Goal: Task Accomplishment & Management: Use online tool/utility

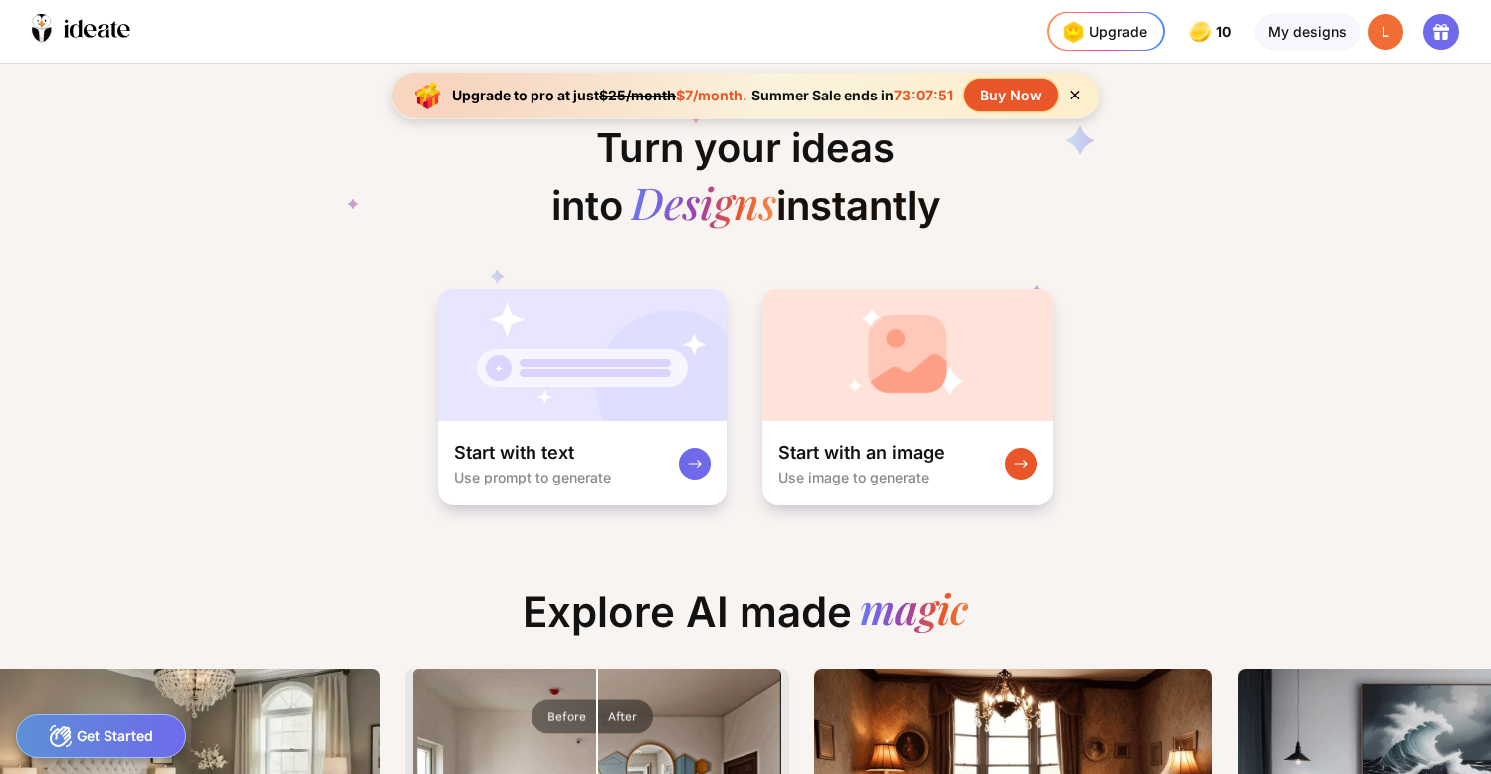
click at [1382, 32] on div "L" at bounding box center [1385, 32] width 36 height 36
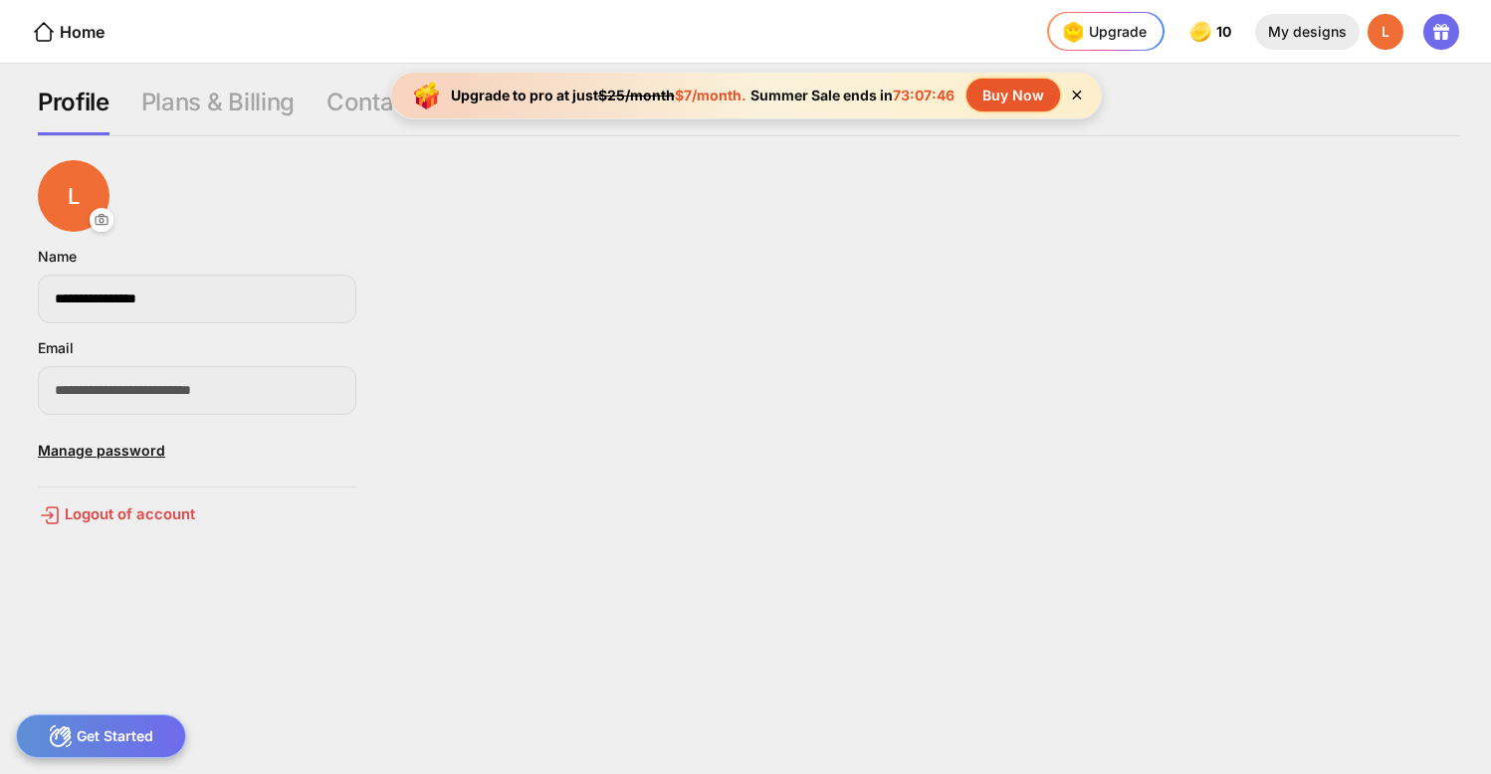
click at [1310, 31] on div "My designs" at bounding box center [1307, 32] width 104 height 36
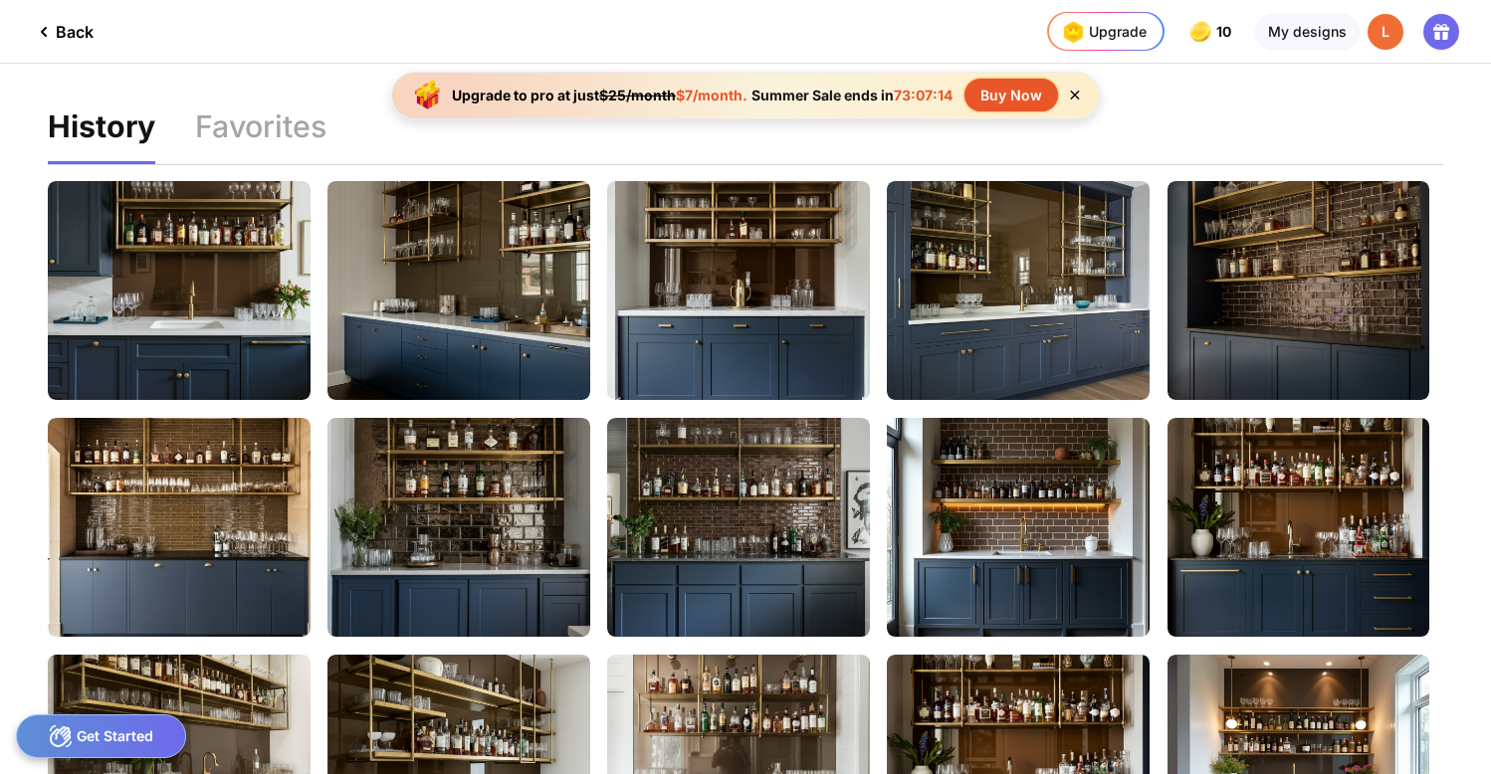
click at [68, 30] on div "Back" at bounding box center [63, 32] width 62 height 24
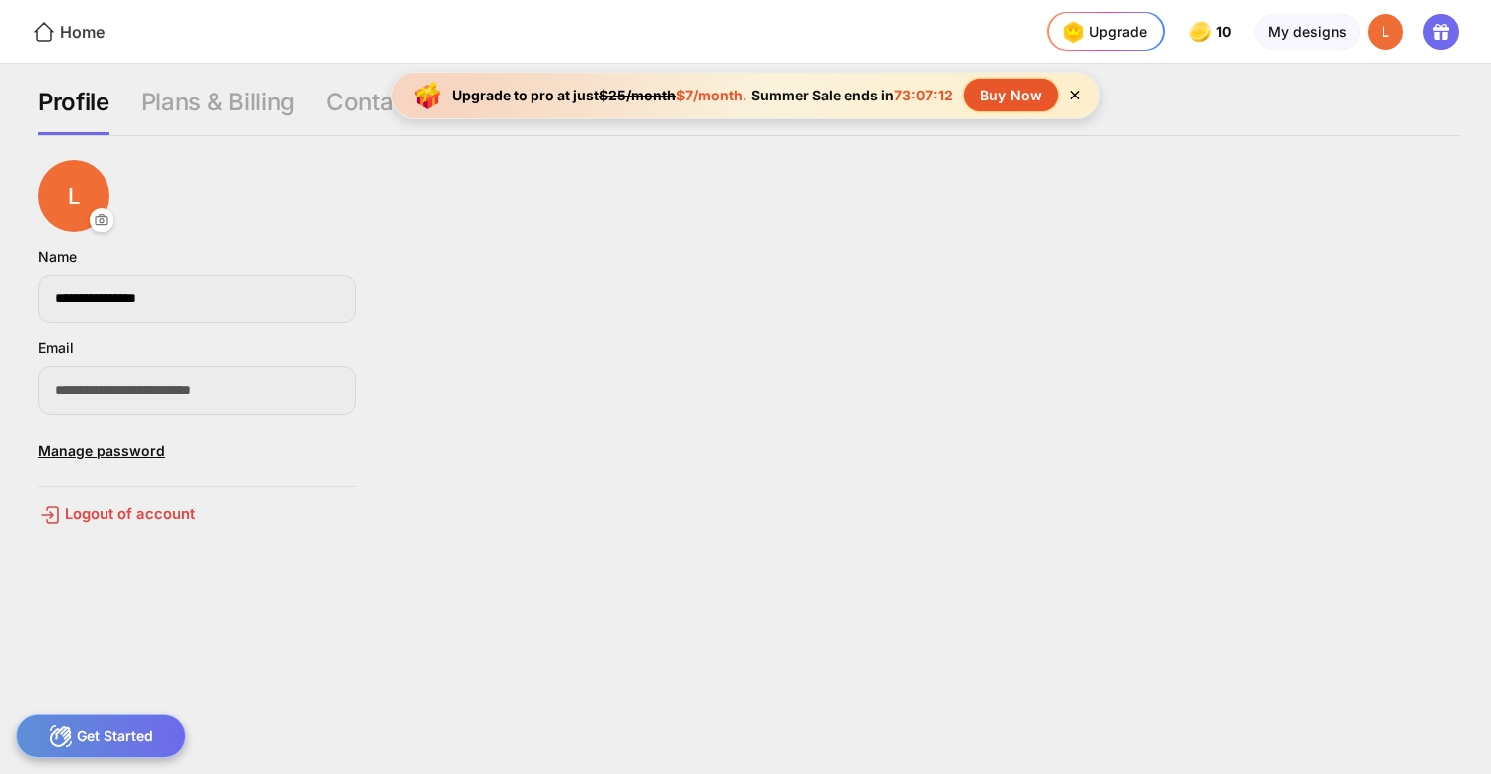
click at [72, 32] on div "Home" at bounding box center [68, 32] width 73 height 24
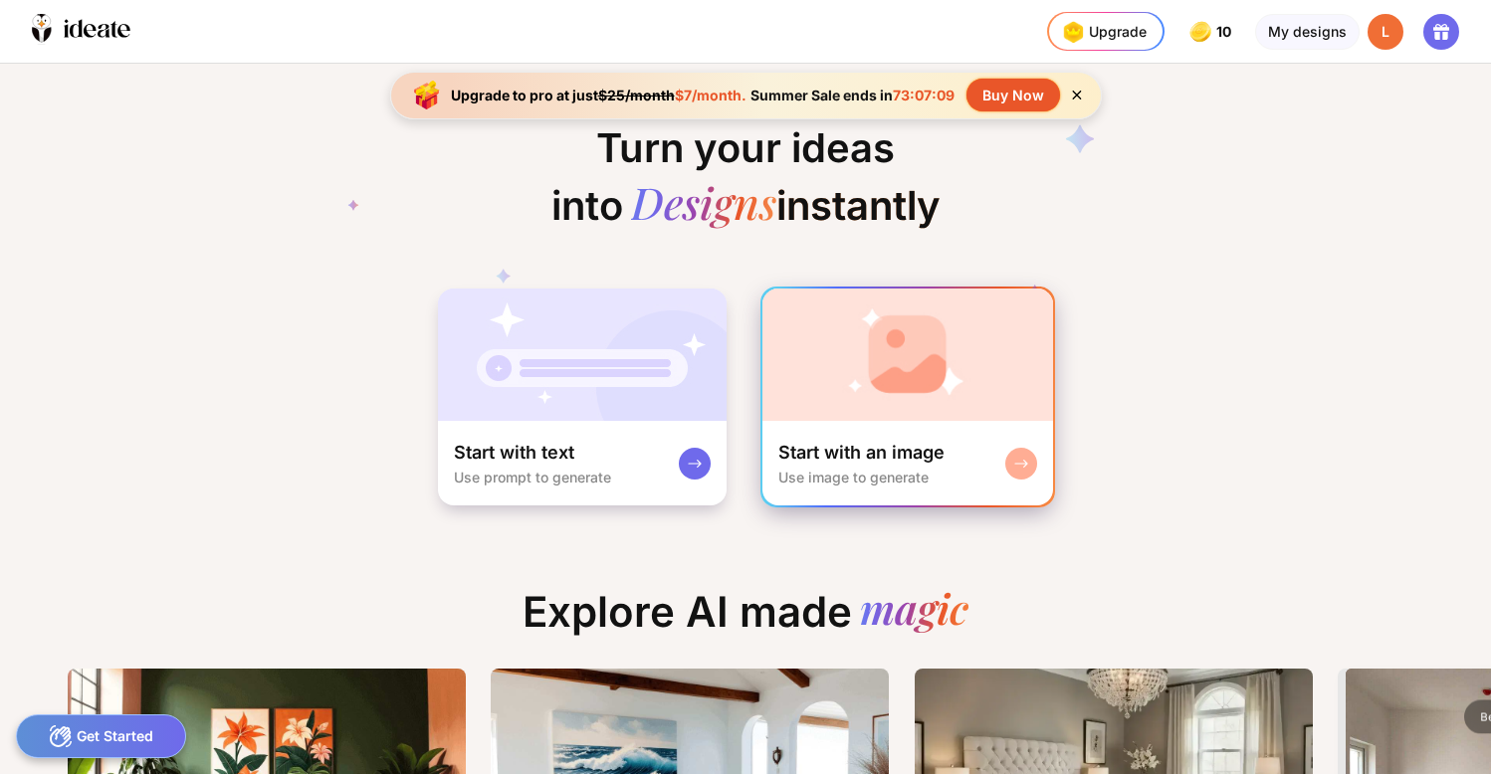
click at [895, 376] on img at bounding box center [907, 355] width 291 height 132
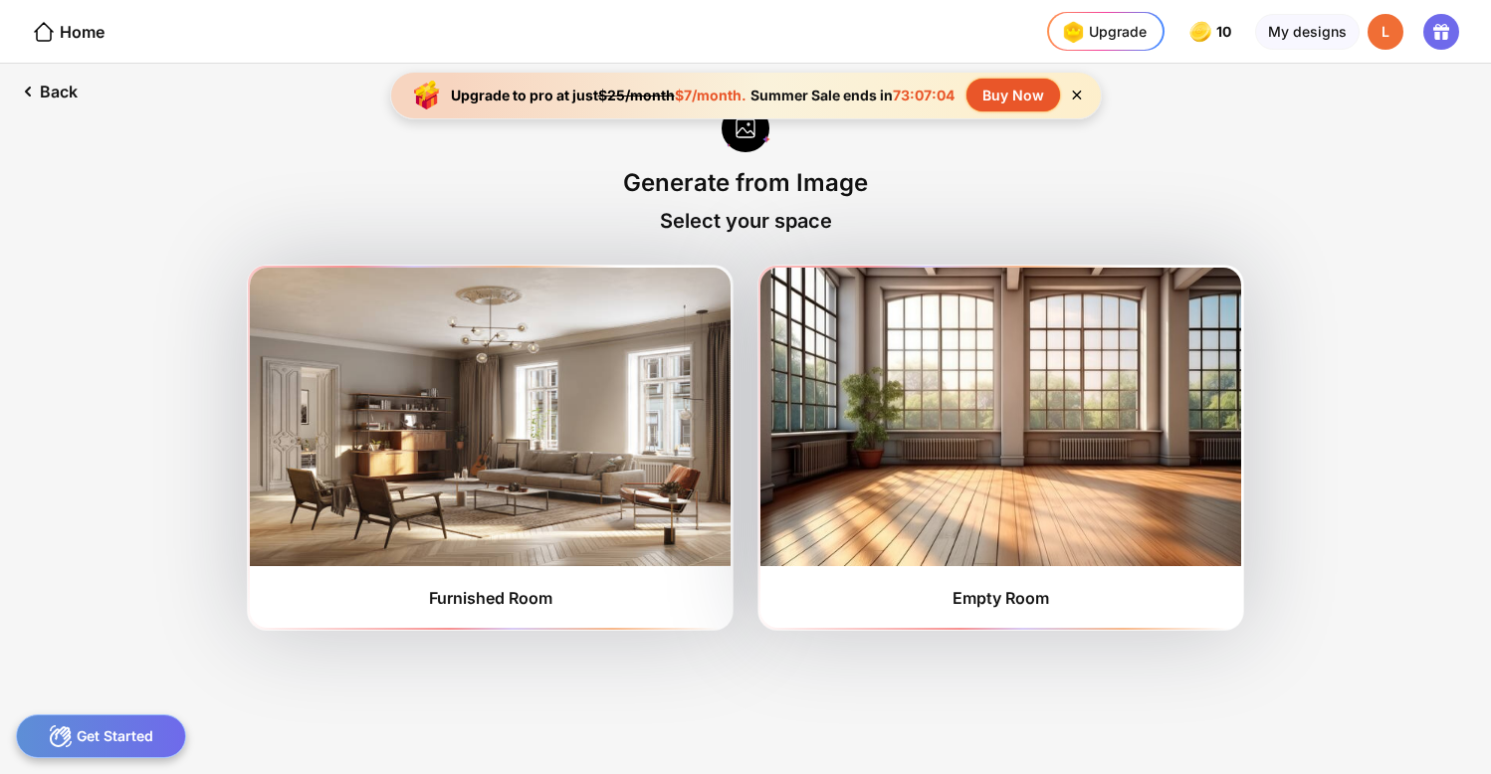
click at [1079, 94] on icon at bounding box center [1076, 95] width 9 height 9
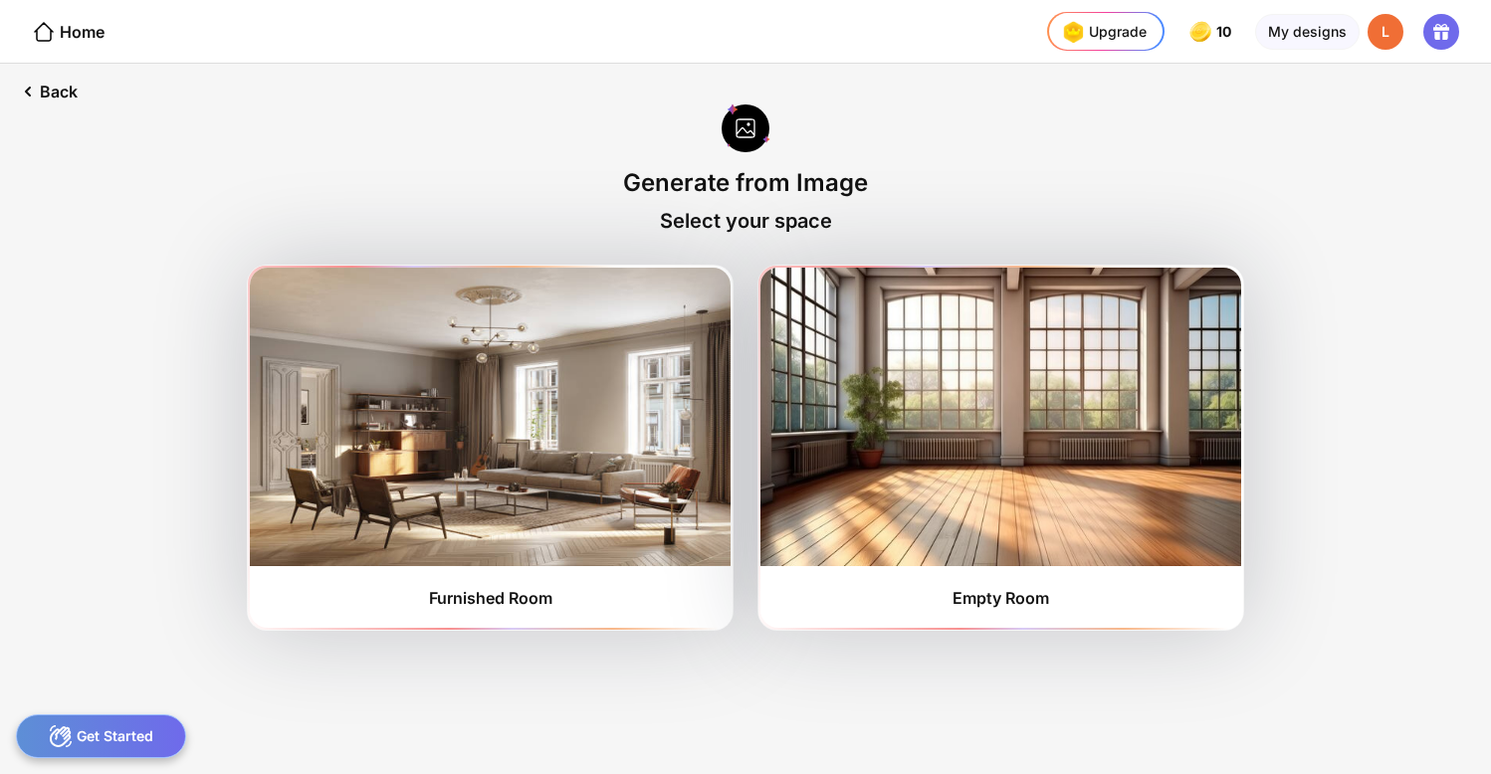
click at [746, 123] on div at bounding box center [745, 129] width 49 height 53
click at [56, 88] on div "Back" at bounding box center [47, 92] width 94 height 56
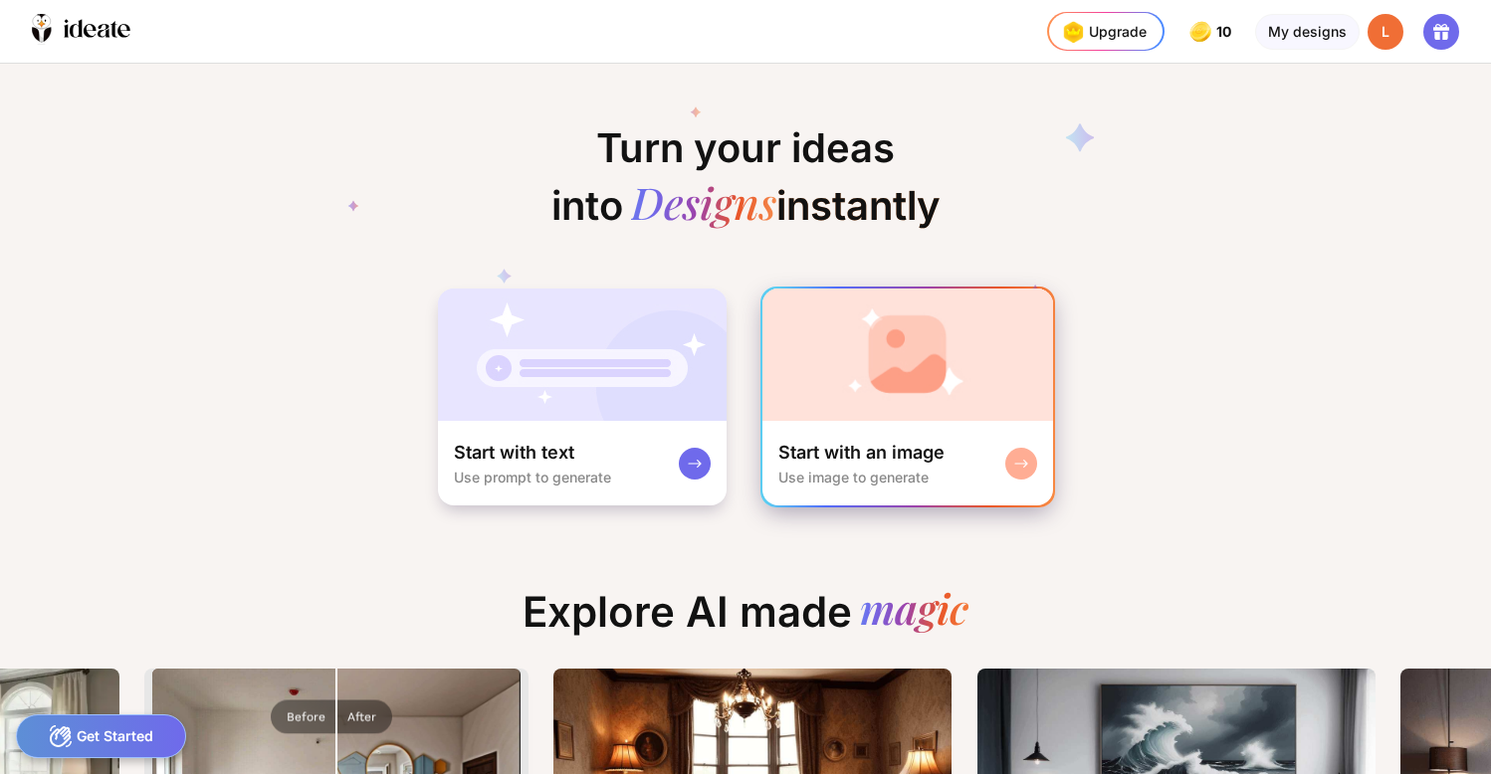
click at [1026, 445] on div "Start with an image Use image to generate" at bounding box center [907, 463] width 291 height 85
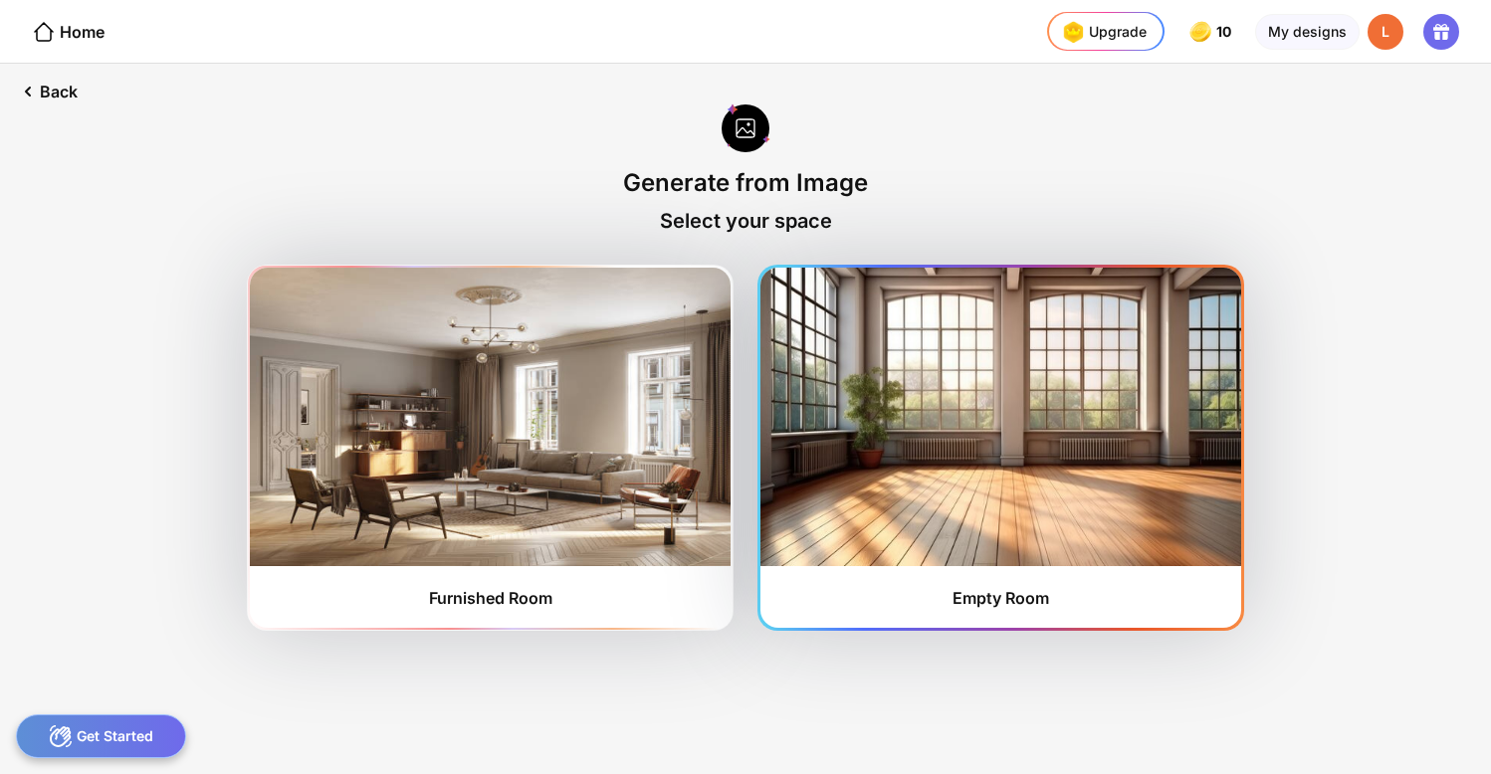
click at [1026, 445] on img at bounding box center [1000, 417] width 481 height 299
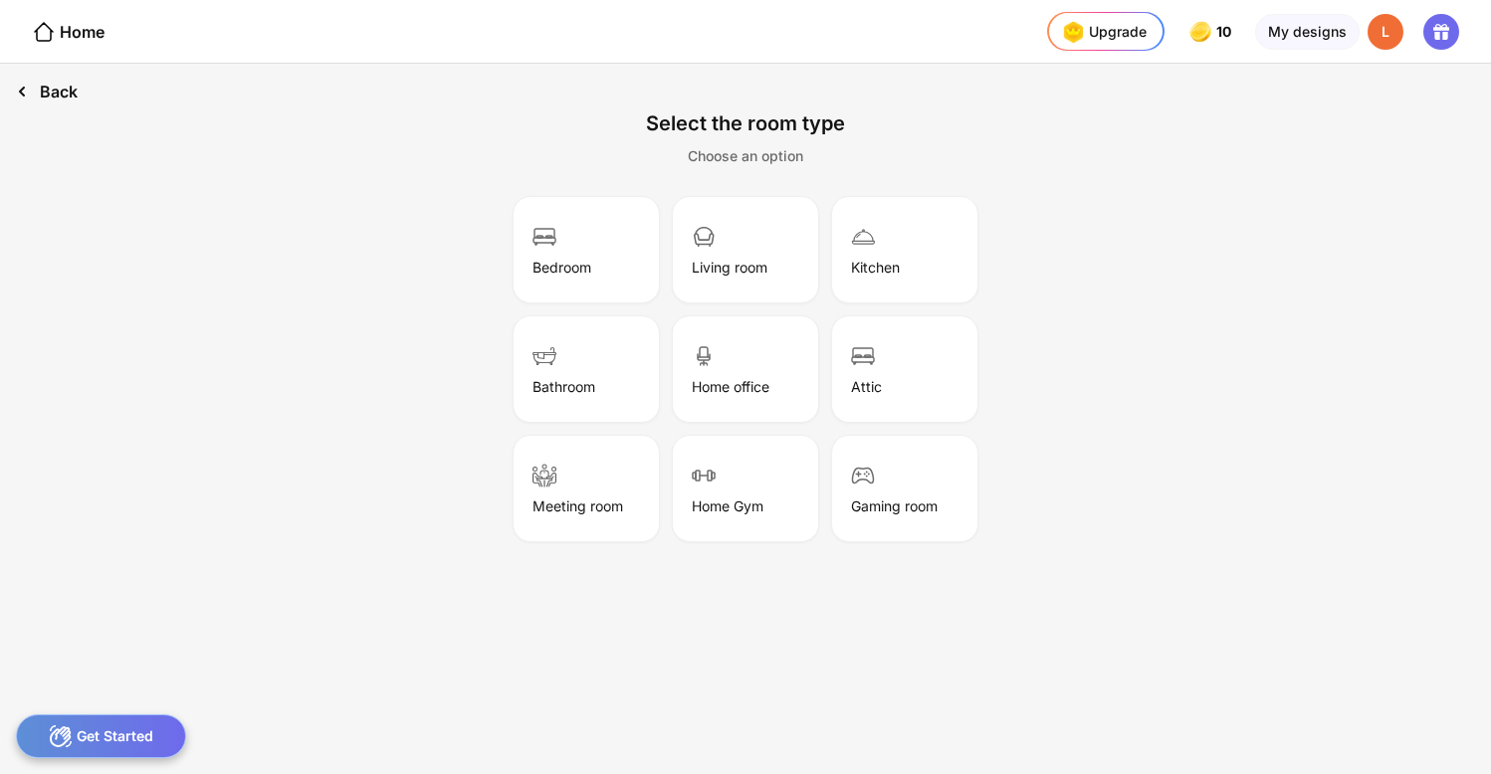
click at [42, 91] on div "Back" at bounding box center [47, 92] width 94 height 56
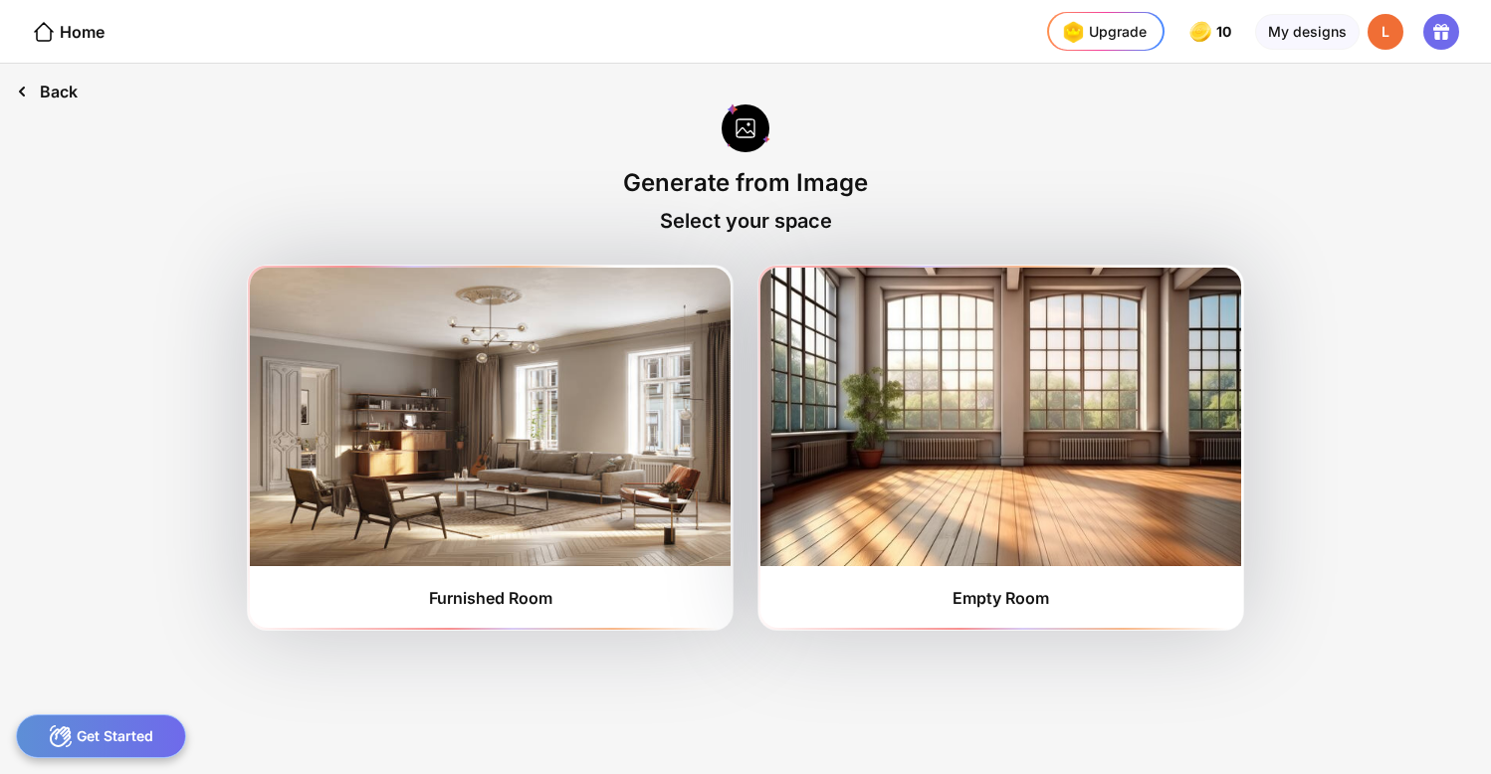
click at [42, 91] on div "Back" at bounding box center [47, 92] width 94 height 56
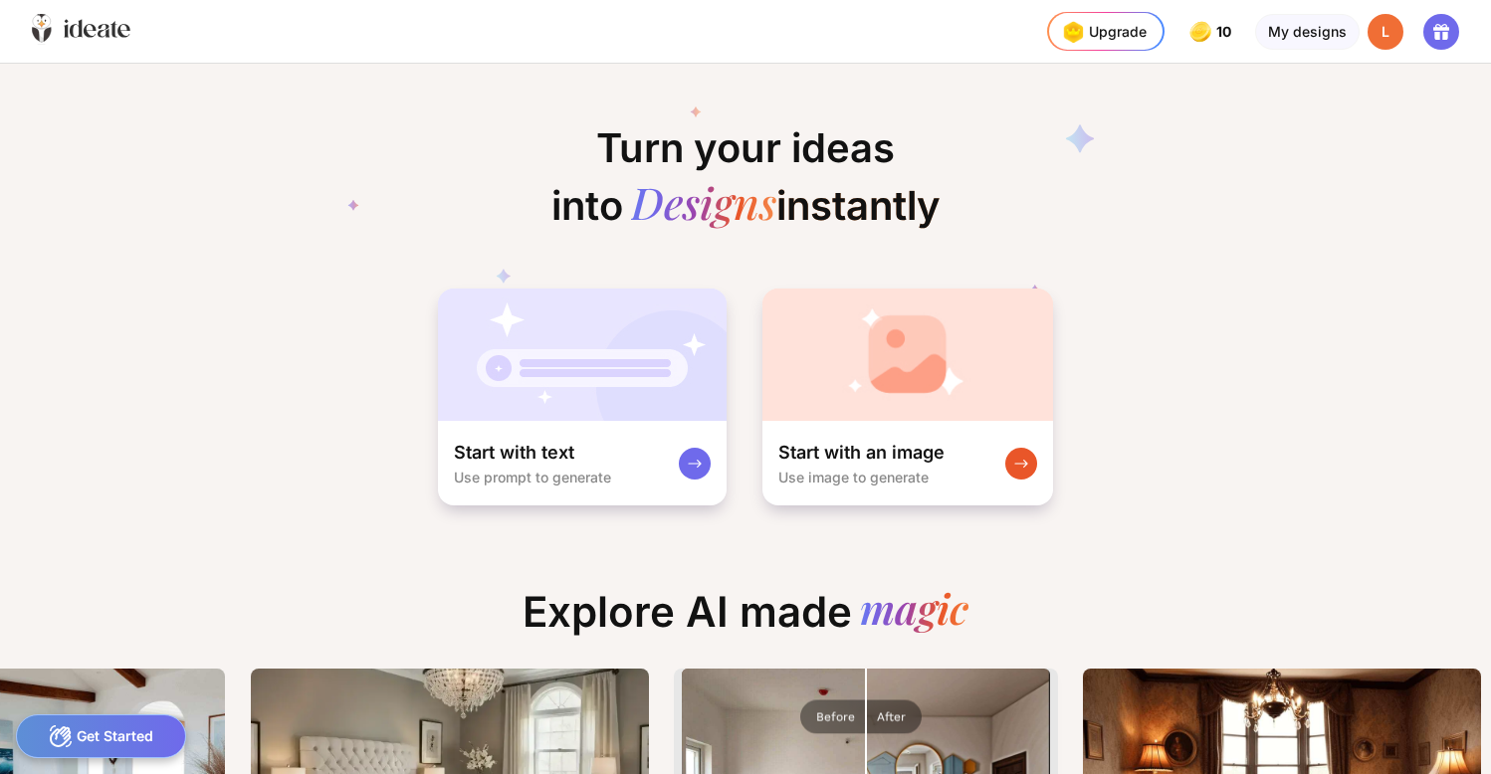
click at [81, 26] on icon at bounding box center [76, 29] width 13 height 18
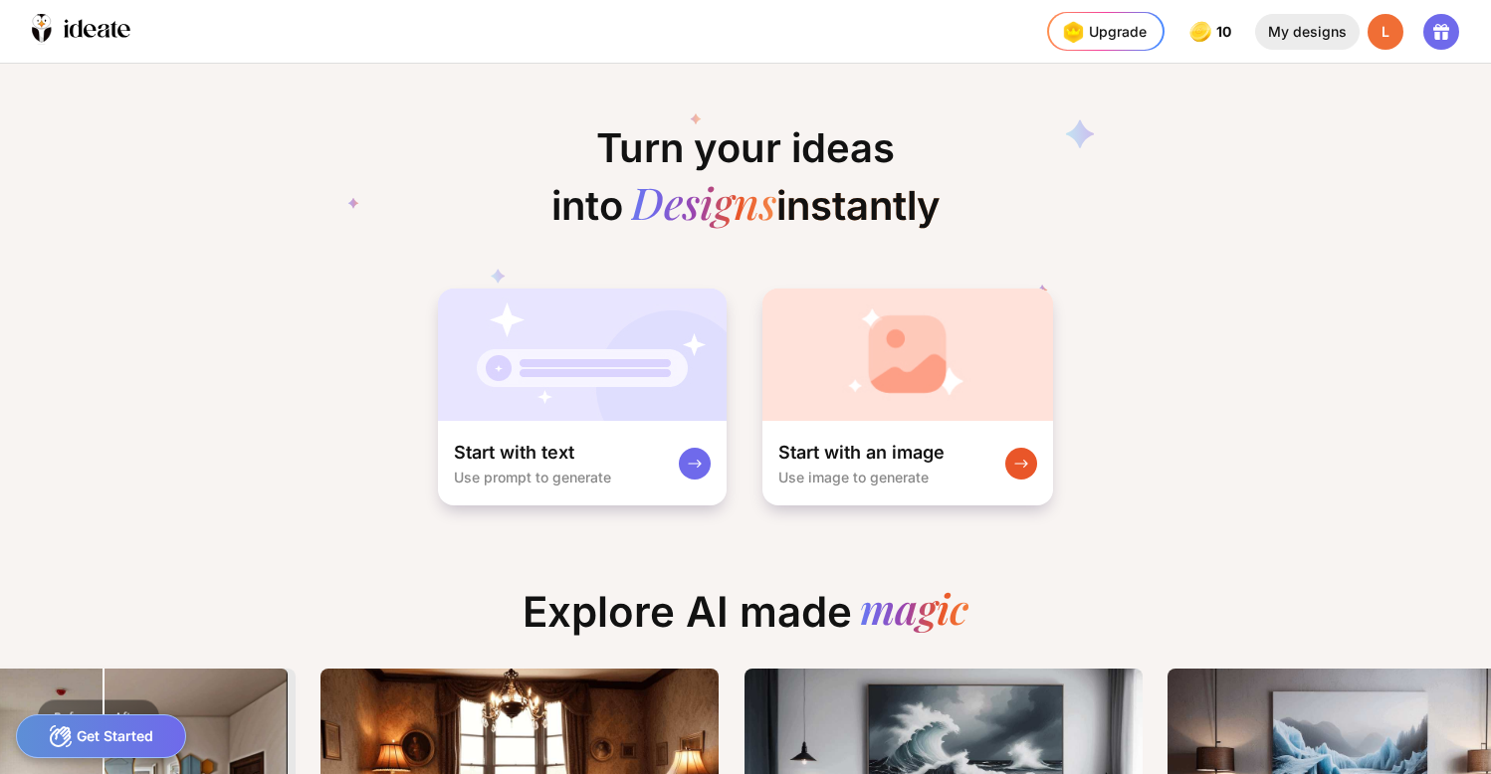
click at [1315, 30] on div "My designs" at bounding box center [1307, 32] width 104 height 36
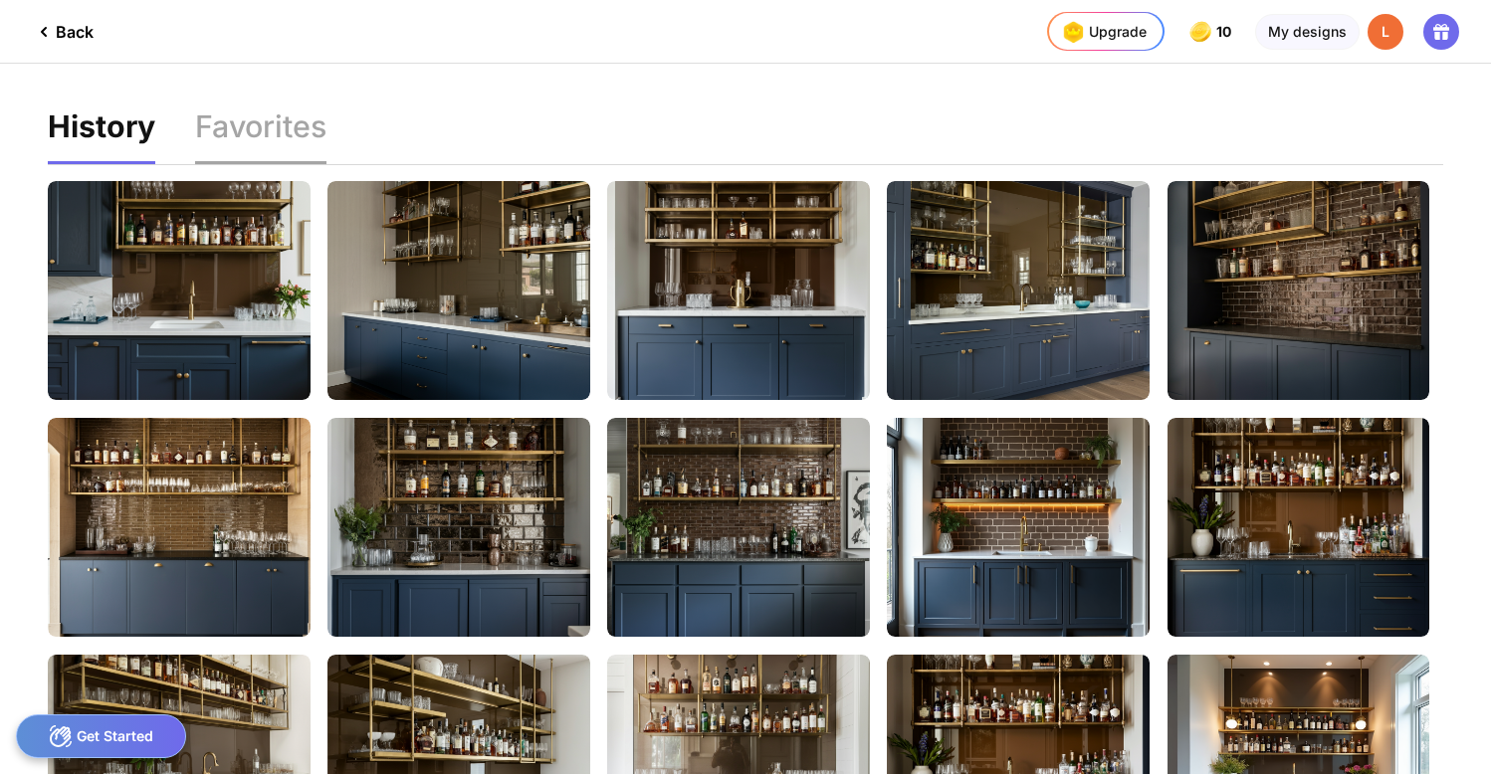
click at [264, 121] on div "Favorites" at bounding box center [260, 137] width 131 height 53
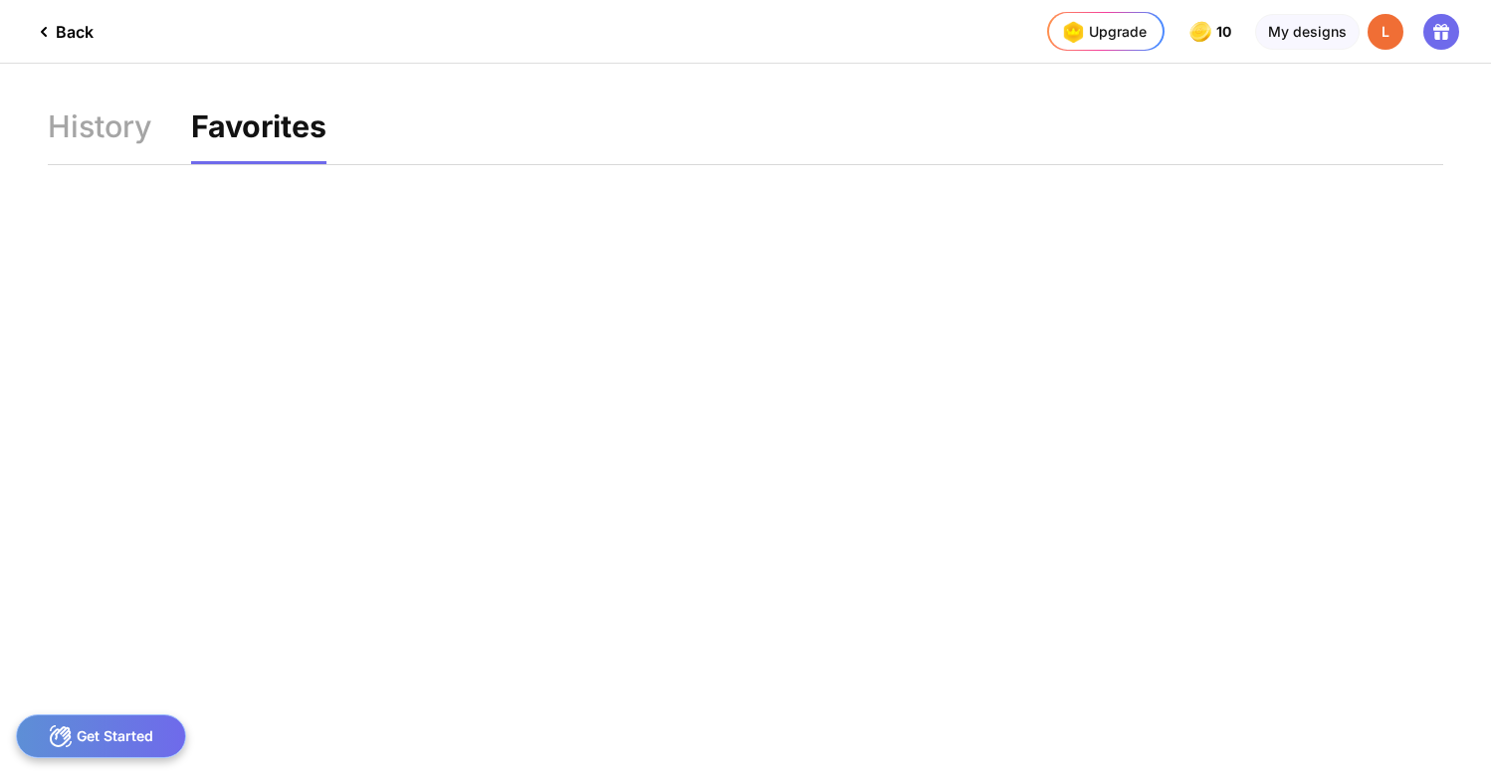
click at [134, 726] on div "Get Started" at bounding box center [101, 736] width 170 height 44
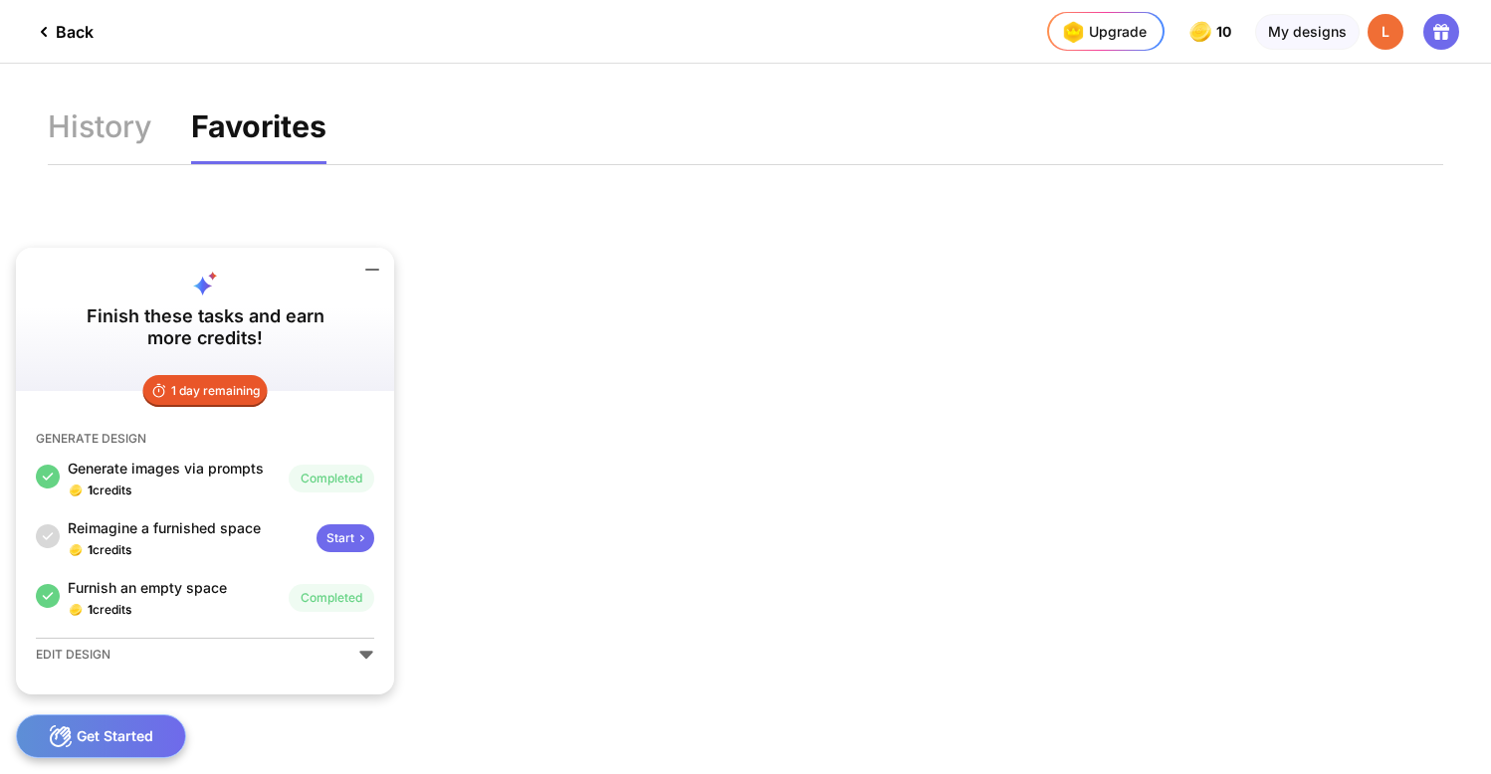
click at [368, 649] on icon at bounding box center [366, 655] width 16 height 16
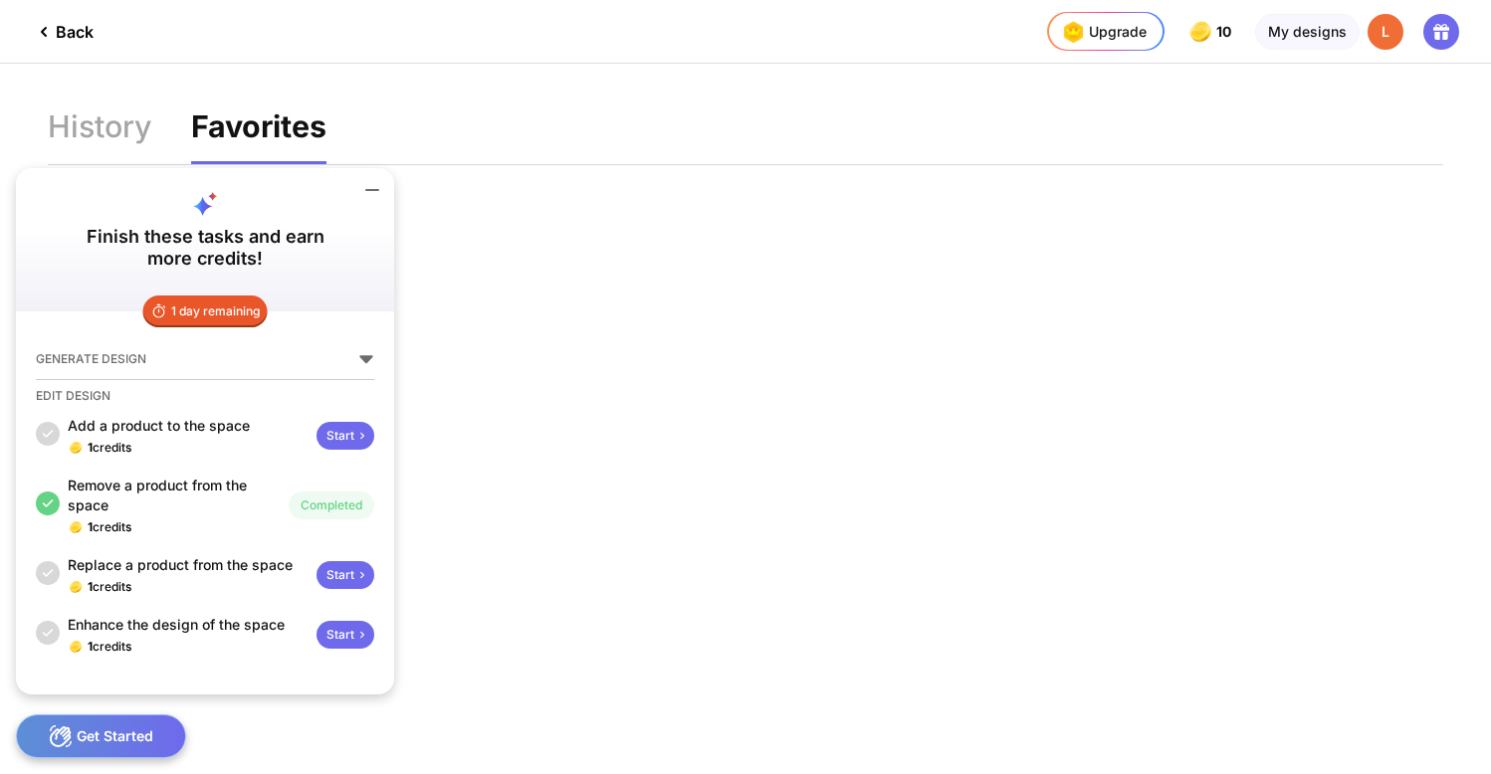
click at [1441, 33] on icon at bounding box center [1441, 32] width 24 height 24
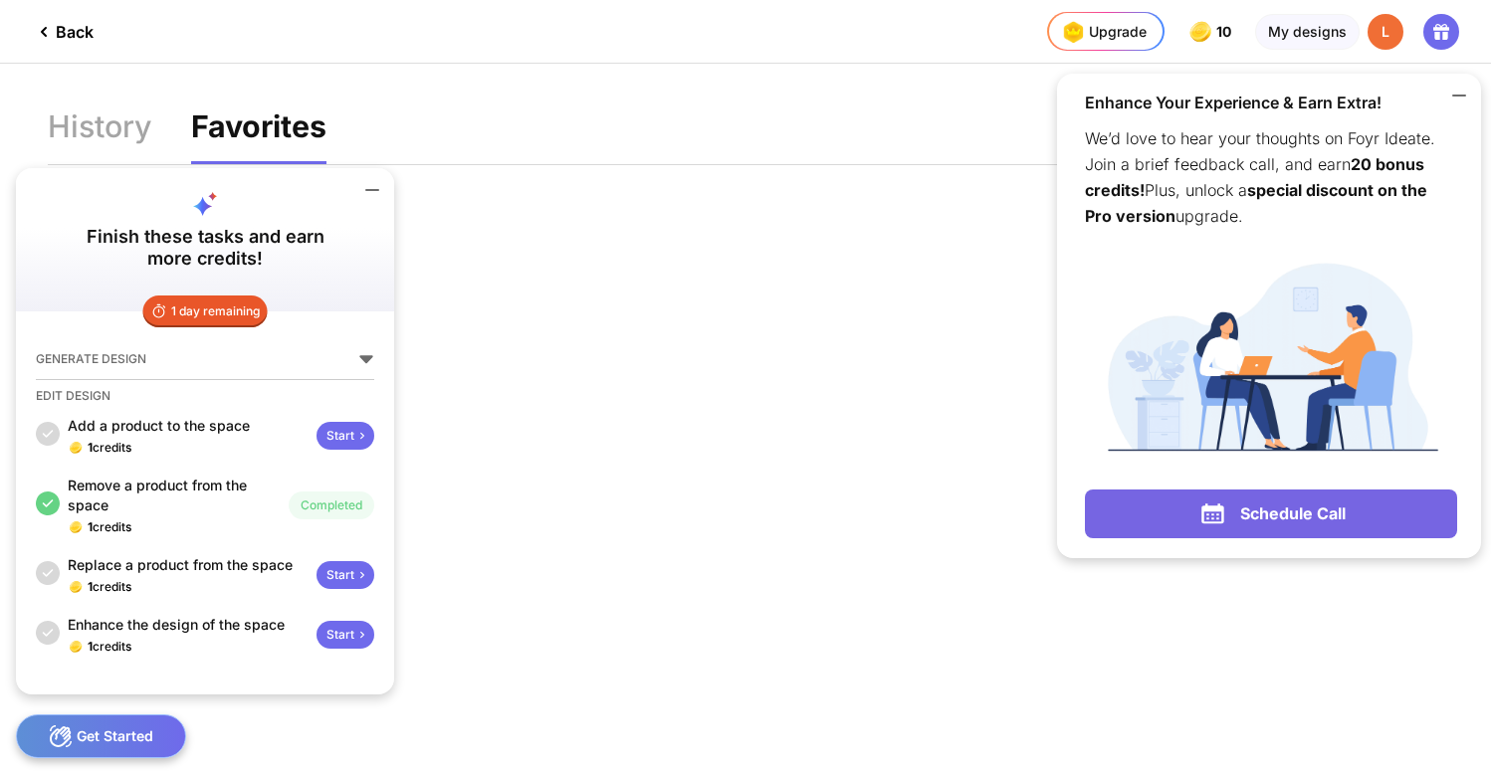
click at [849, 354] on div "Back Upgrade 10 10 10 10 credits left Upgrade My designs L Enhance Your Experie…" at bounding box center [745, 387] width 1491 height 774
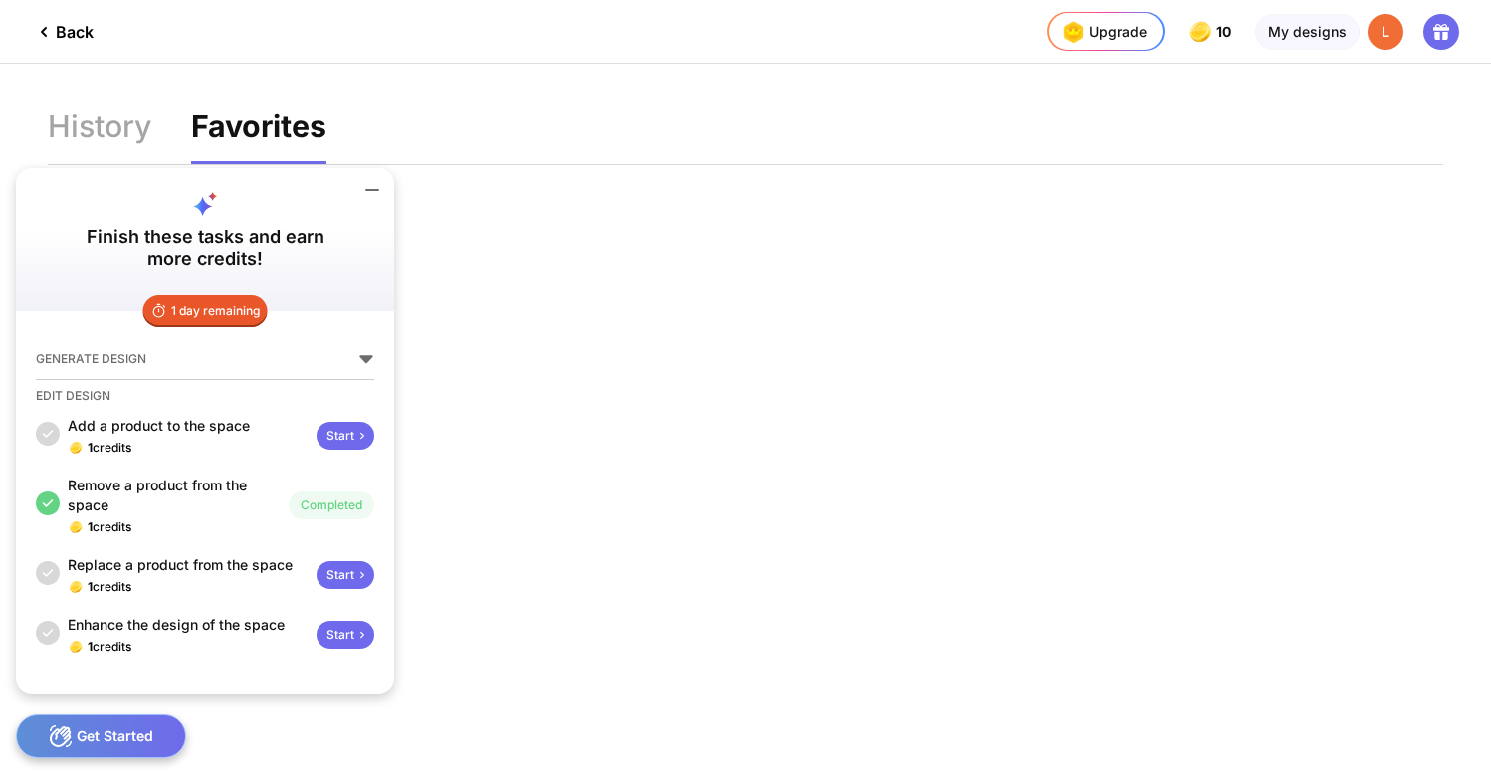
click at [1386, 39] on div "L" at bounding box center [1385, 32] width 36 height 36
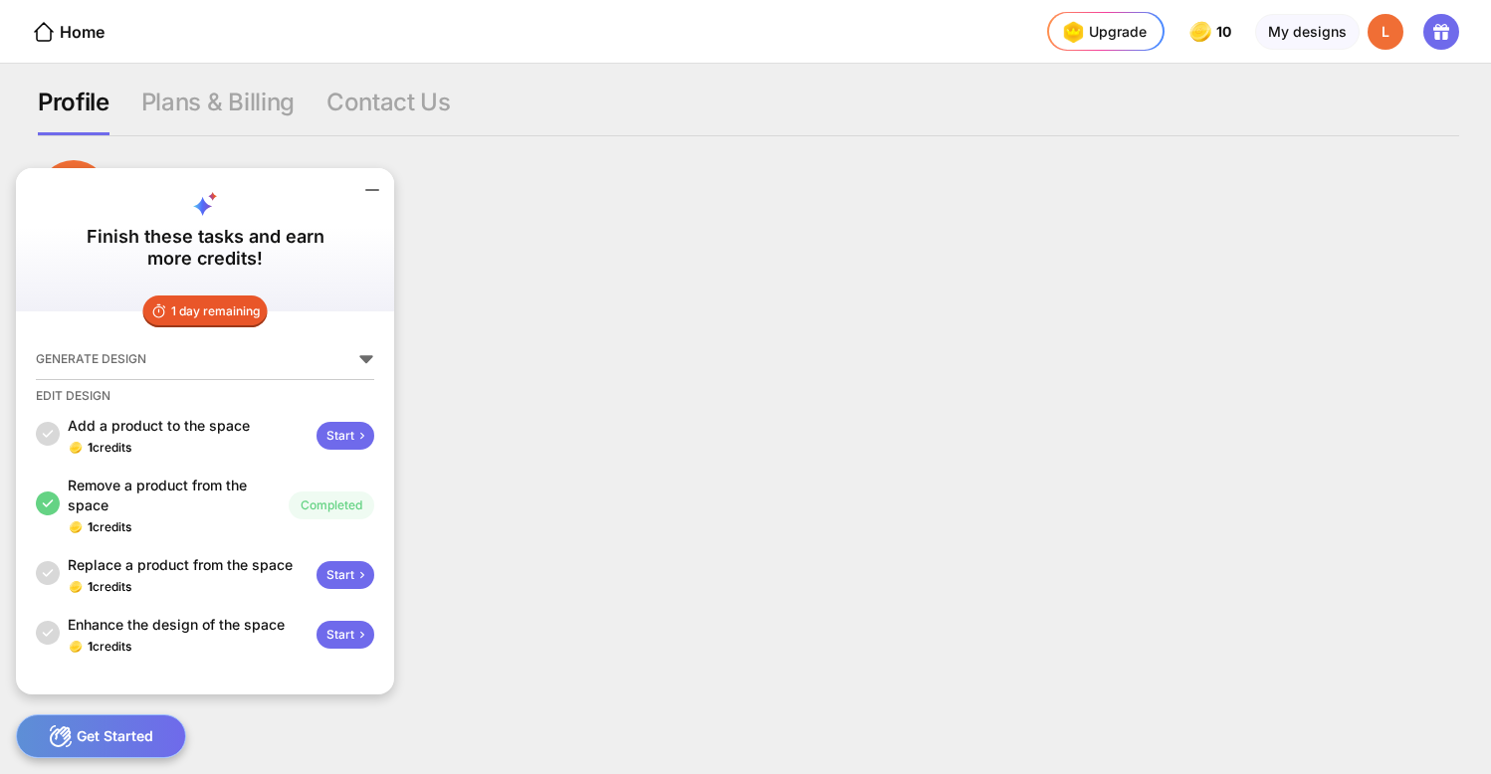
click at [371, 187] on icon at bounding box center [372, 190] width 24 height 24
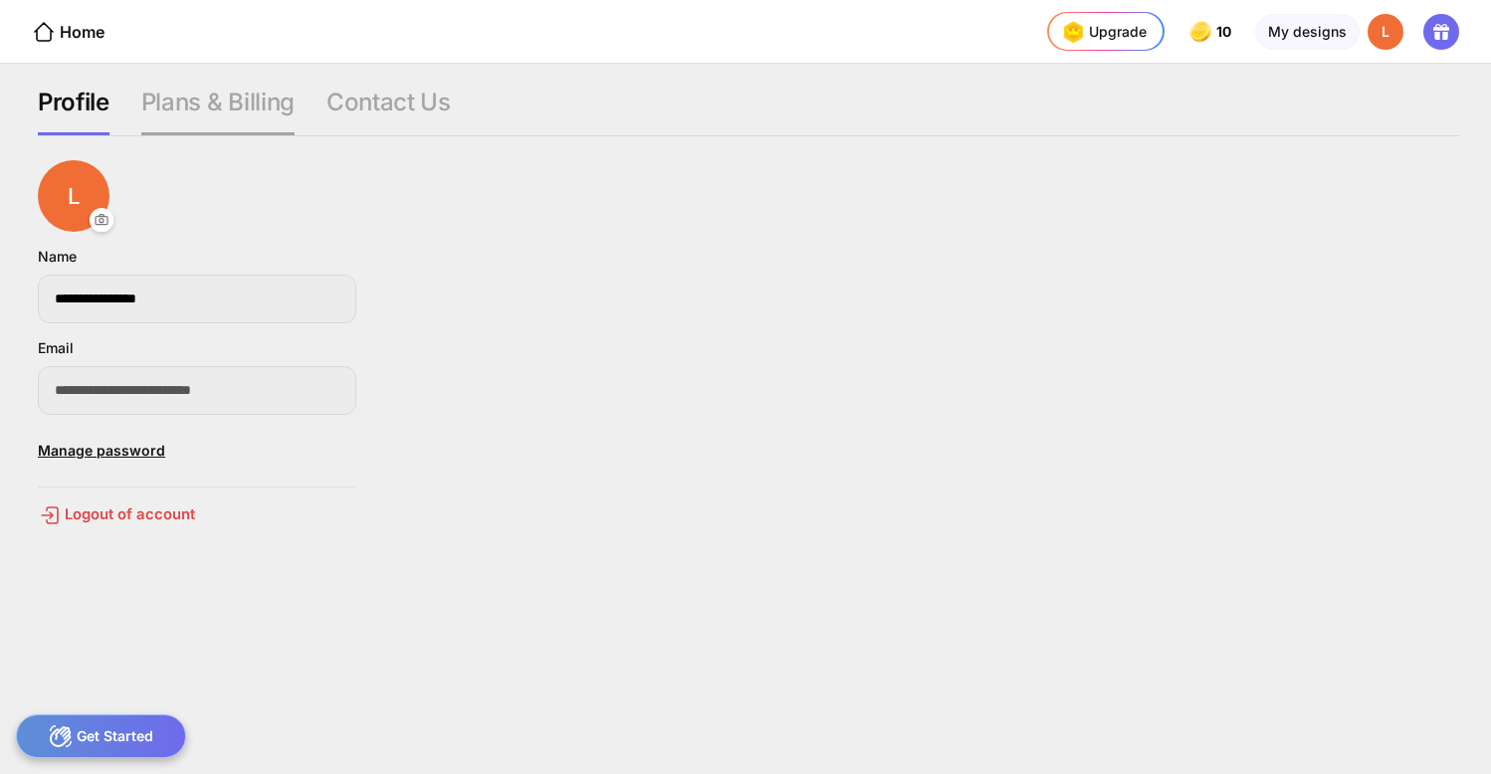
click at [239, 95] on div "Plans & Billing" at bounding box center [217, 112] width 153 height 48
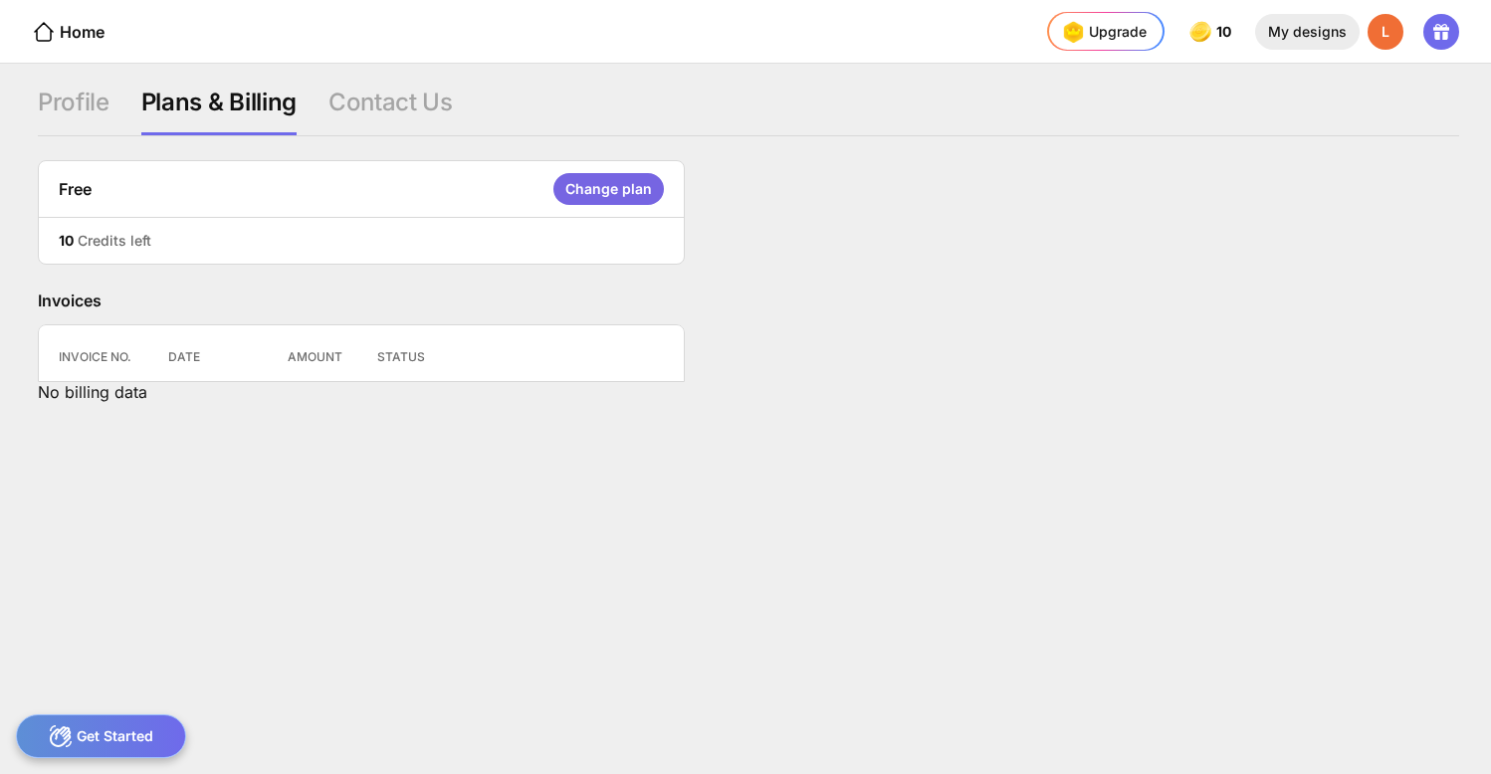
click at [1305, 33] on div "My designs" at bounding box center [1307, 32] width 104 height 36
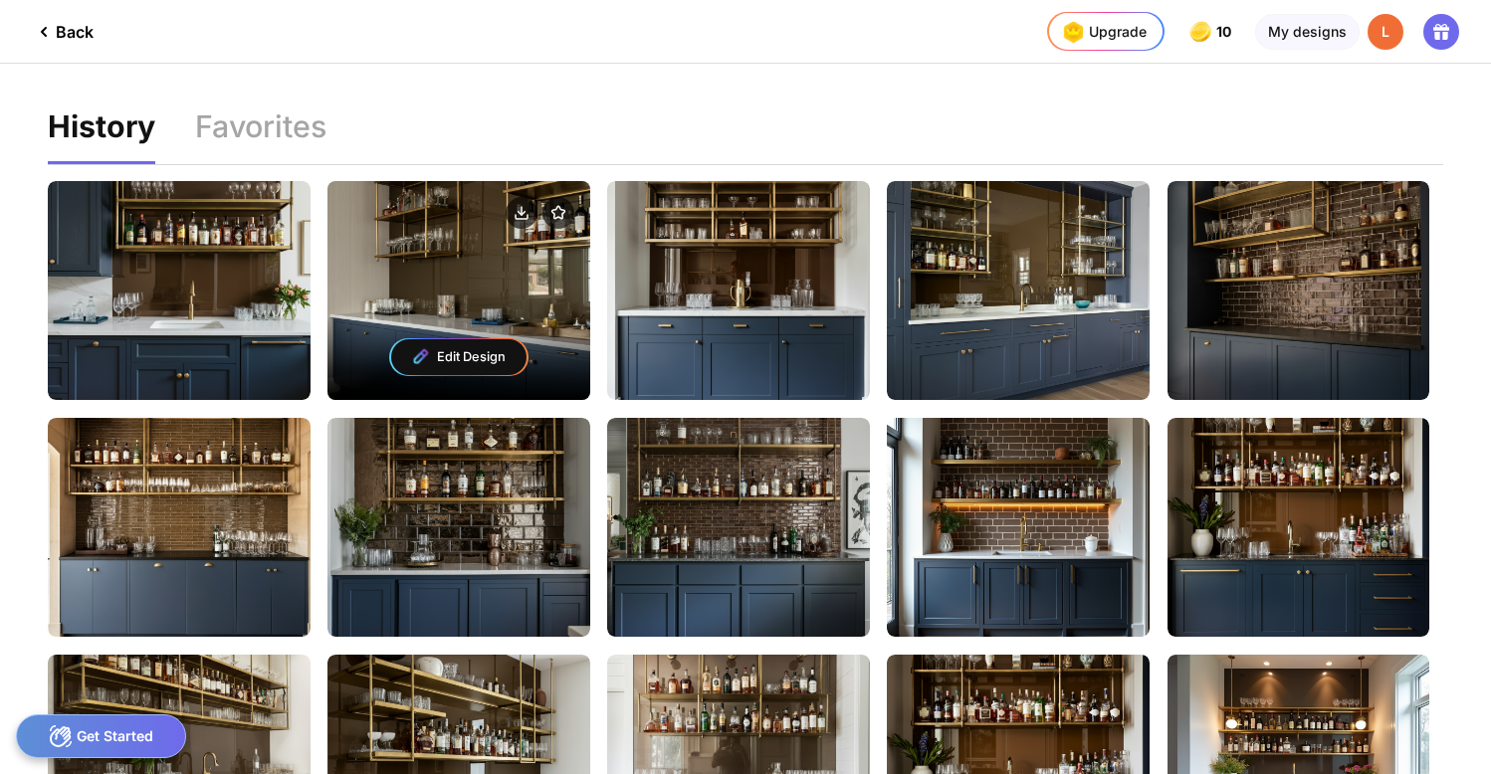
click at [515, 314] on div "Edit Design" at bounding box center [458, 357] width 263 height 87
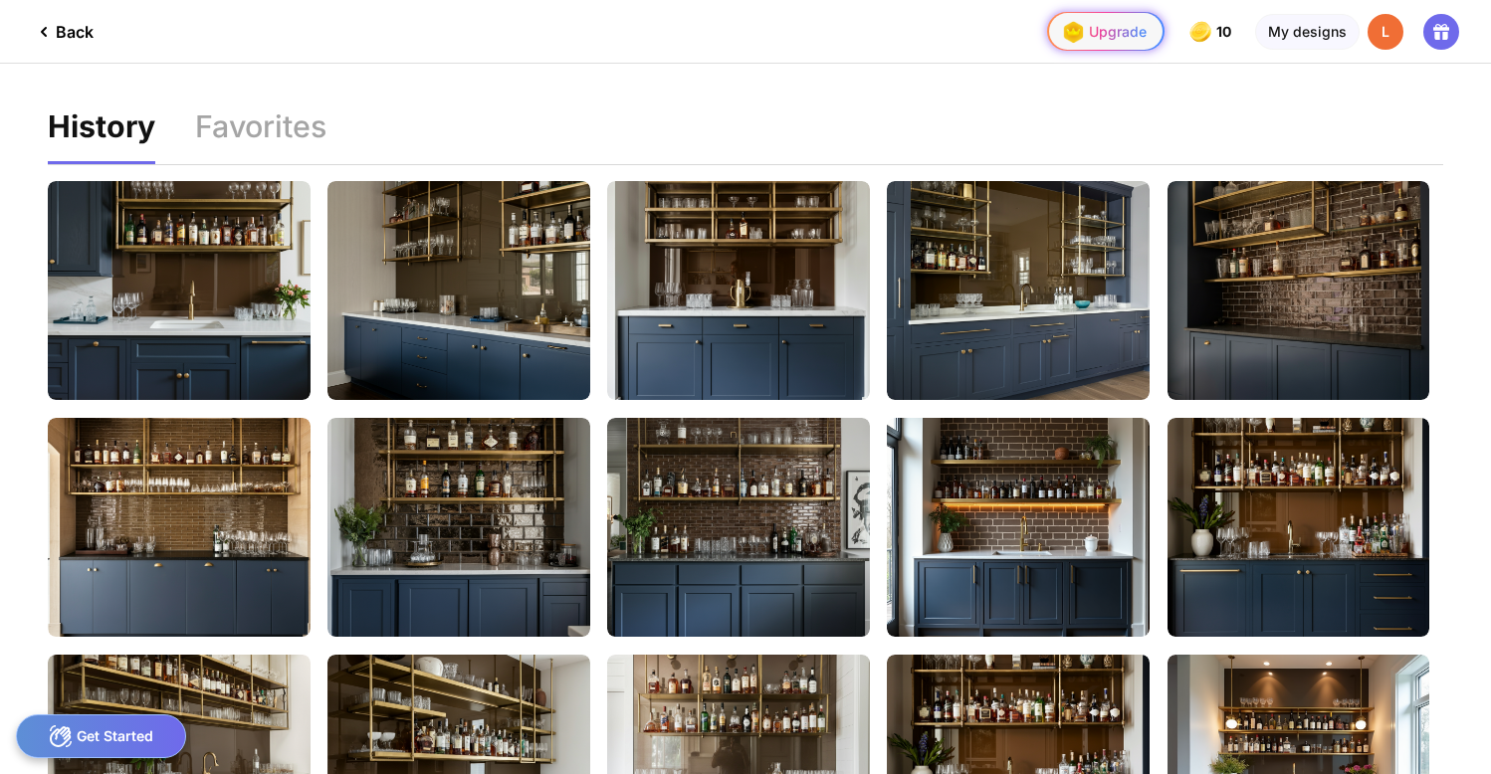
click at [1113, 33] on div "Upgrade" at bounding box center [1102, 32] width 90 height 32
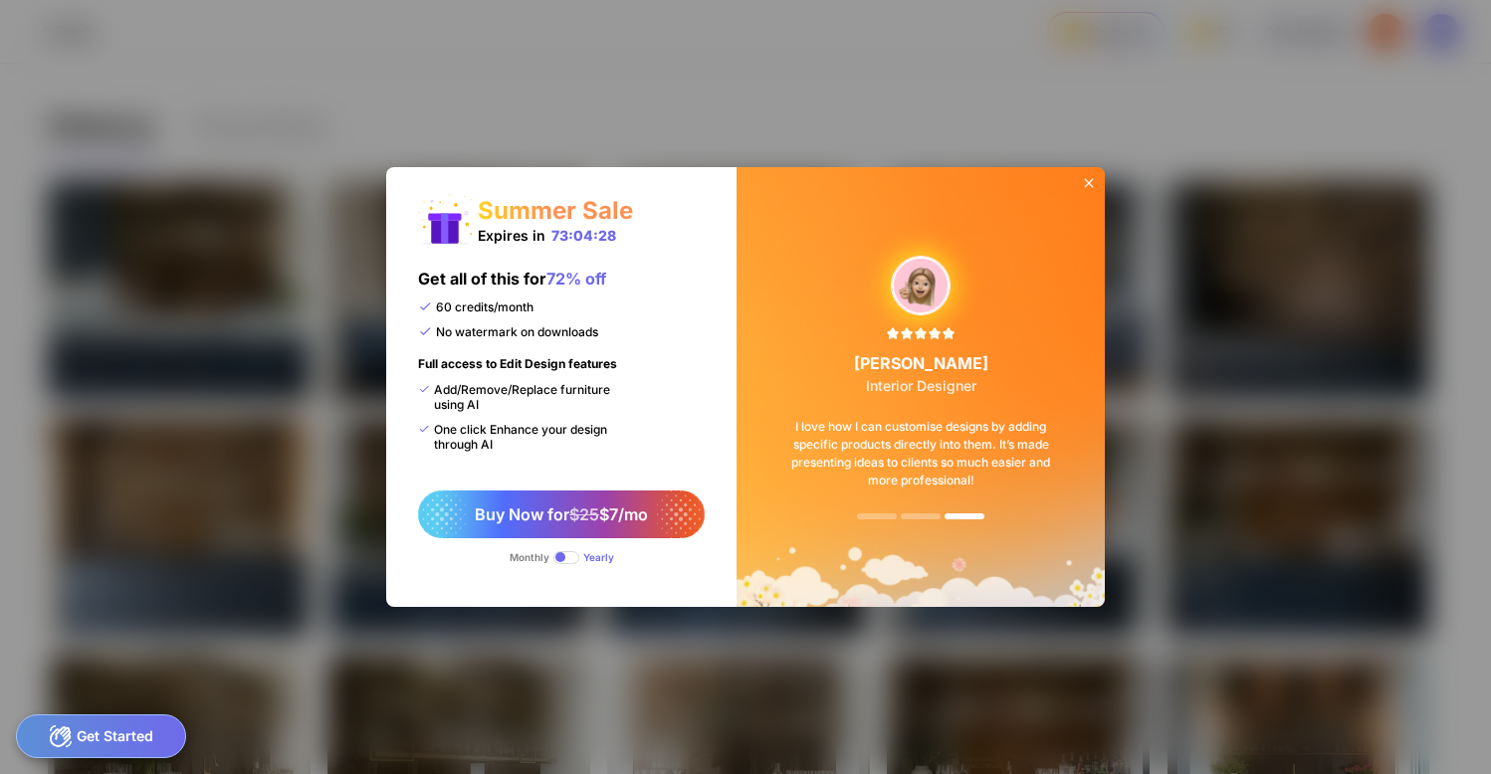
click at [603, 391] on div "Add/Remove/Replace furniture using AI" at bounding box center [524, 397] width 212 height 30
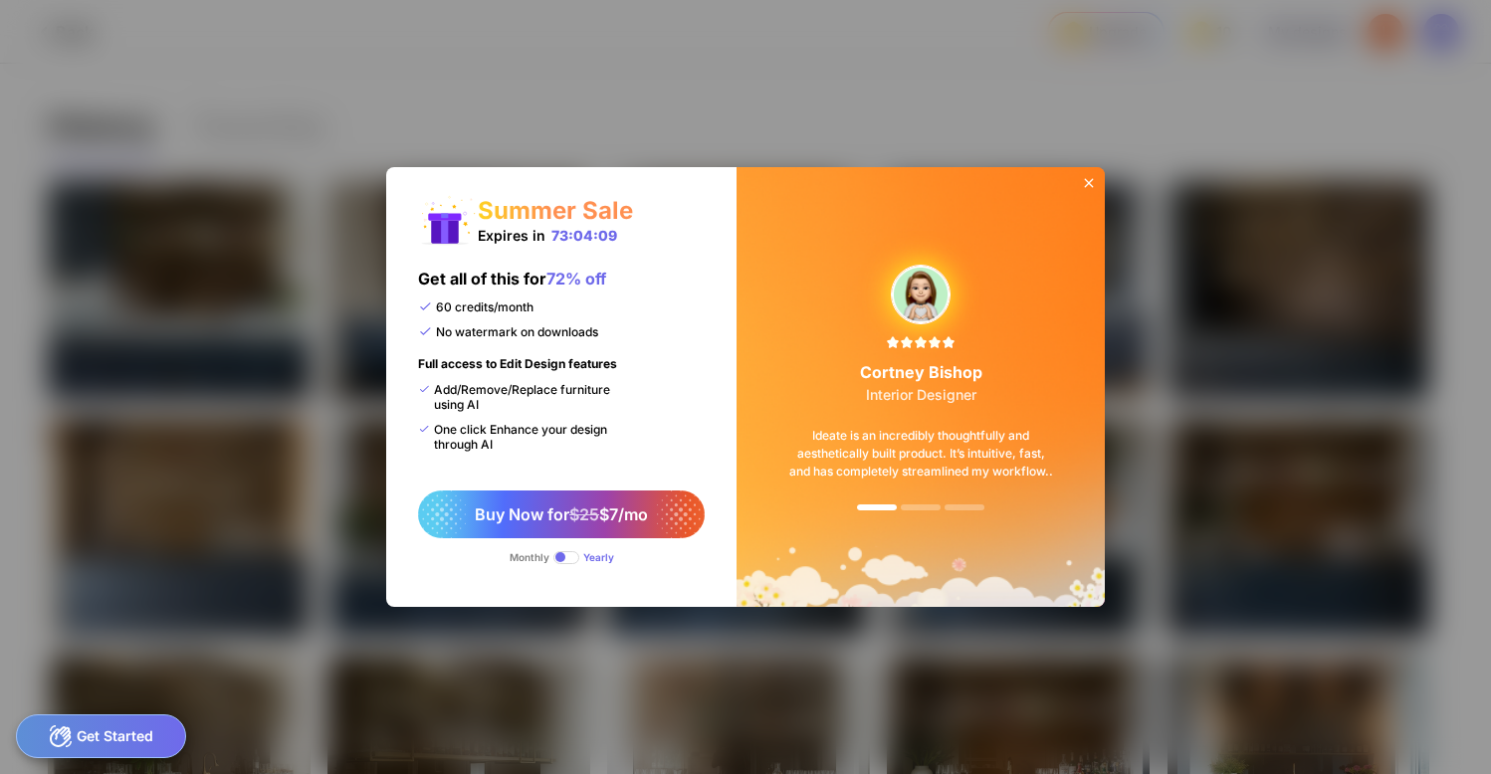
click at [1090, 182] on icon at bounding box center [1089, 183] width 9 height 9
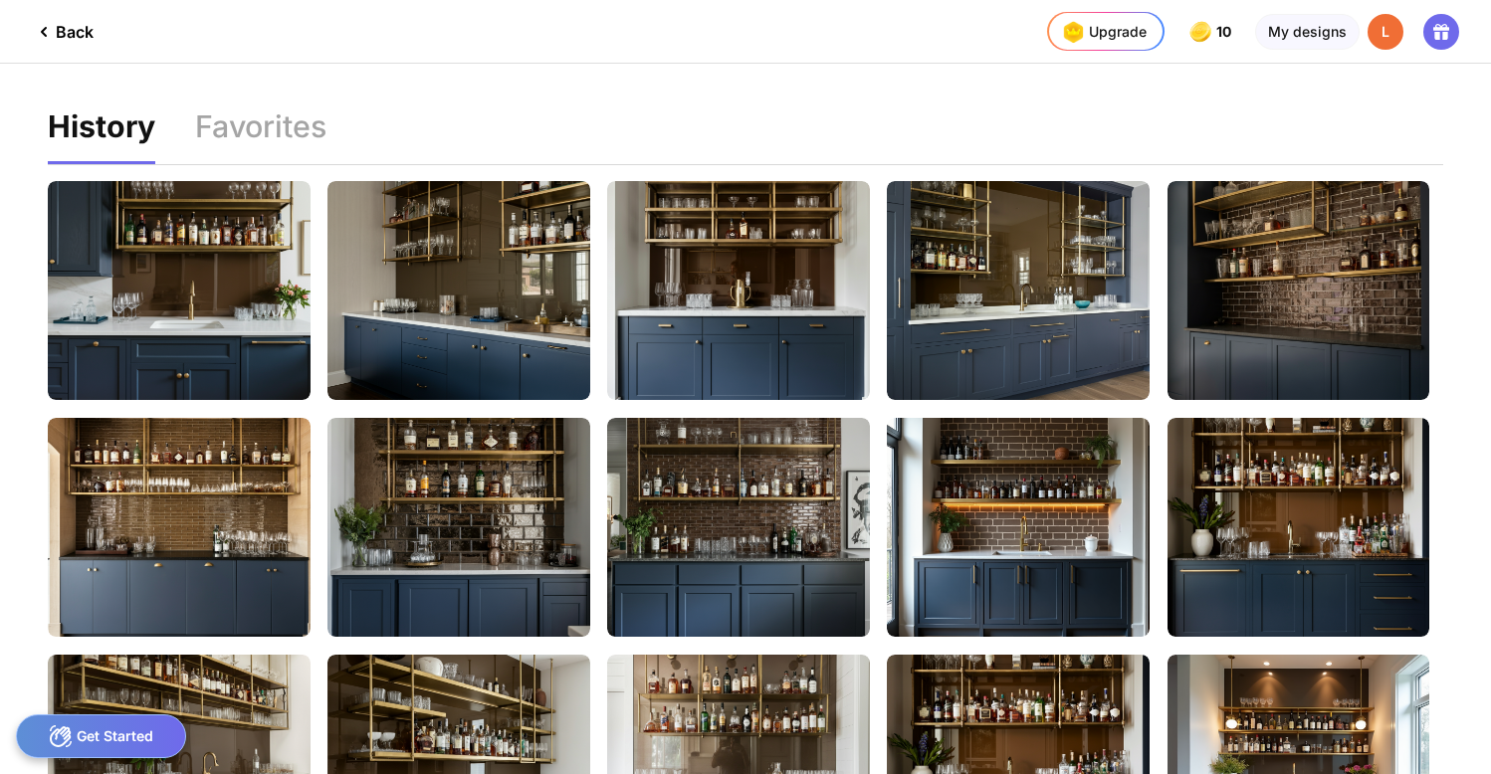
click at [65, 33] on div "Back" at bounding box center [63, 32] width 62 height 24
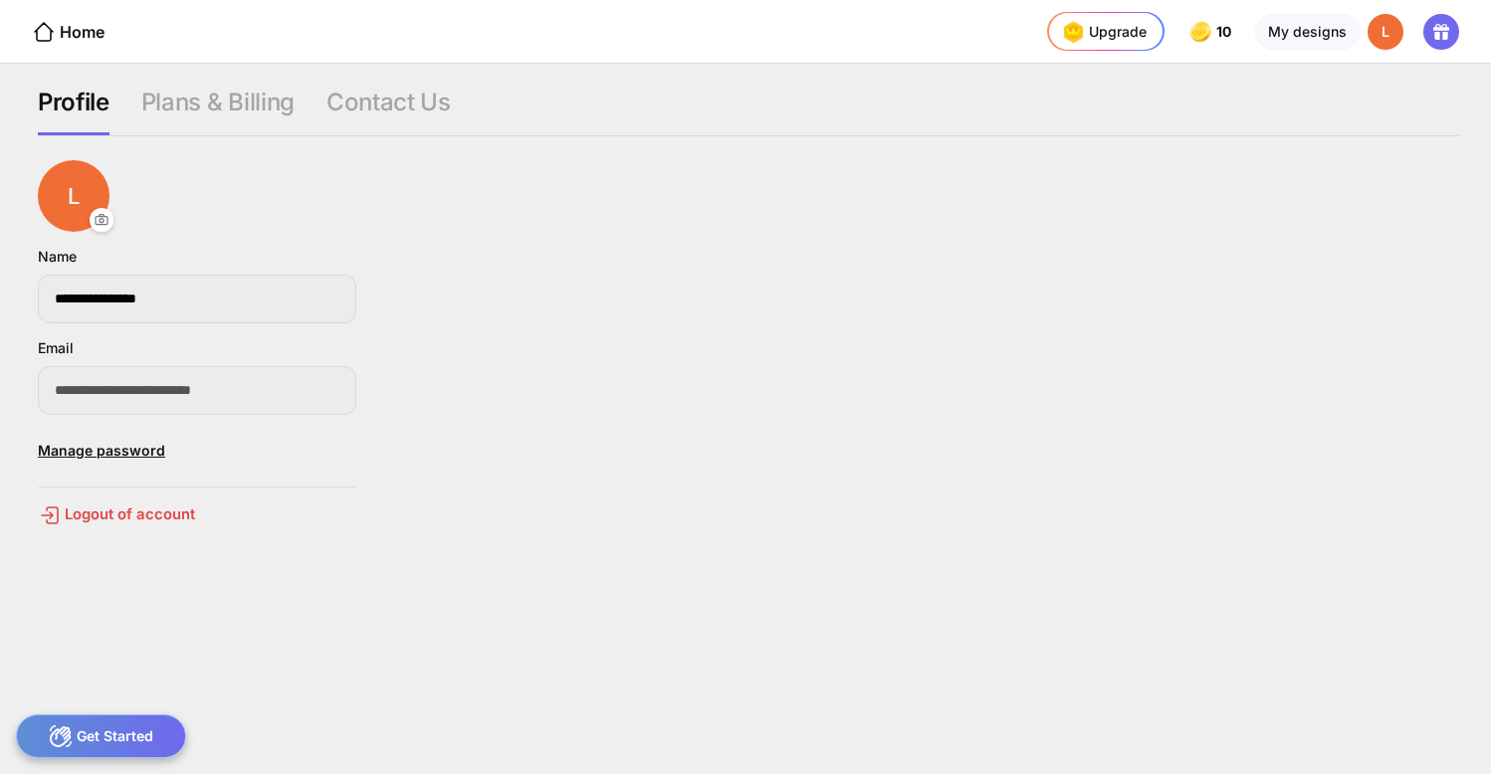
click at [65, 33] on div "Home" at bounding box center [68, 32] width 73 height 24
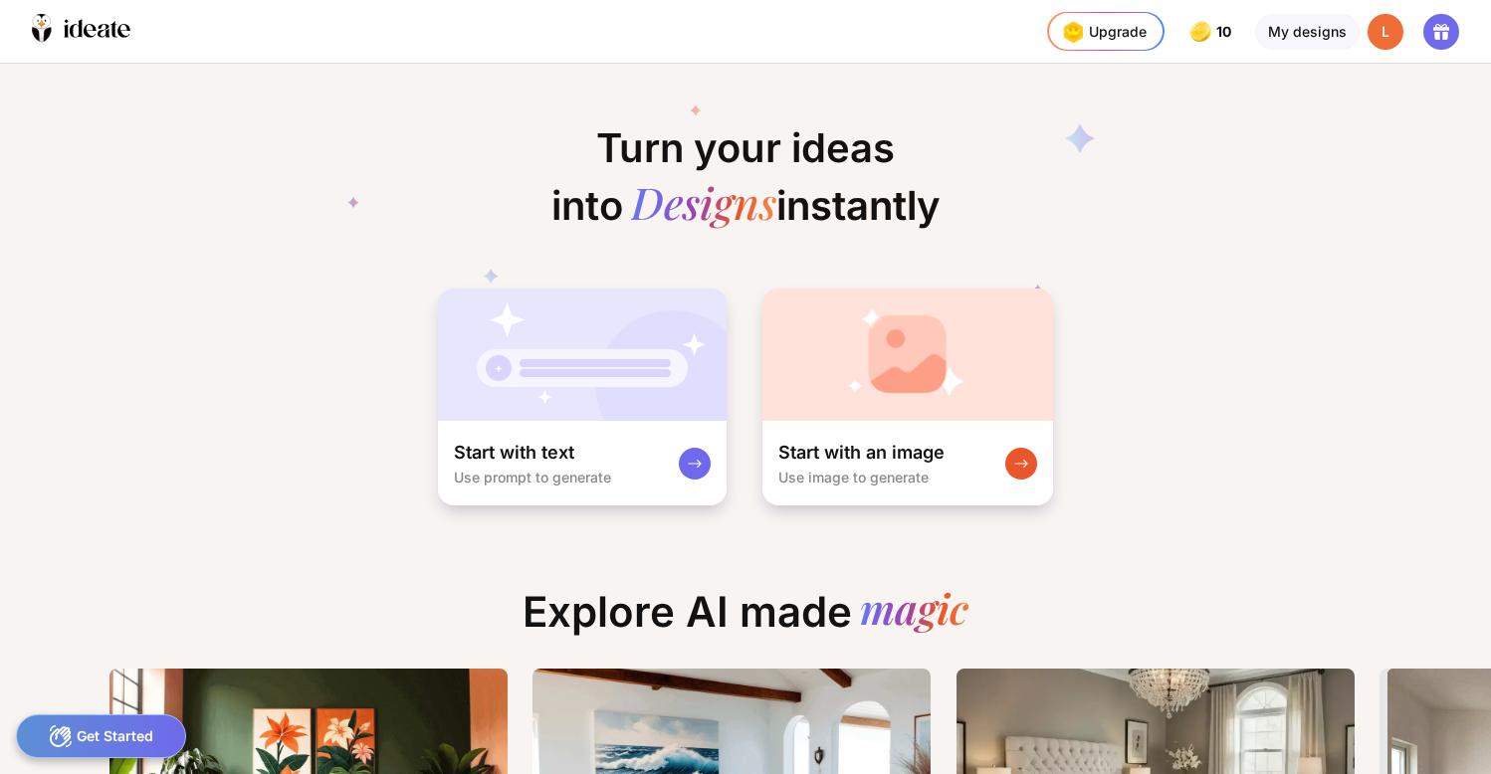
scroll to position [0, 101]
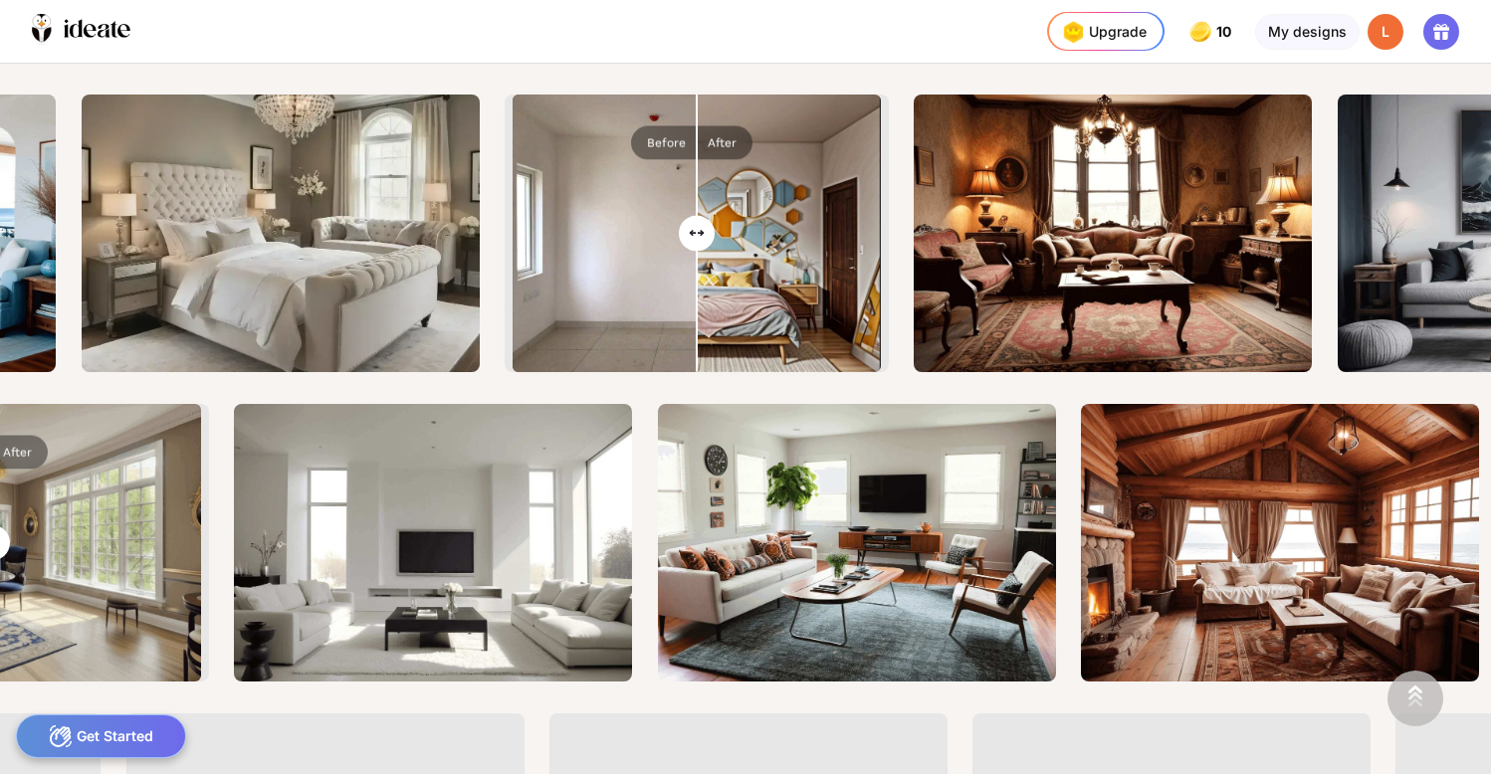
click at [123, 723] on div "Get Started" at bounding box center [101, 736] width 170 height 44
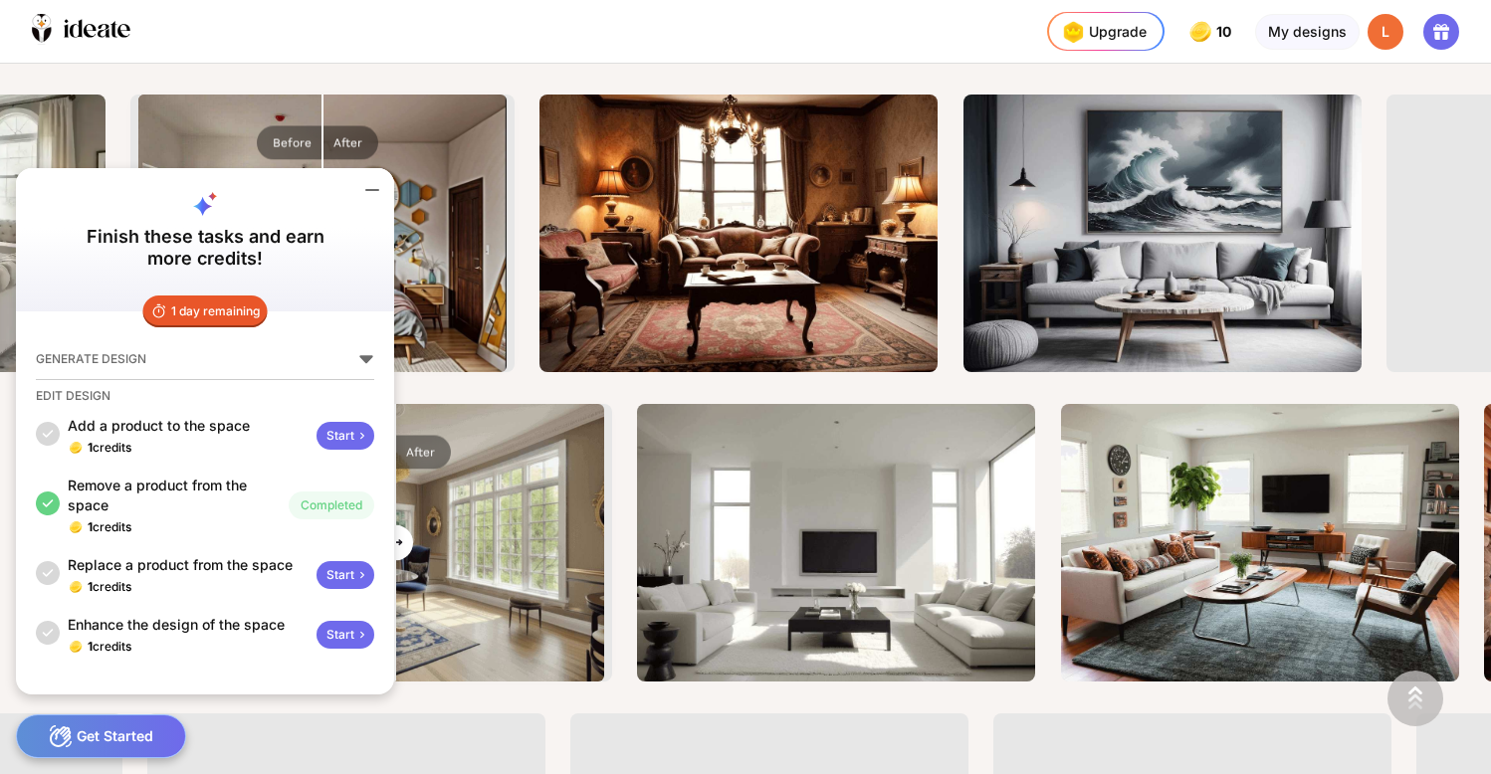
click at [368, 358] on icon at bounding box center [365, 359] width 13 height 8
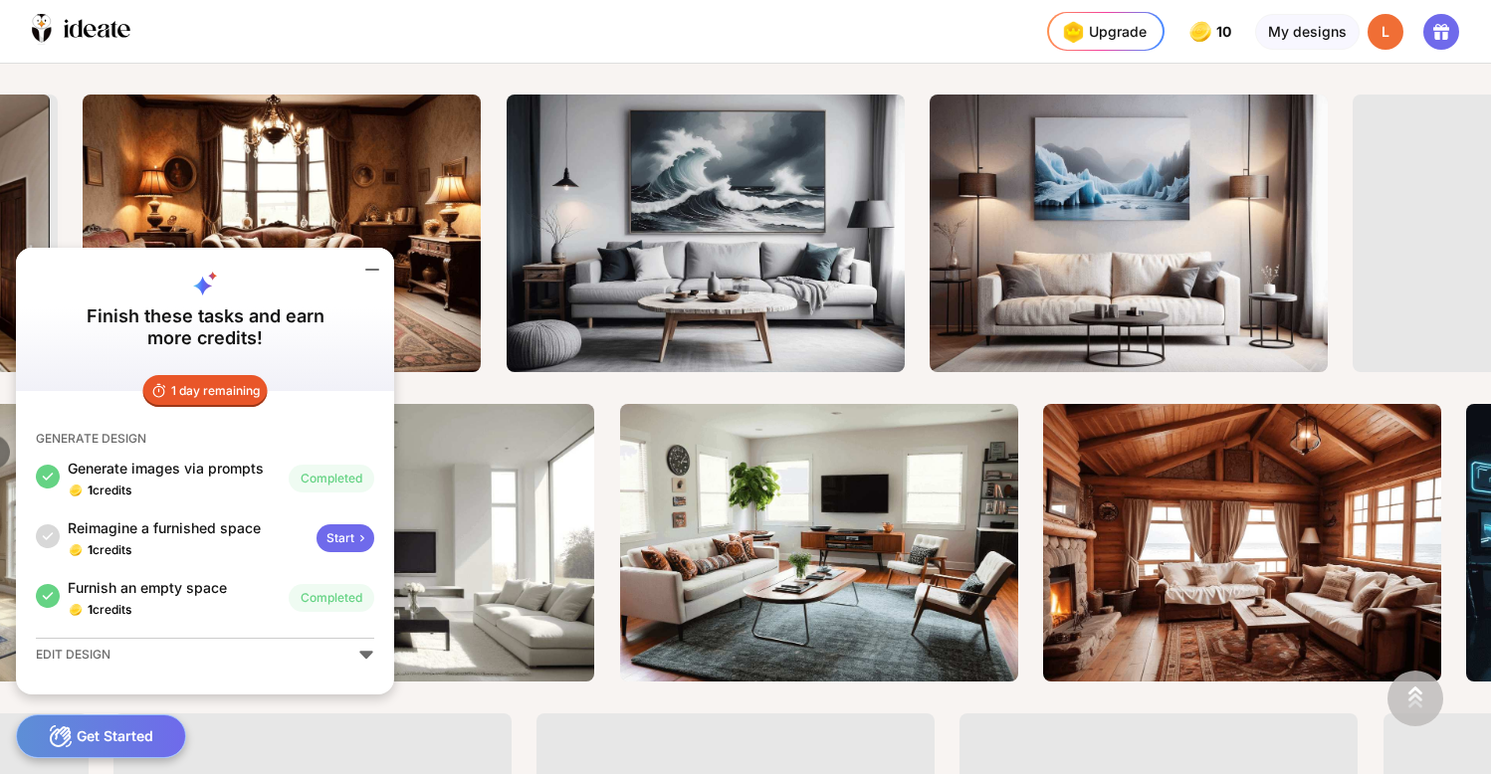
click at [367, 650] on icon at bounding box center [366, 655] width 16 height 16
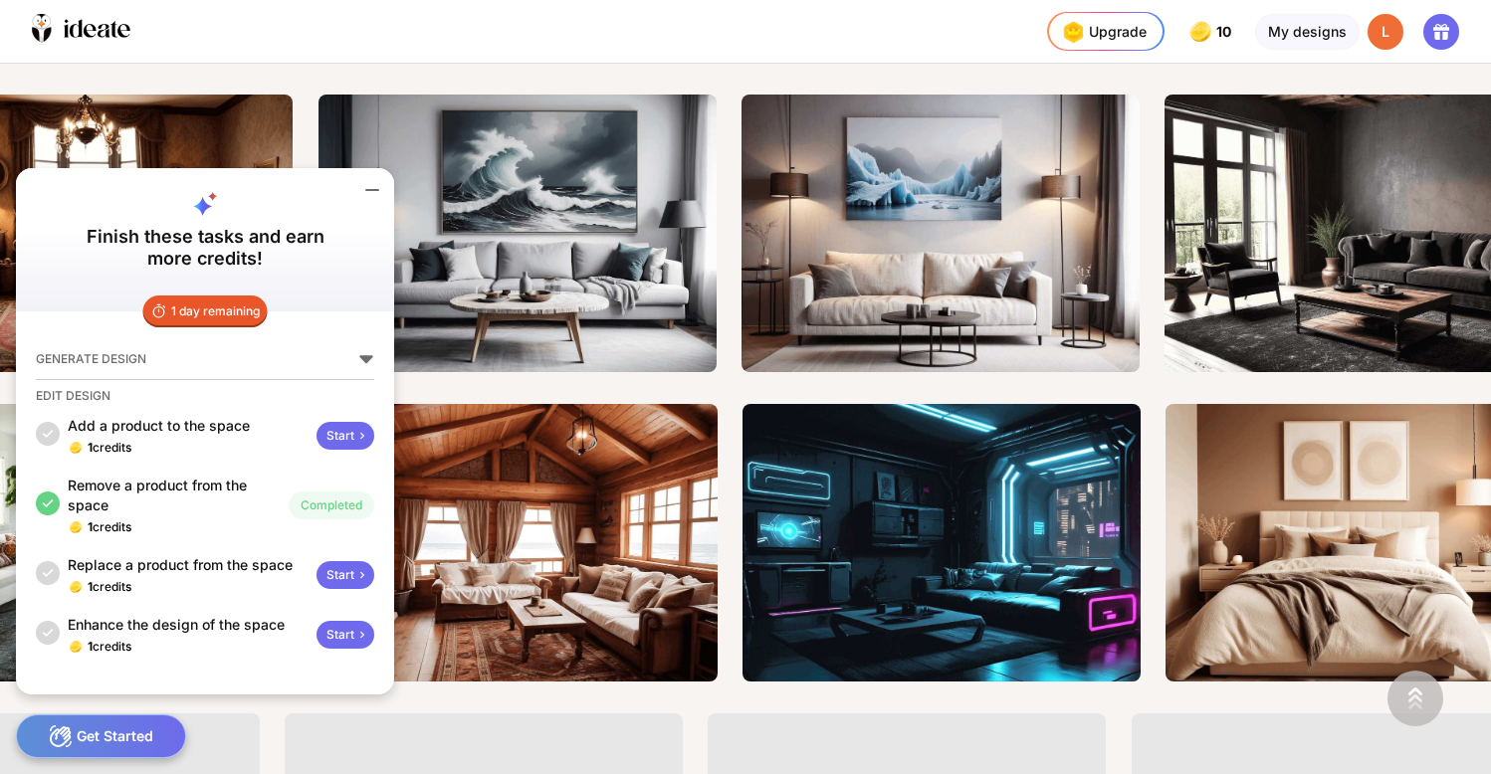
click at [339, 637] on div "Start" at bounding box center [345, 635] width 58 height 28
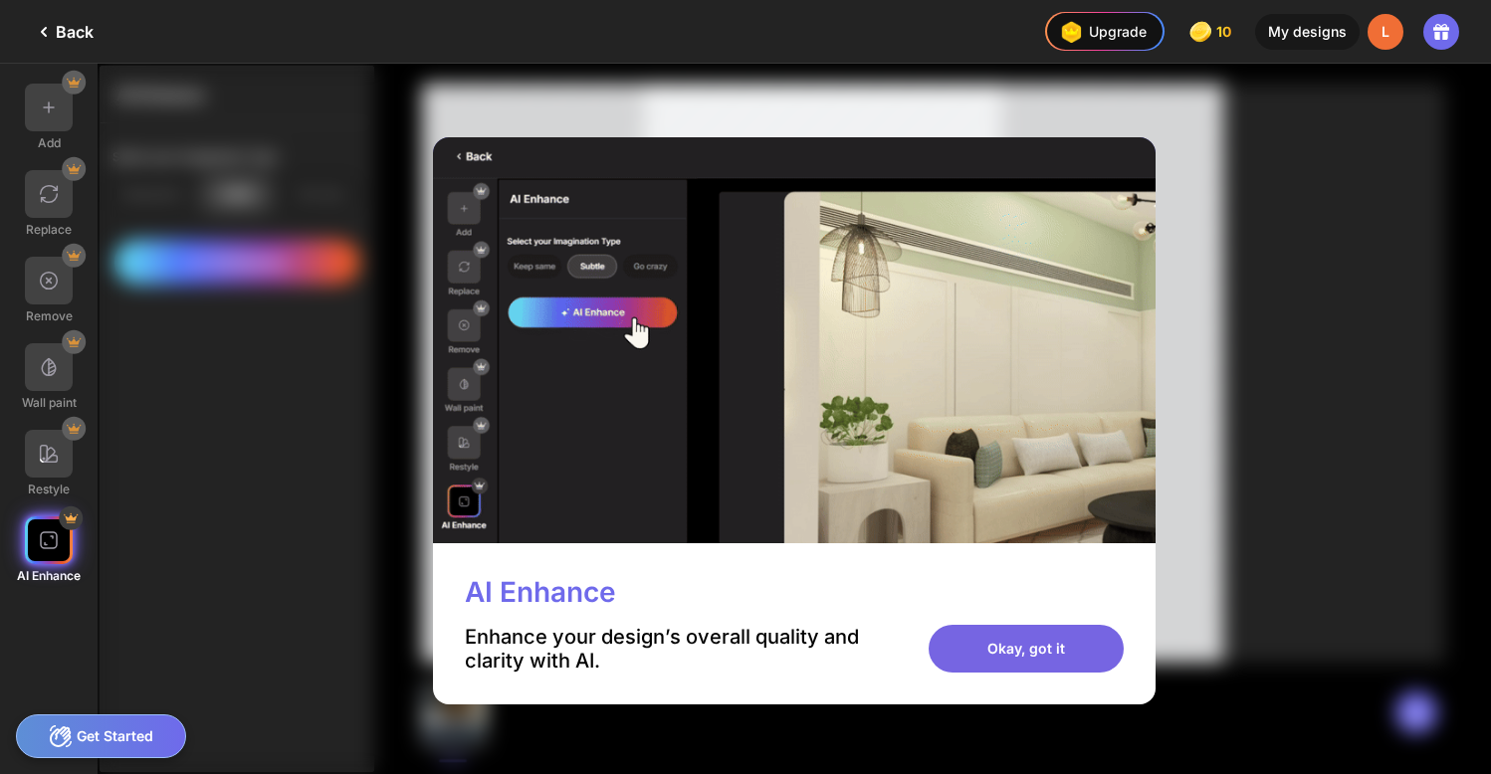
click at [999, 658] on div "Okay, got it" at bounding box center [1025, 649] width 195 height 48
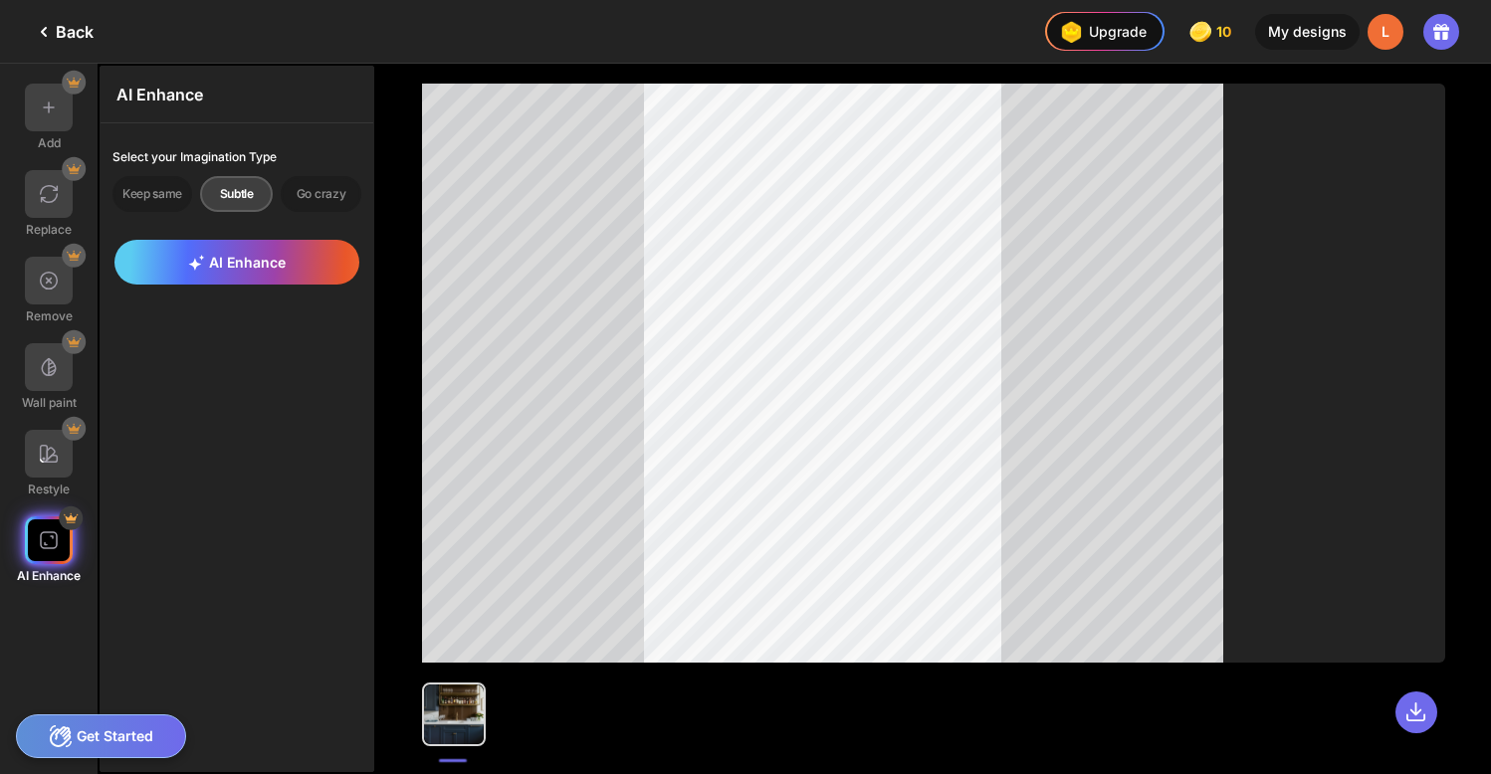
click at [73, 35] on div "Back" at bounding box center [63, 32] width 62 height 24
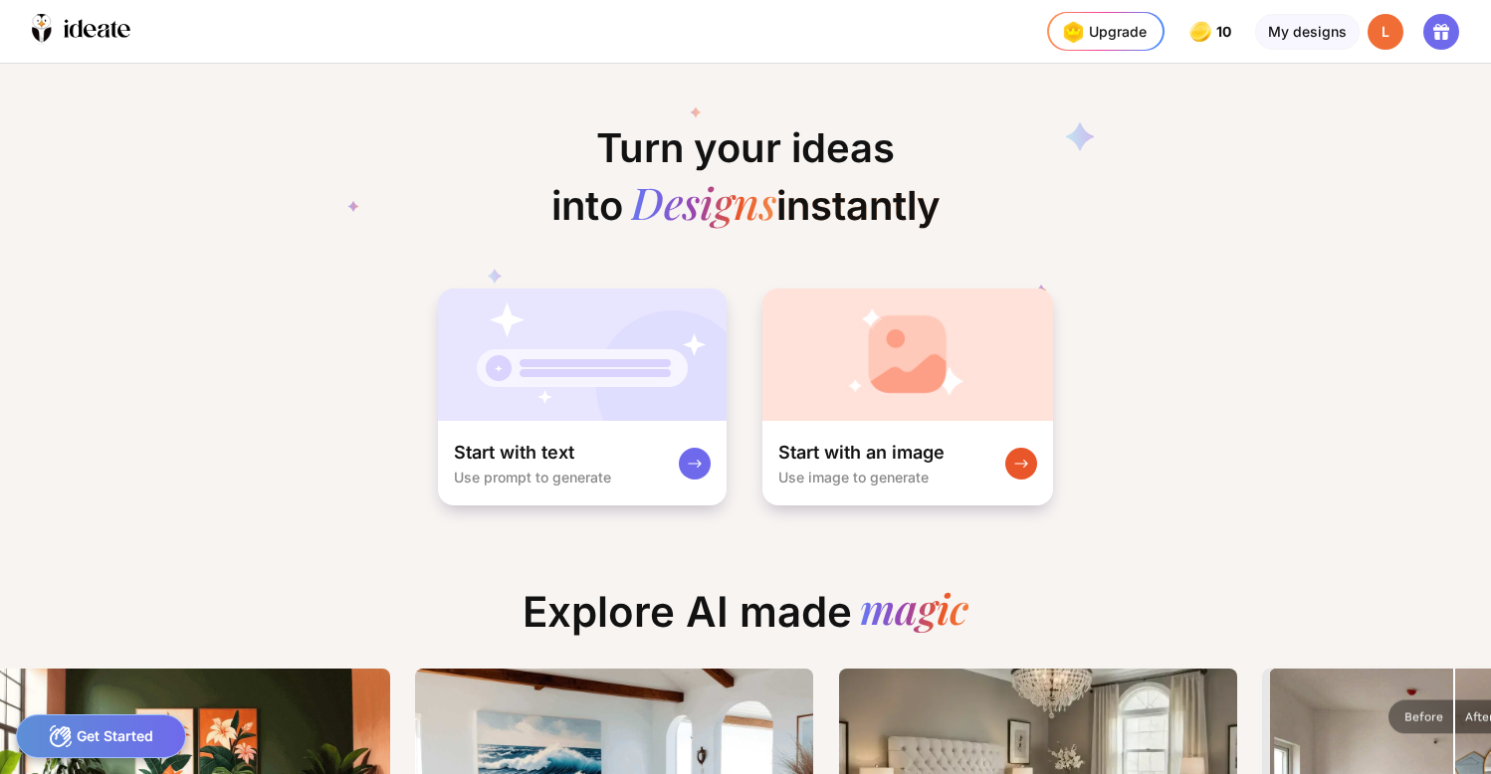
scroll to position [0, 218]
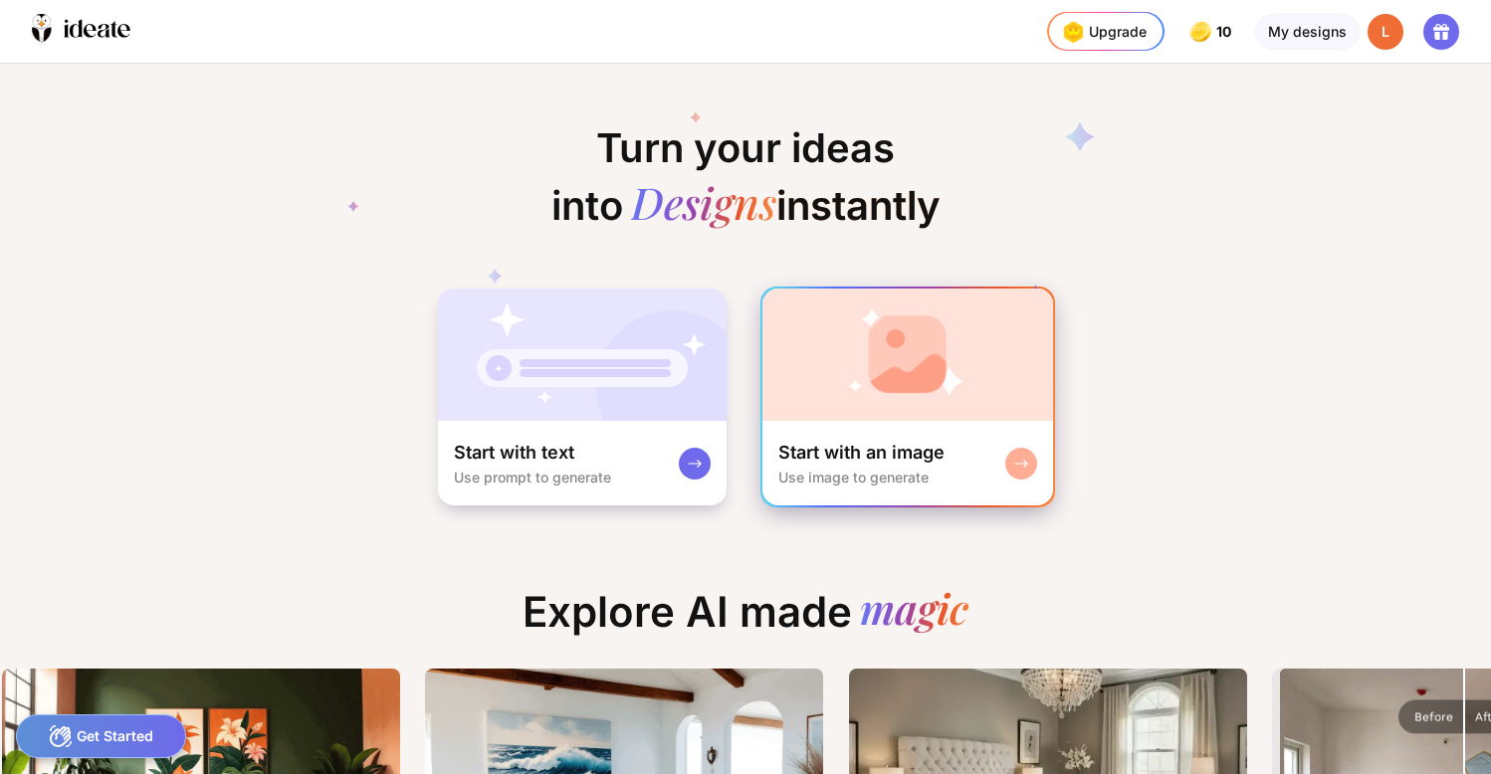
click at [1017, 456] on icon at bounding box center [1021, 464] width 16 height 16
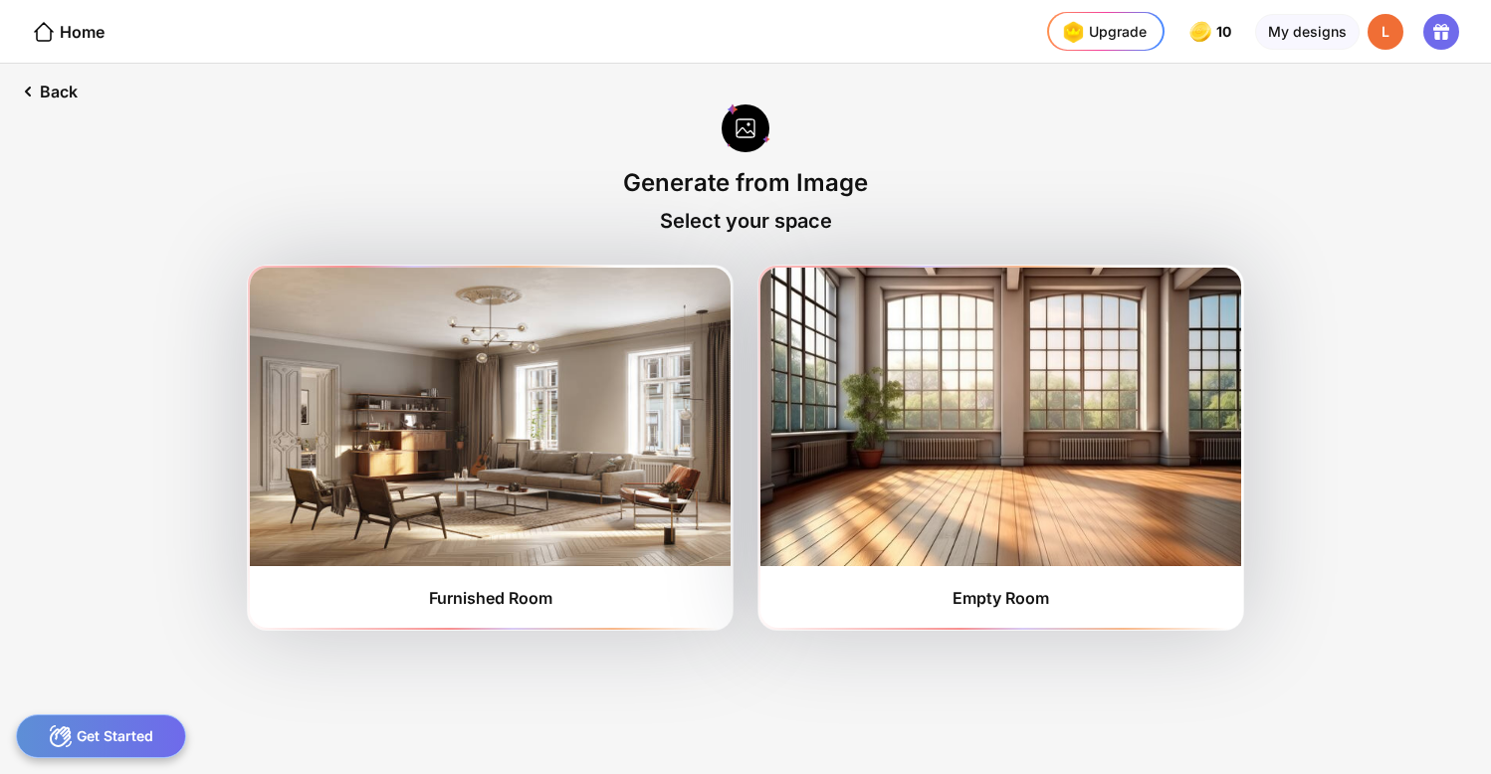
click at [1017, 455] on img at bounding box center [1000, 417] width 481 height 299
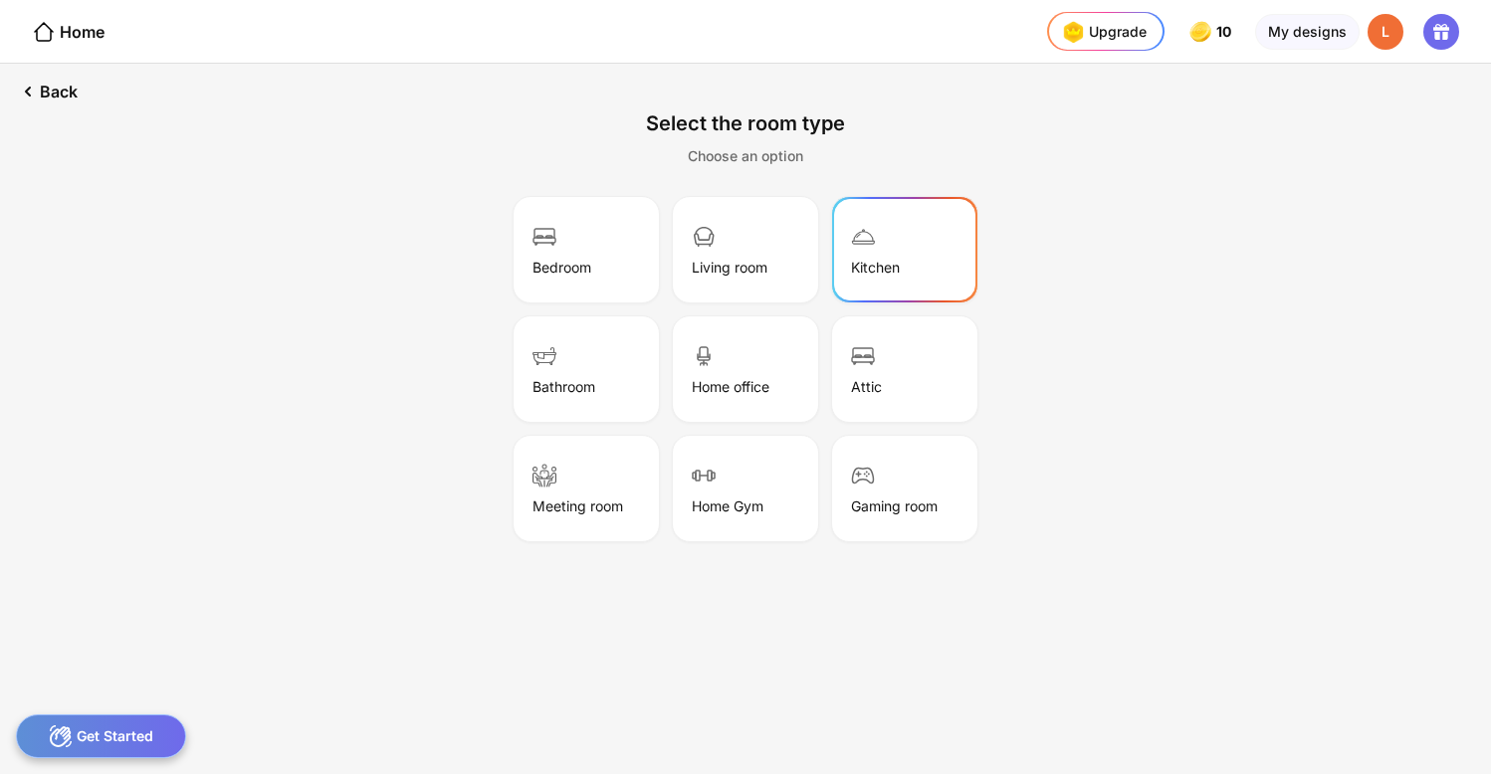
click at [903, 233] on div "Kitchen" at bounding box center [904, 250] width 139 height 100
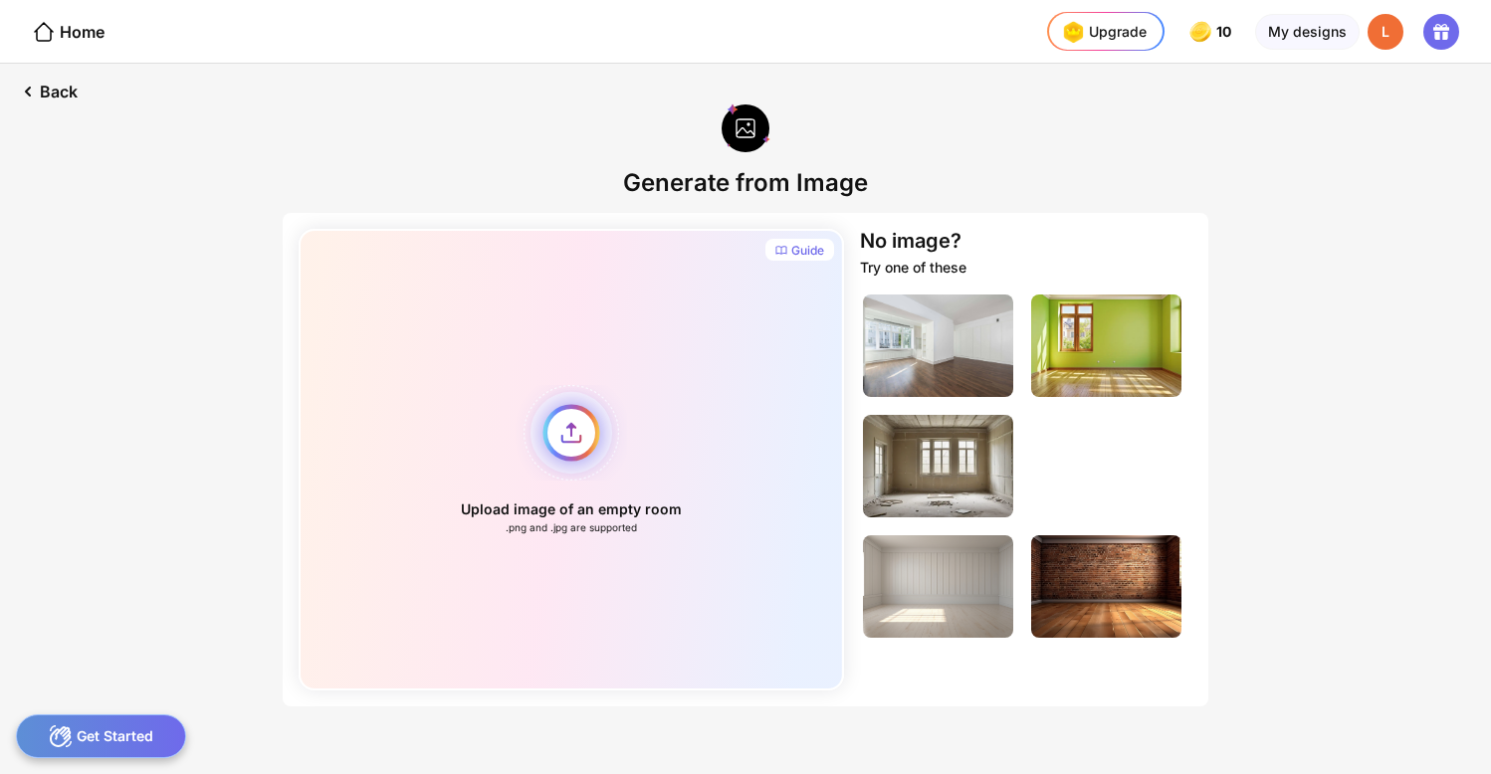
click at [572, 430] on div "Upload image of an empty room .png and .jpg are supported" at bounding box center [571, 460] width 545 height 462
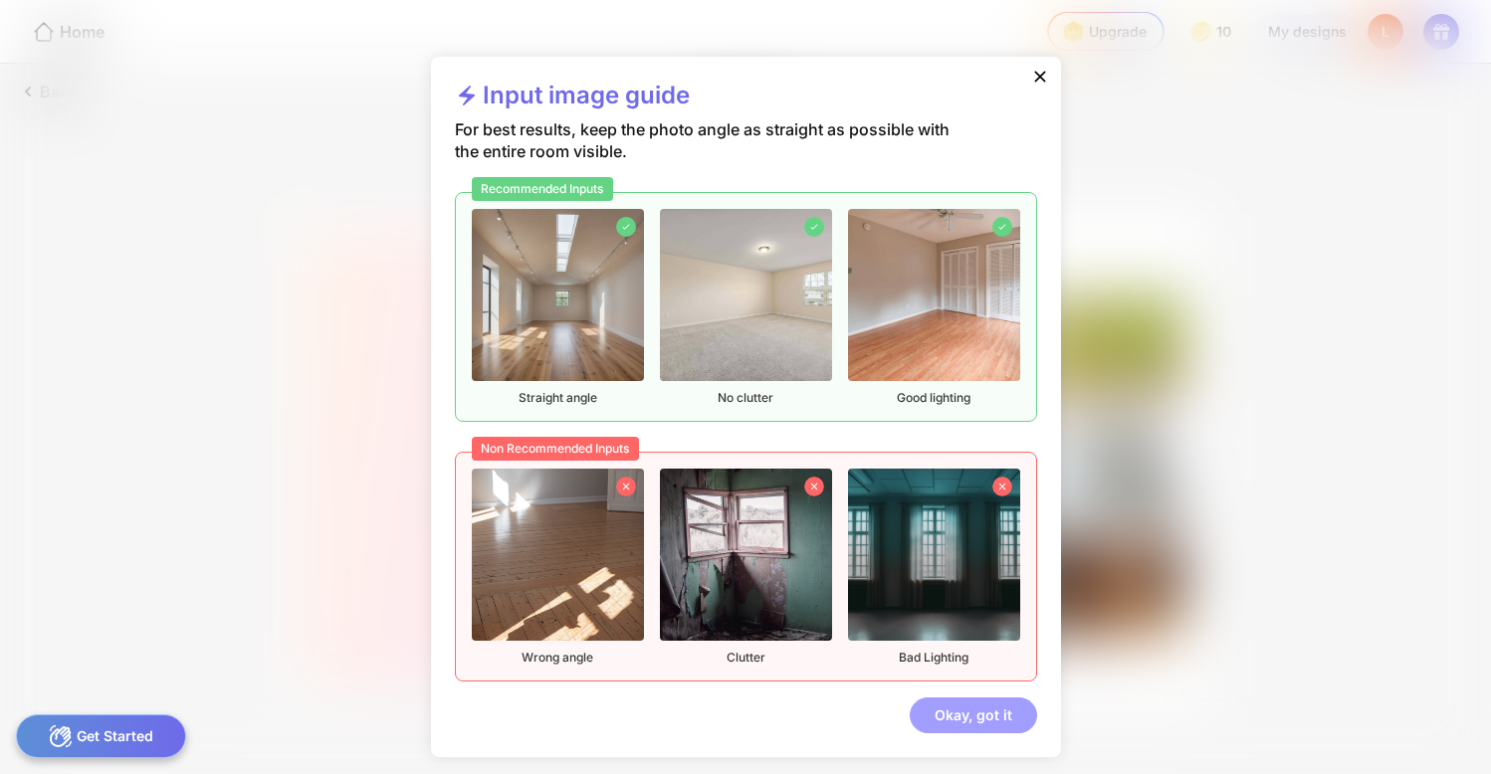
click at [981, 711] on div "Okay, got it" at bounding box center [972, 716] width 127 height 36
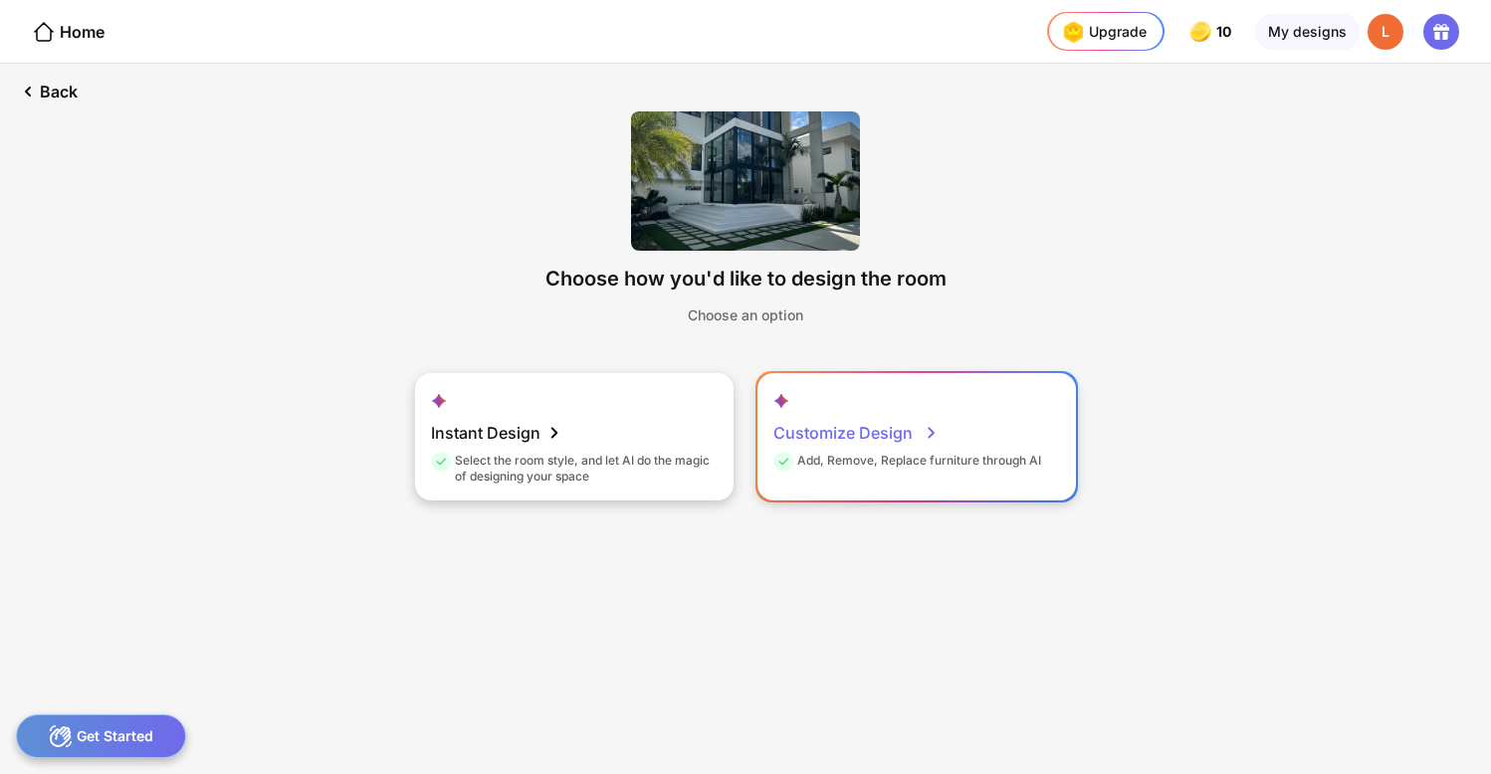
click at [959, 454] on div "Add, Remove, Replace furniture through AI" at bounding box center [907, 464] width 268 height 23
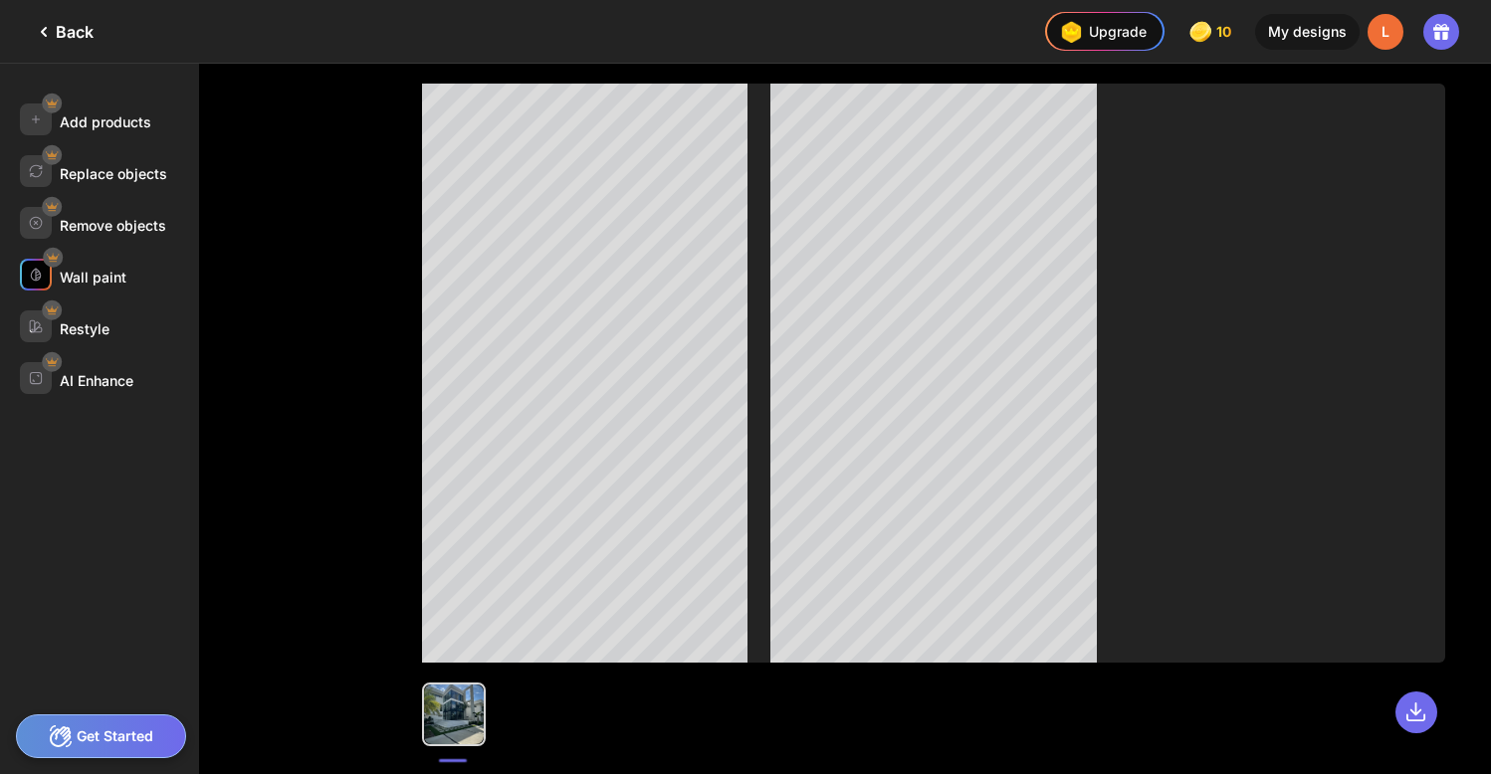
click at [106, 276] on div "Wall paint" at bounding box center [93, 277] width 67 height 17
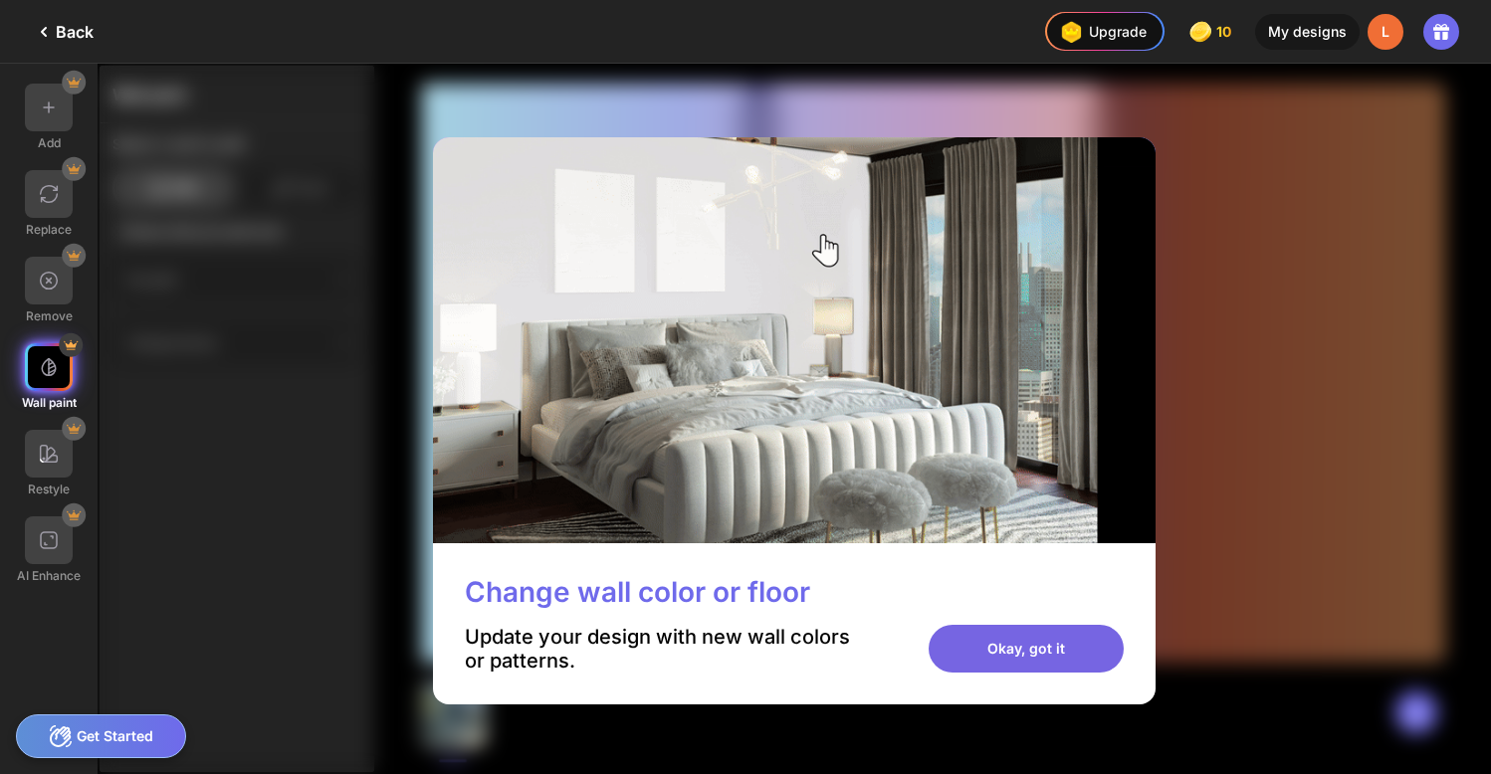
click at [1037, 638] on div "Okay, got it" at bounding box center [1025, 649] width 195 height 48
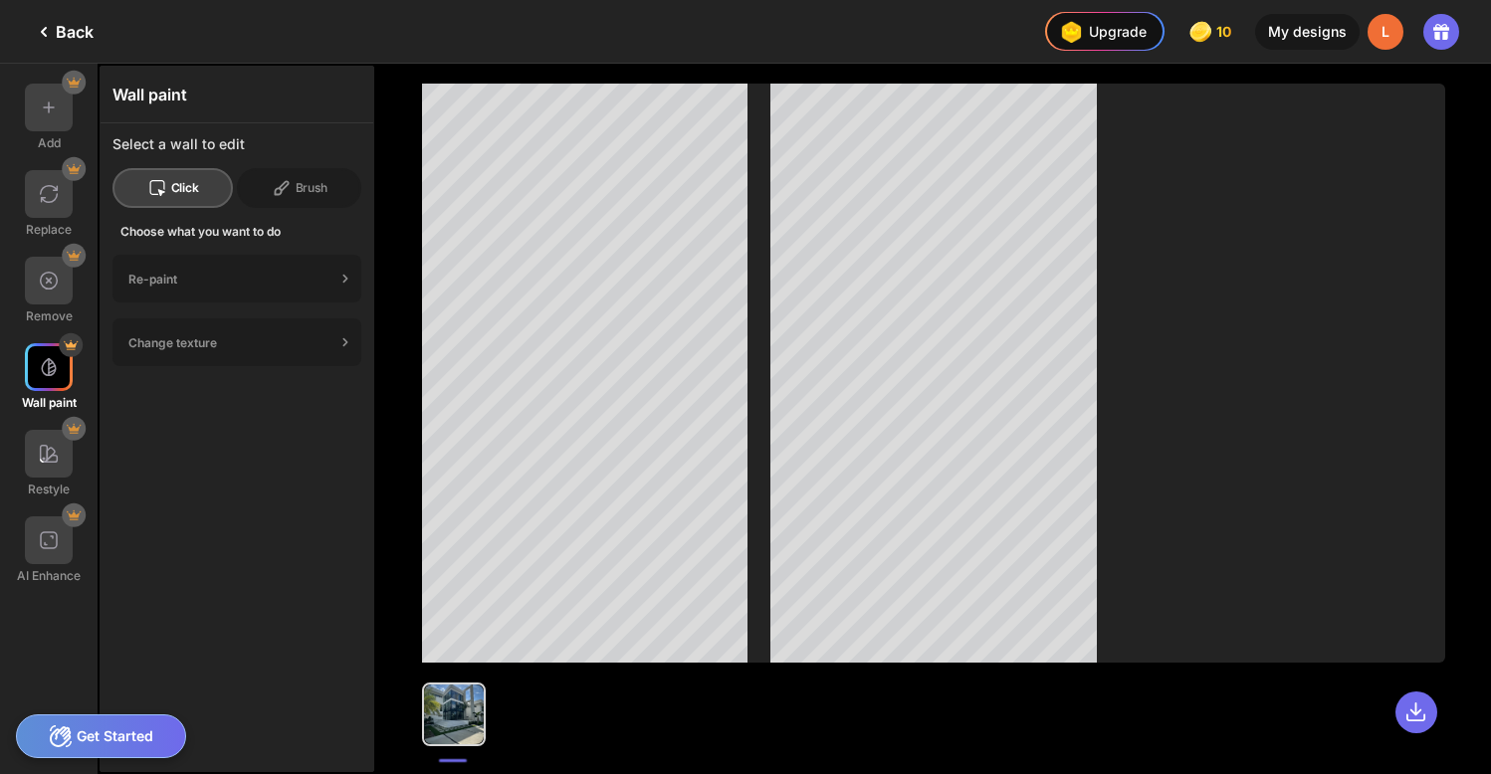
click at [176, 188] on div "Click" at bounding box center [172, 188] width 120 height 40
click at [302, 185] on div "Brush" at bounding box center [299, 188] width 124 height 40
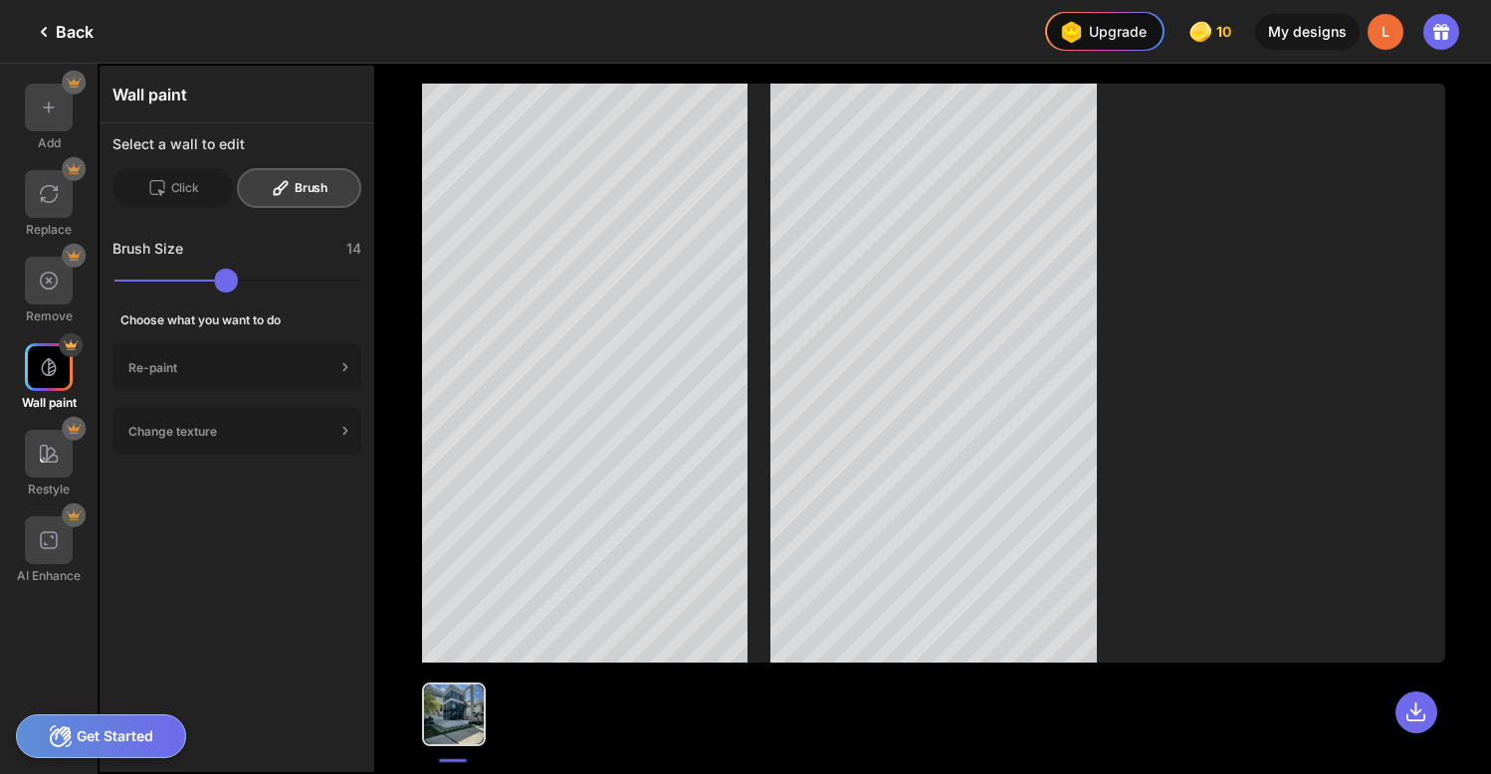
drag, startPoint x: 165, startPoint y: 282, endPoint x: 135, endPoint y: 282, distance: 29.9
type input "**"
click at [135, 282] on input "range" at bounding box center [238, 281] width 249 height 24
click at [341, 429] on icon at bounding box center [345, 431] width 20 height 20
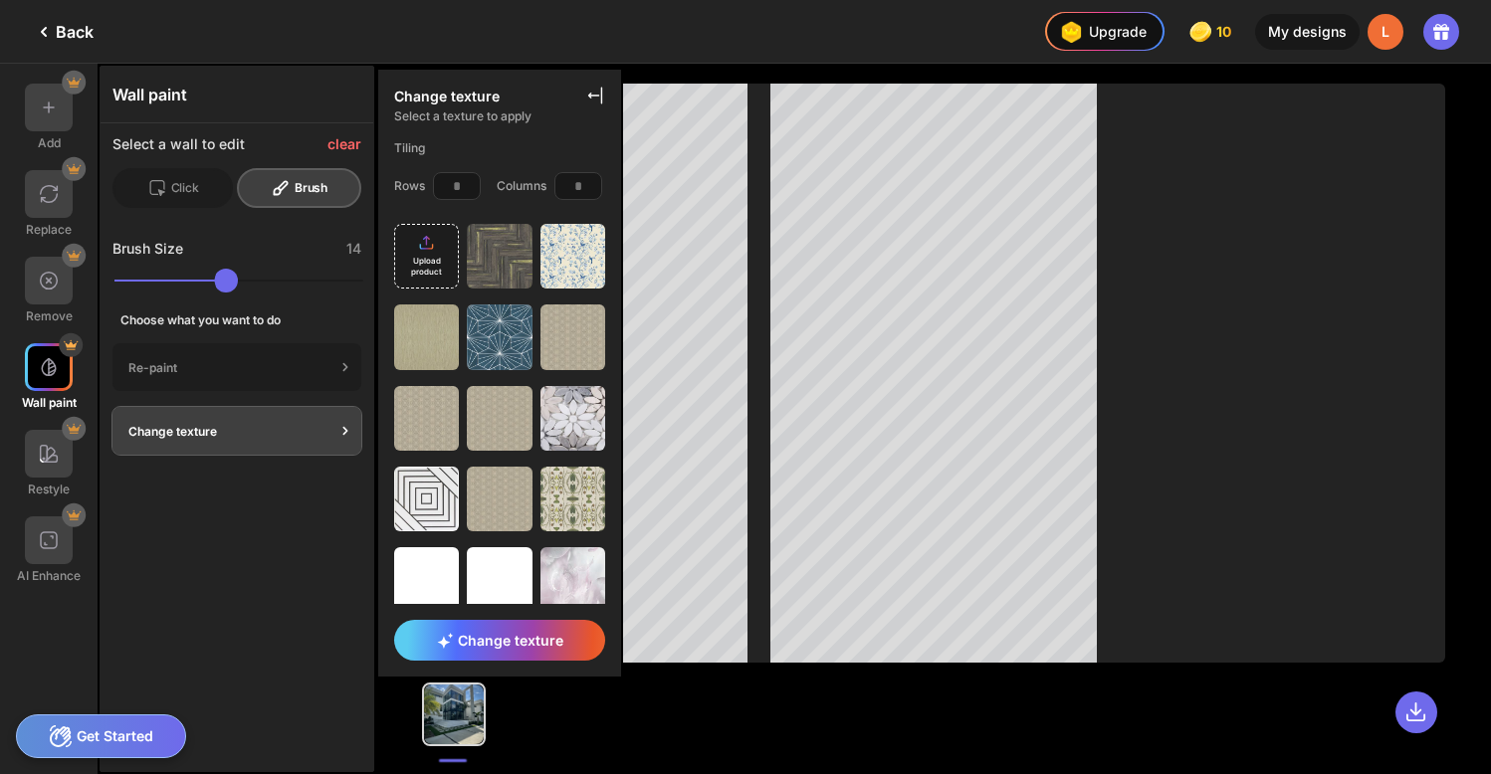
click at [423, 253] on div "Upload product" at bounding box center [426, 256] width 65 height 65
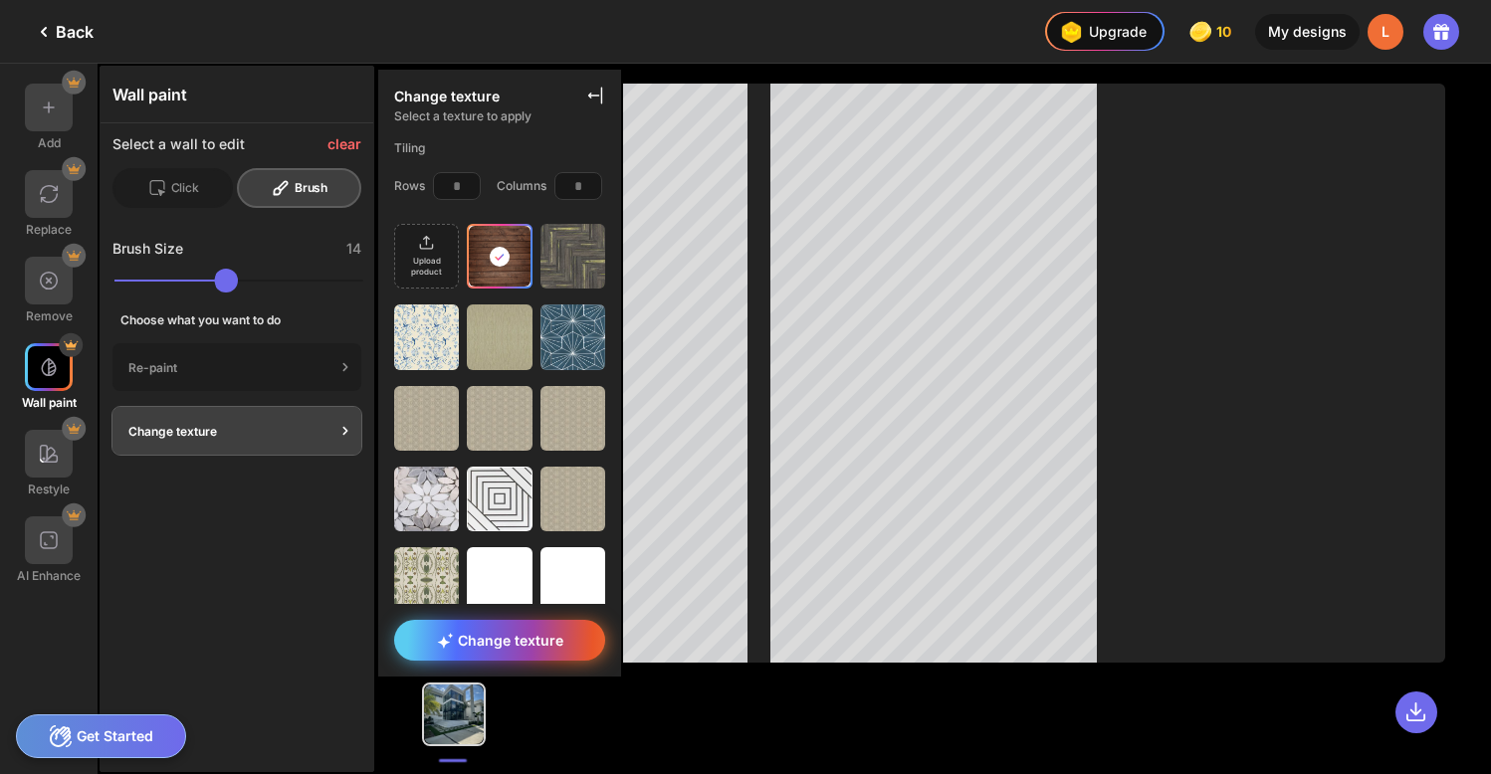
click at [550, 645] on span "Change texture" at bounding box center [500, 640] width 126 height 17
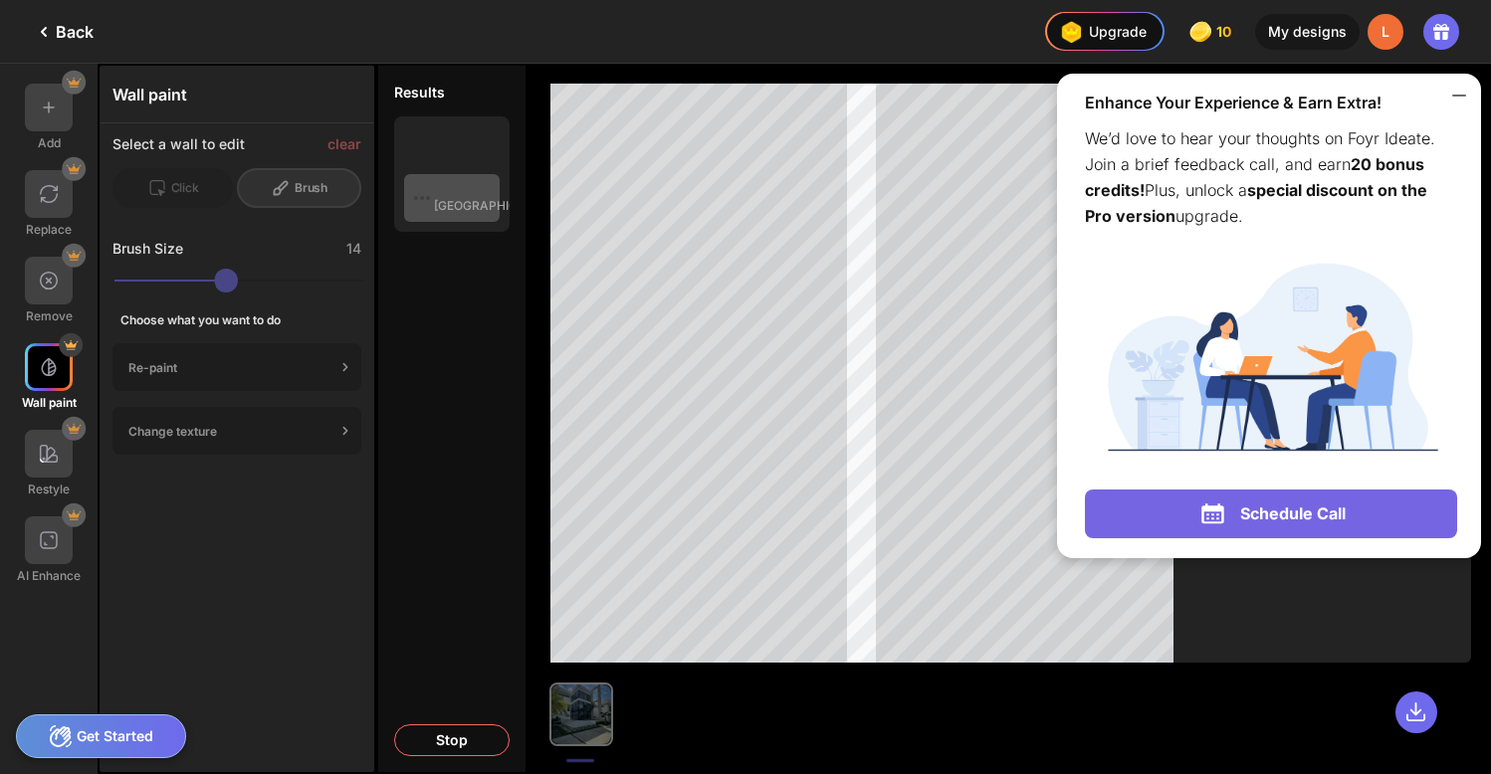
click at [1464, 92] on icon at bounding box center [1459, 96] width 24 height 24
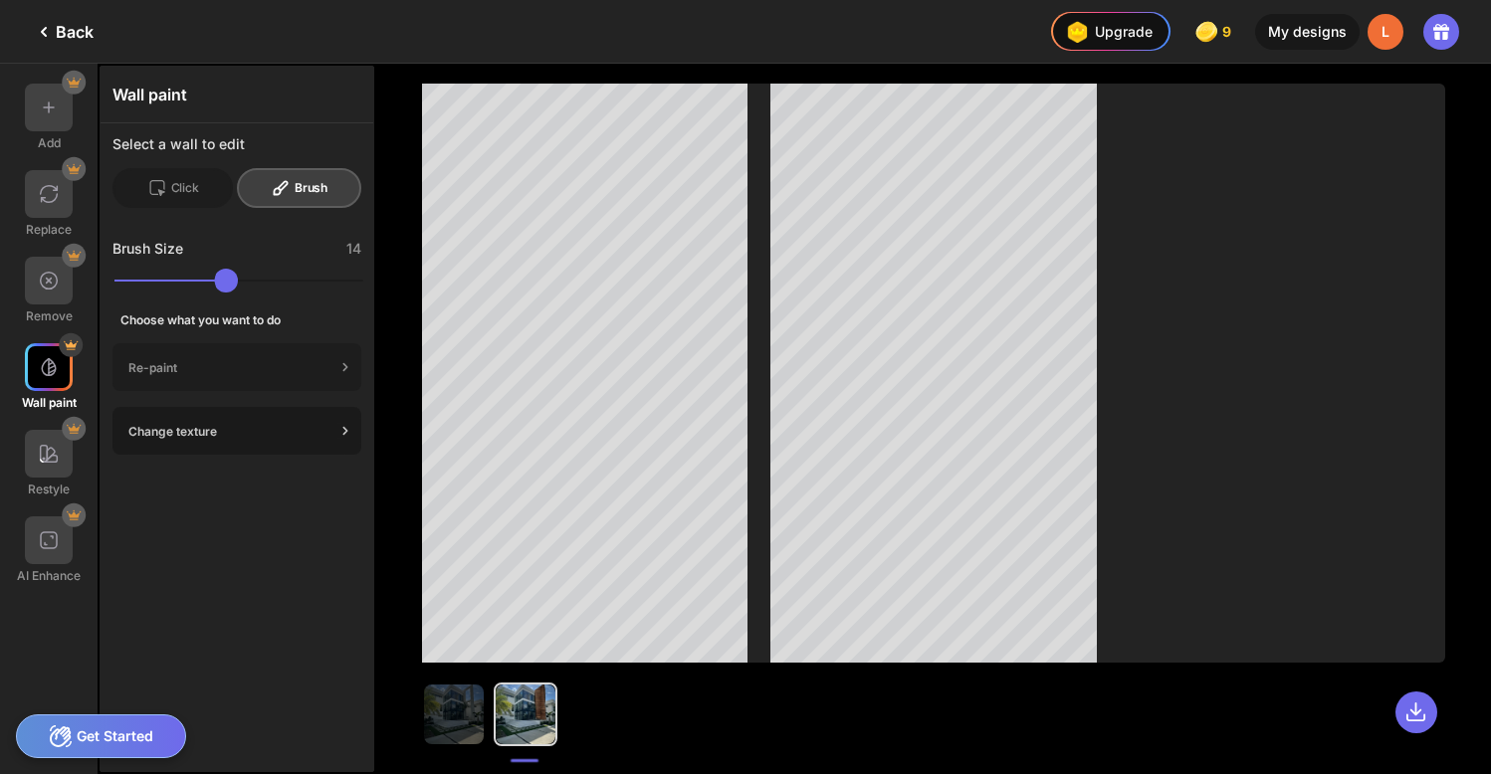
click at [298, 432] on div "Change texture" at bounding box center [231, 431] width 207 height 15
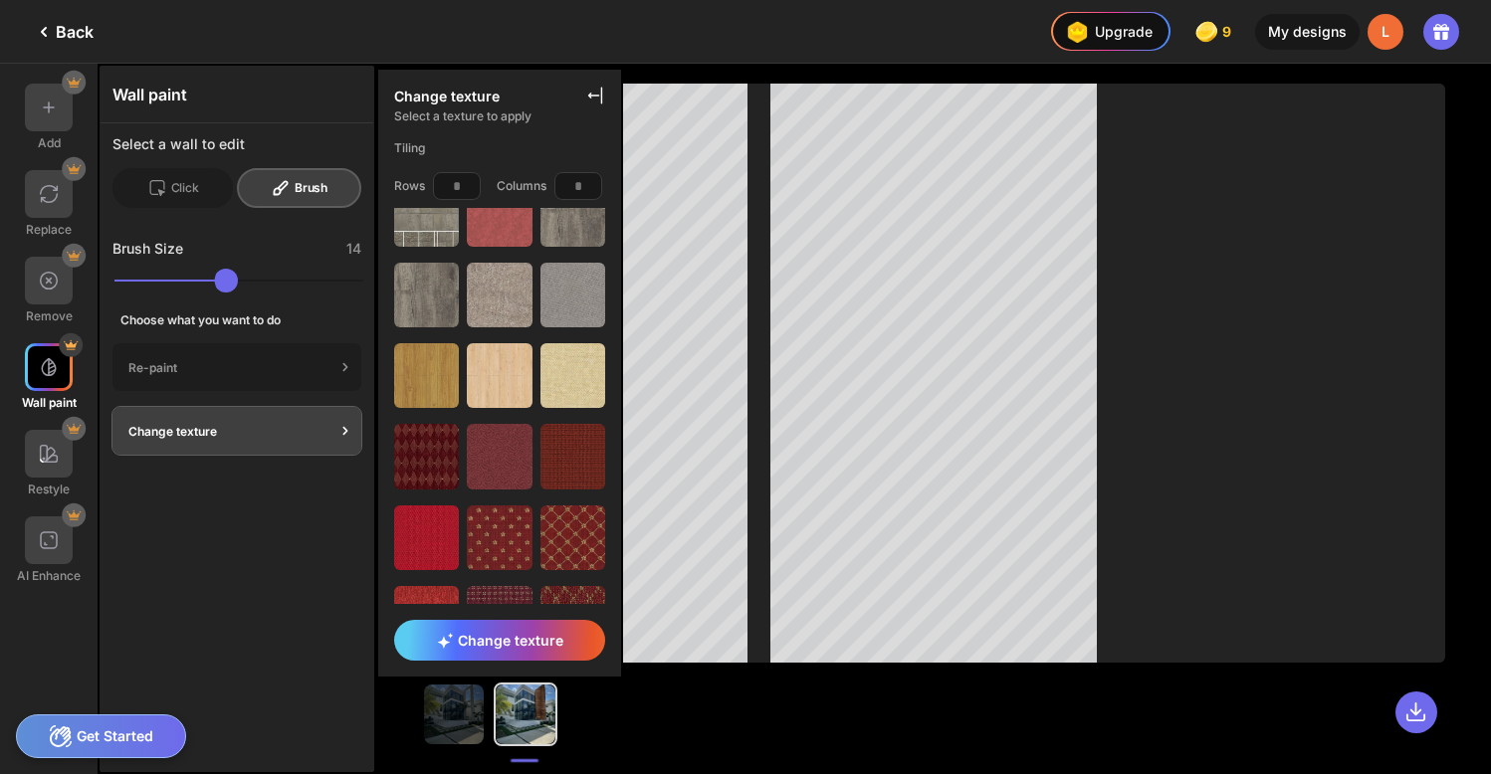
scroll to position [1264, 0]
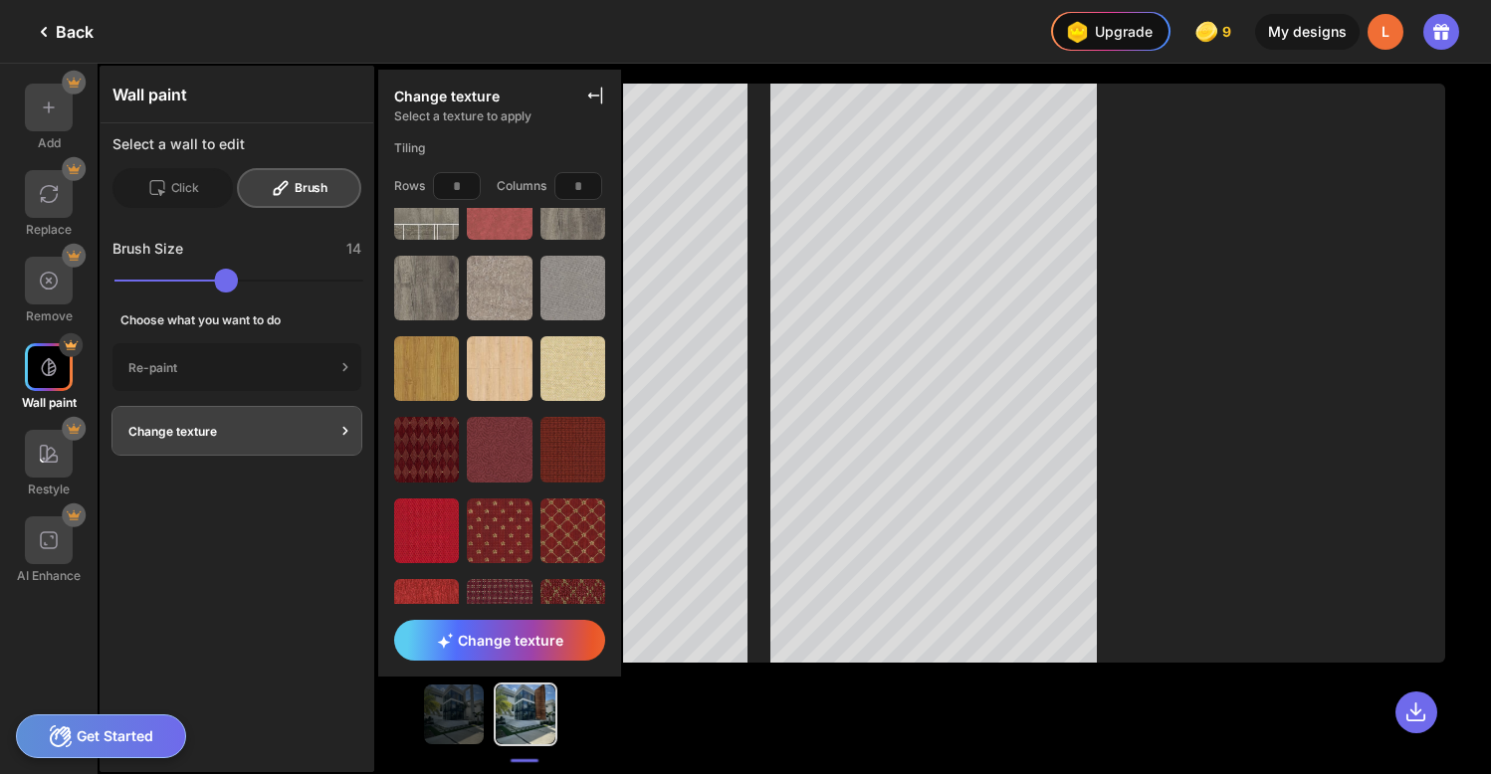
click at [408, 151] on div "Tiling" at bounding box center [499, 148] width 243 height 32
click at [438, 151] on div "Tiling" at bounding box center [499, 148] width 243 height 32
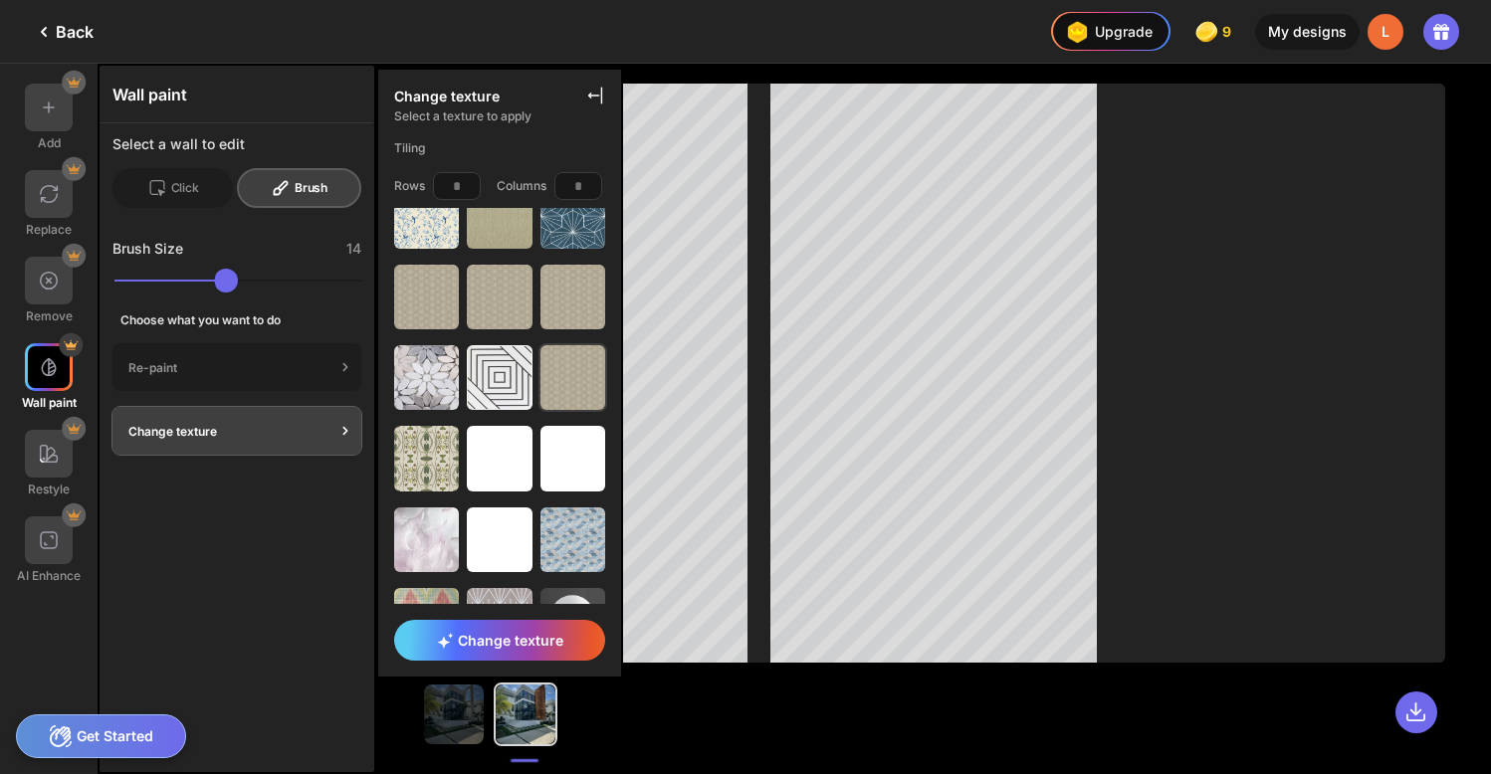
scroll to position [182, 0]
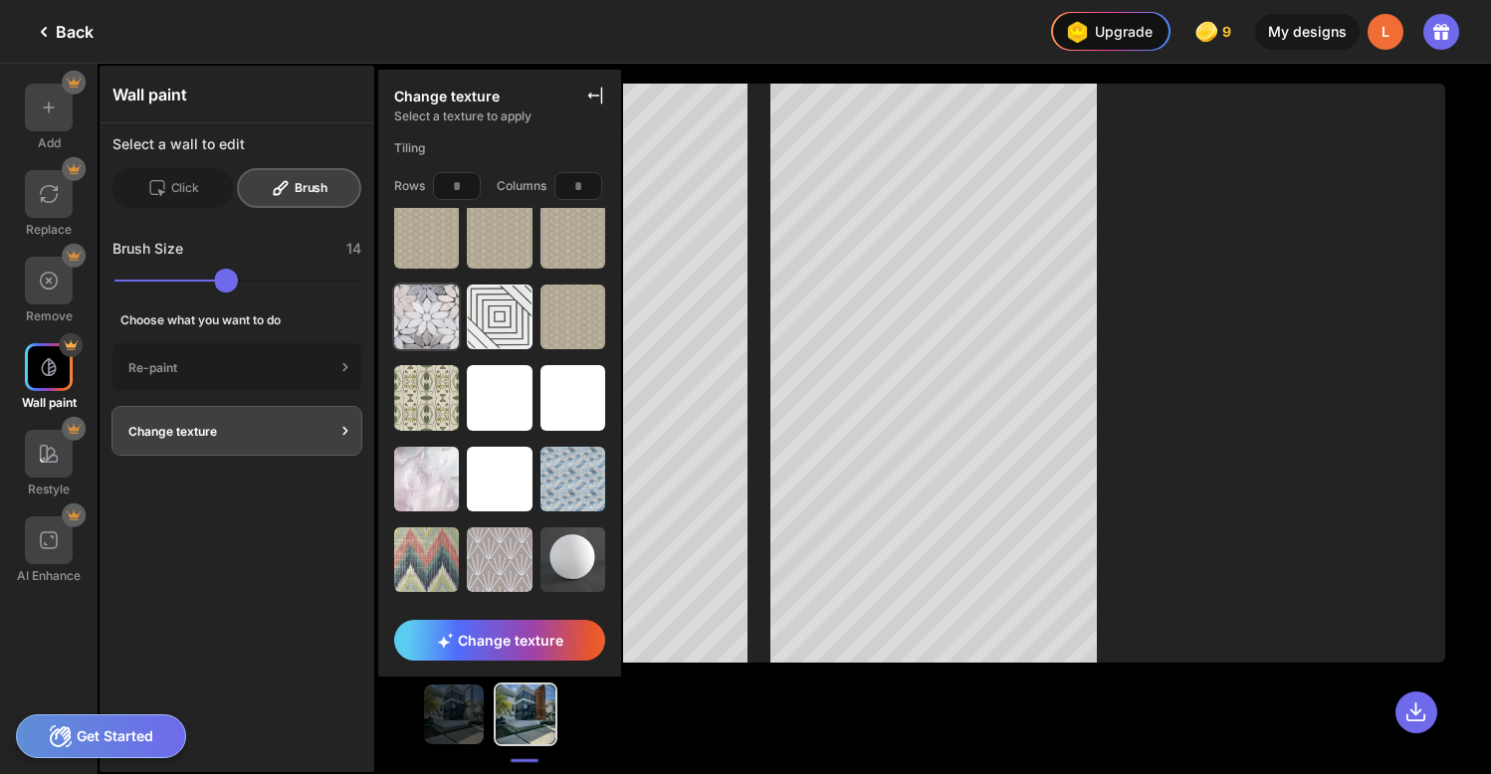
click at [424, 306] on img at bounding box center [426, 317] width 65 height 65
click at [536, 634] on span "Change texture" at bounding box center [500, 640] width 126 height 17
click at [596, 97] on icon at bounding box center [595, 96] width 20 height 20
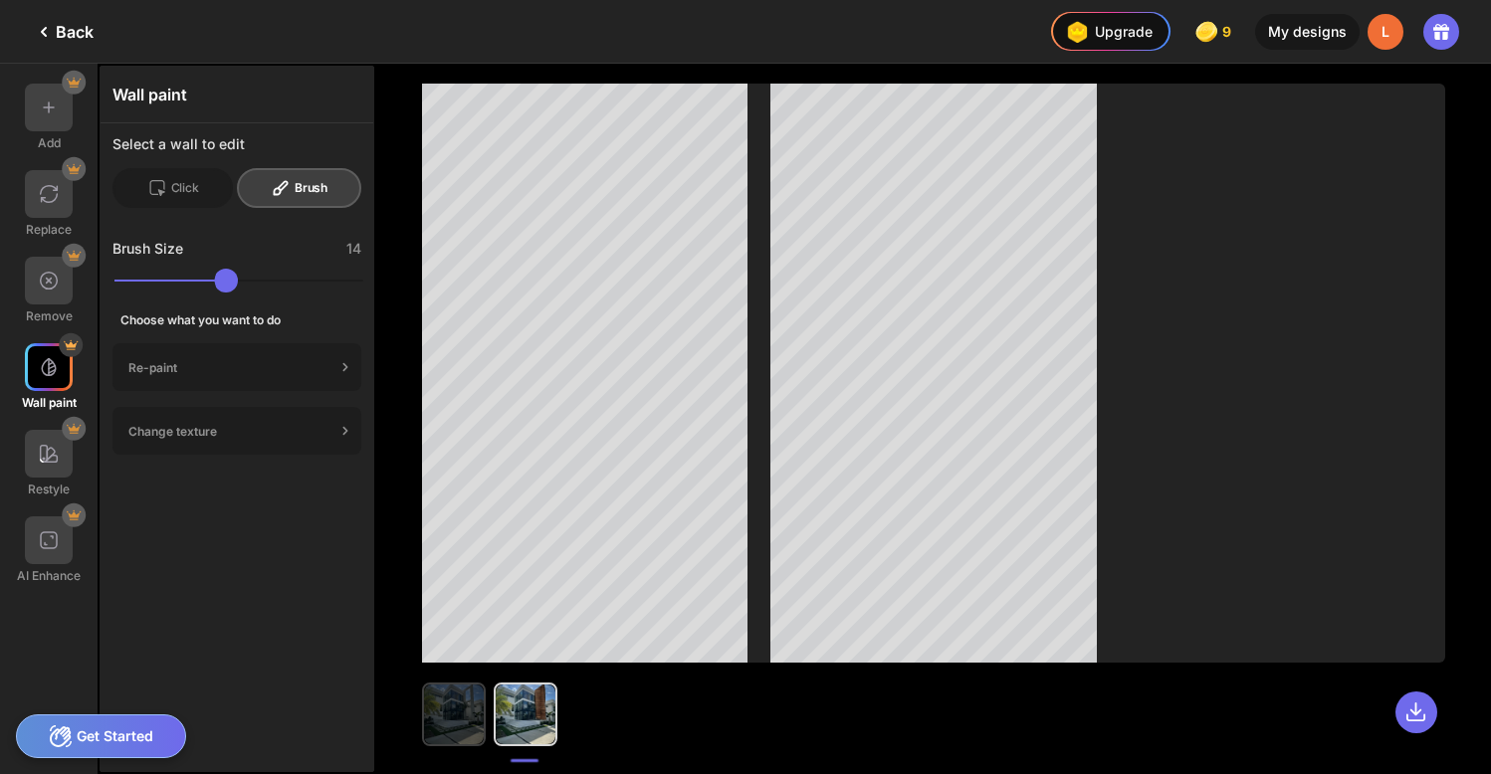
click at [451, 714] on img at bounding box center [454, 715] width 60 height 60
click at [193, 187] on div "Click" at bounding box center [172, 188] width 120 height 40
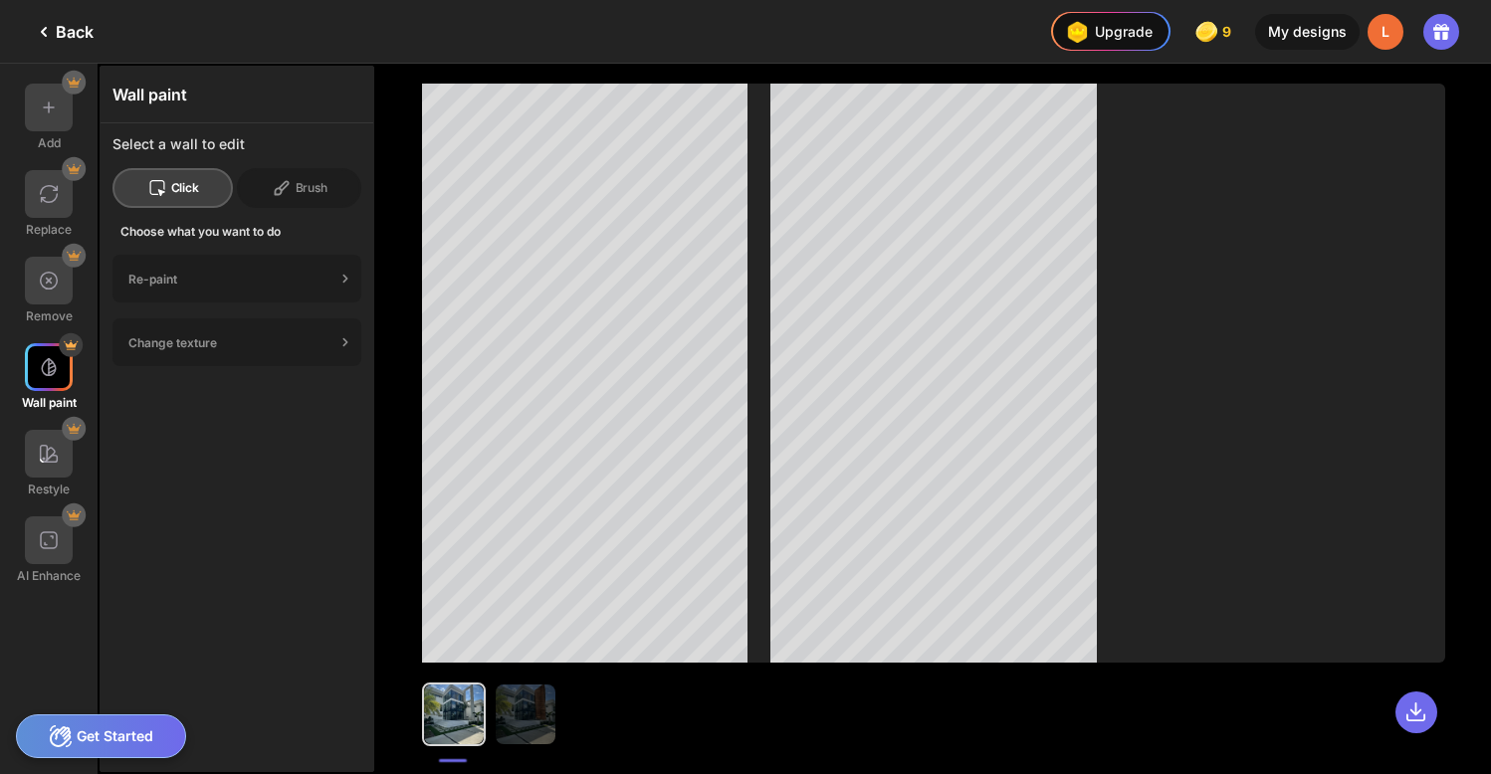
click at [175, 193] on div "Click" at bounding box center [172, 188] width 120 height 40
click at [69, 33] on div "Back" at bounding box center [63, 32] width 62 height 24
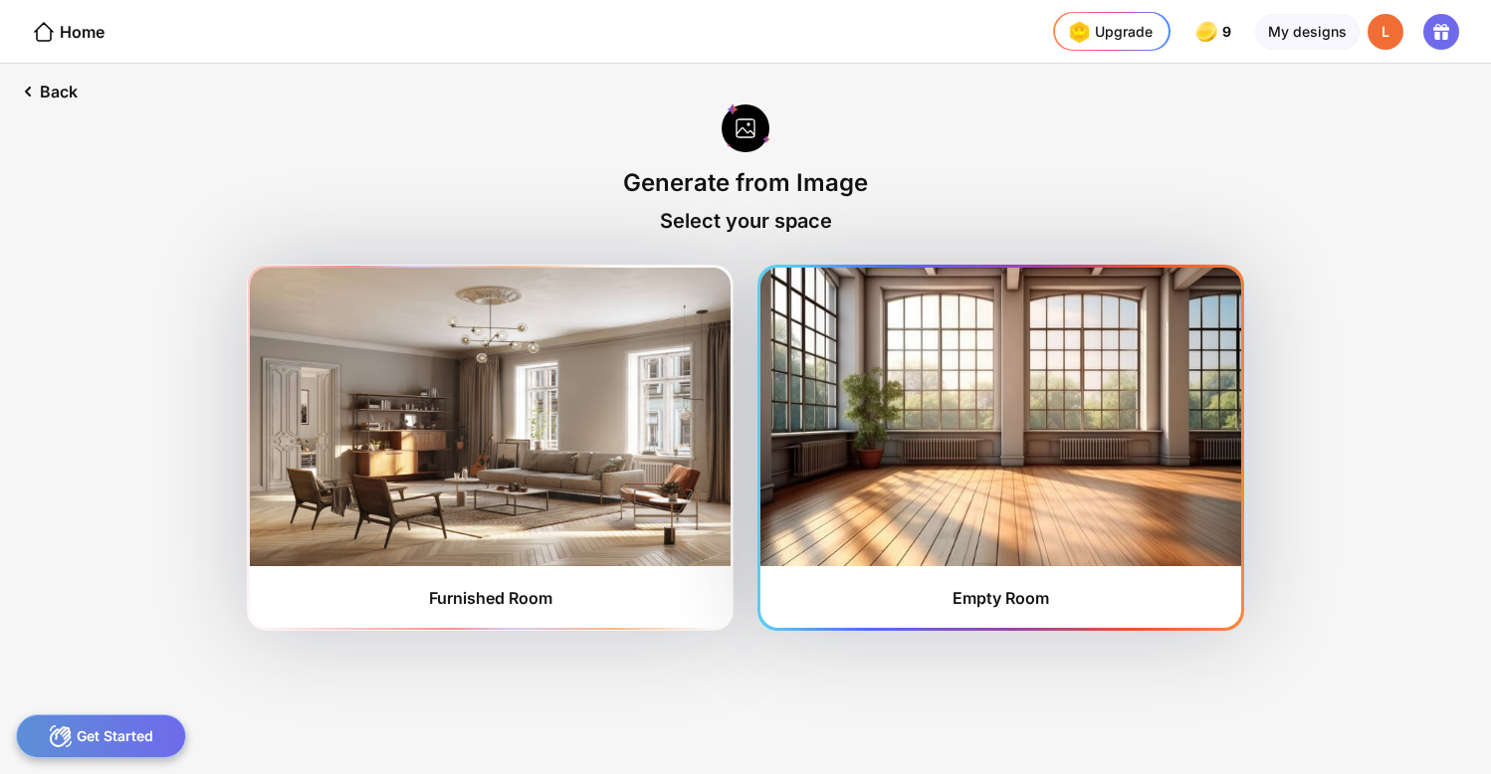
click at [1010, 466] on img at bounding box center [1000, 417] width 481 height 299
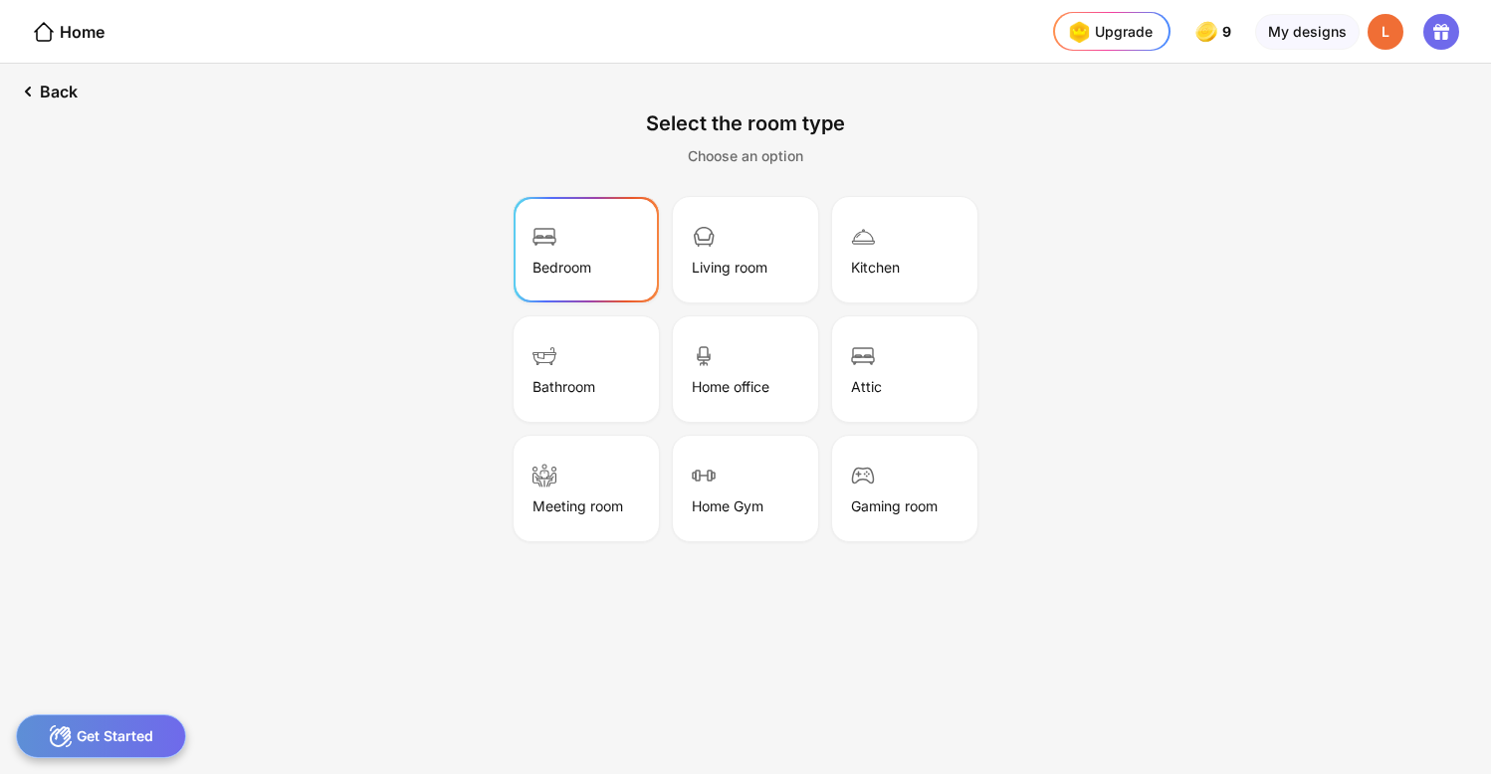
click at [560, 259] on div "Bedroom" at bounding box center [561, 267] width 59 height 17
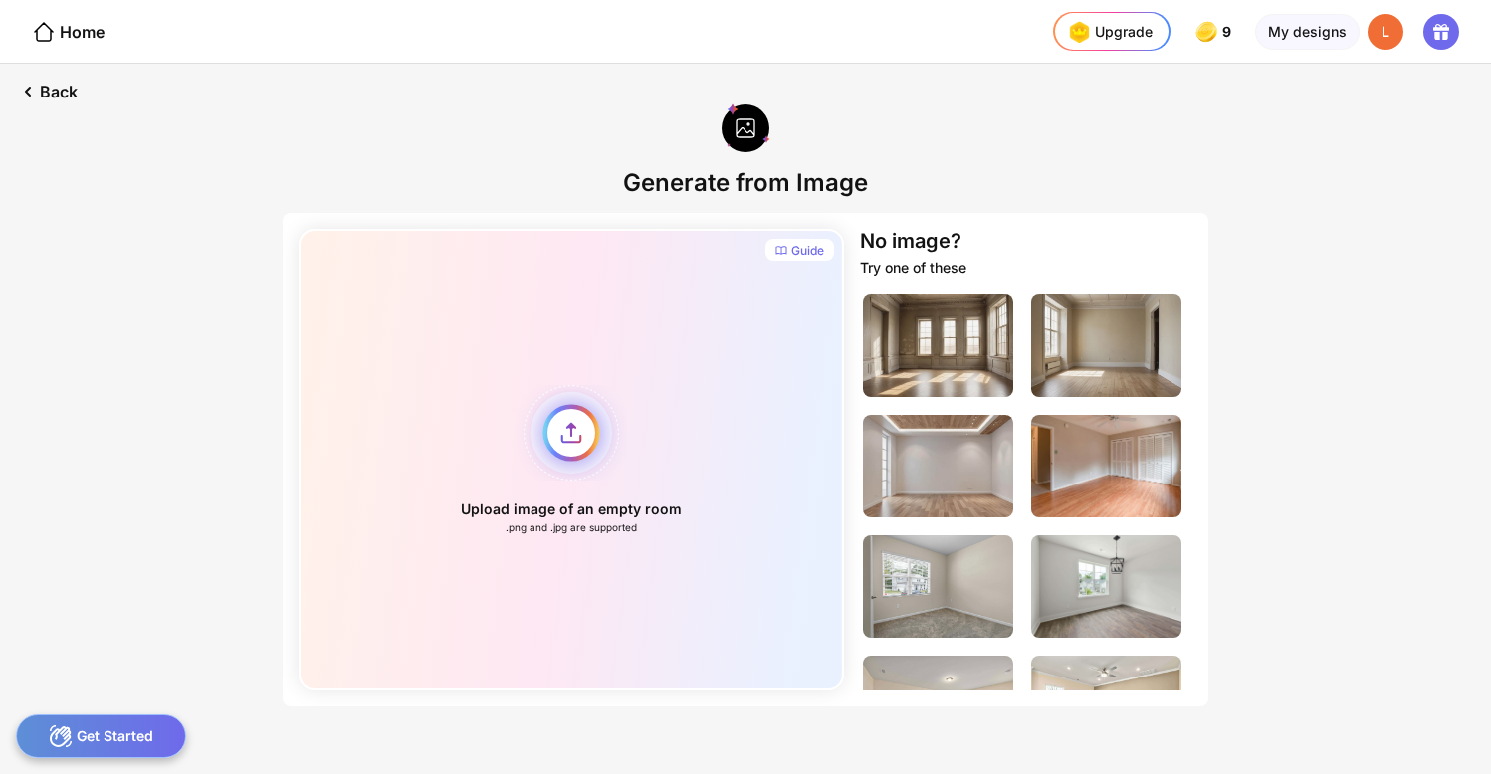
click at [574, 436] on div "Upload image of an empty room .png and .jpg are supported" at bounding box center [571, 460] width 545 height 462
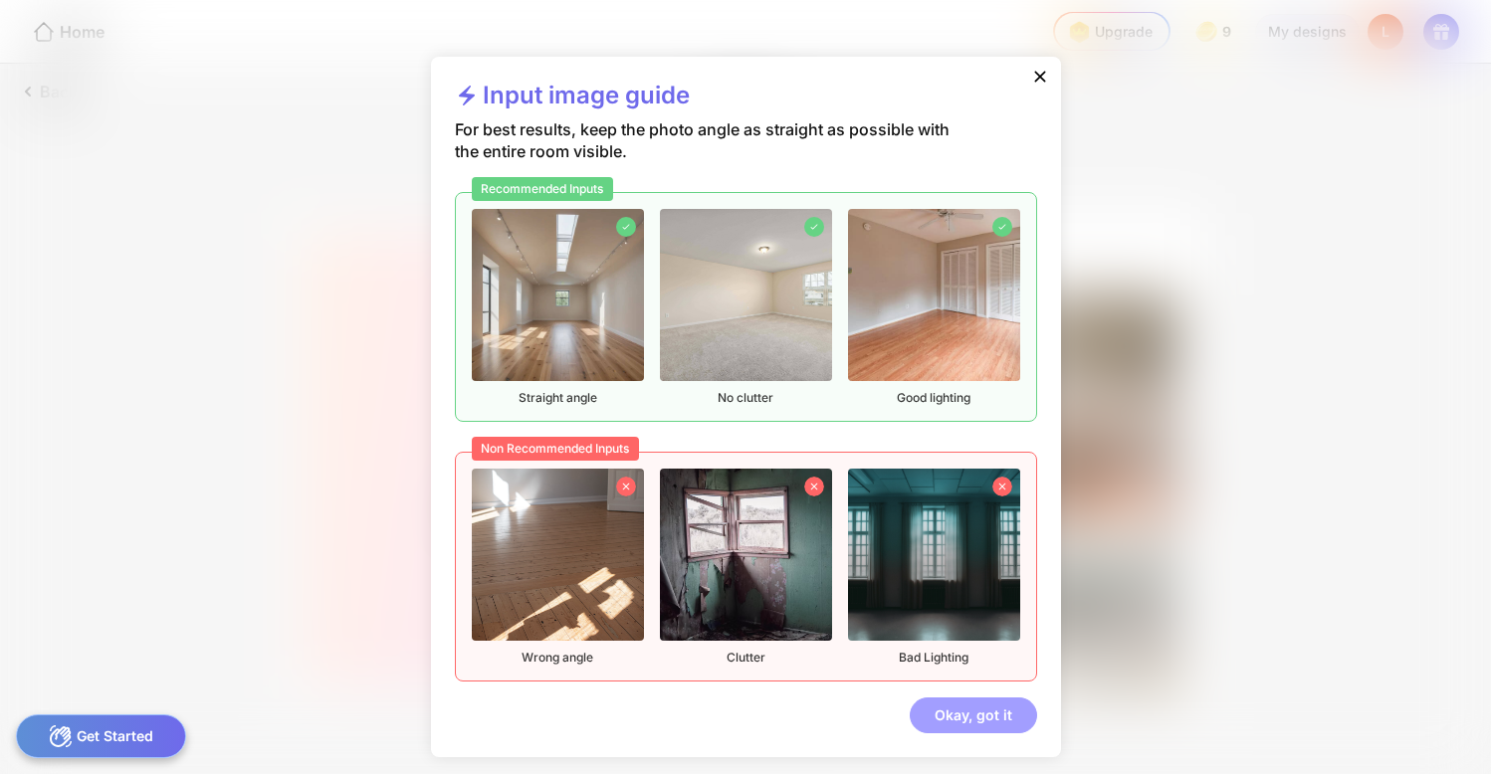
click at [967, 715] on div "Okay, got it" at bounding box center [972, 716] width 127 height 36
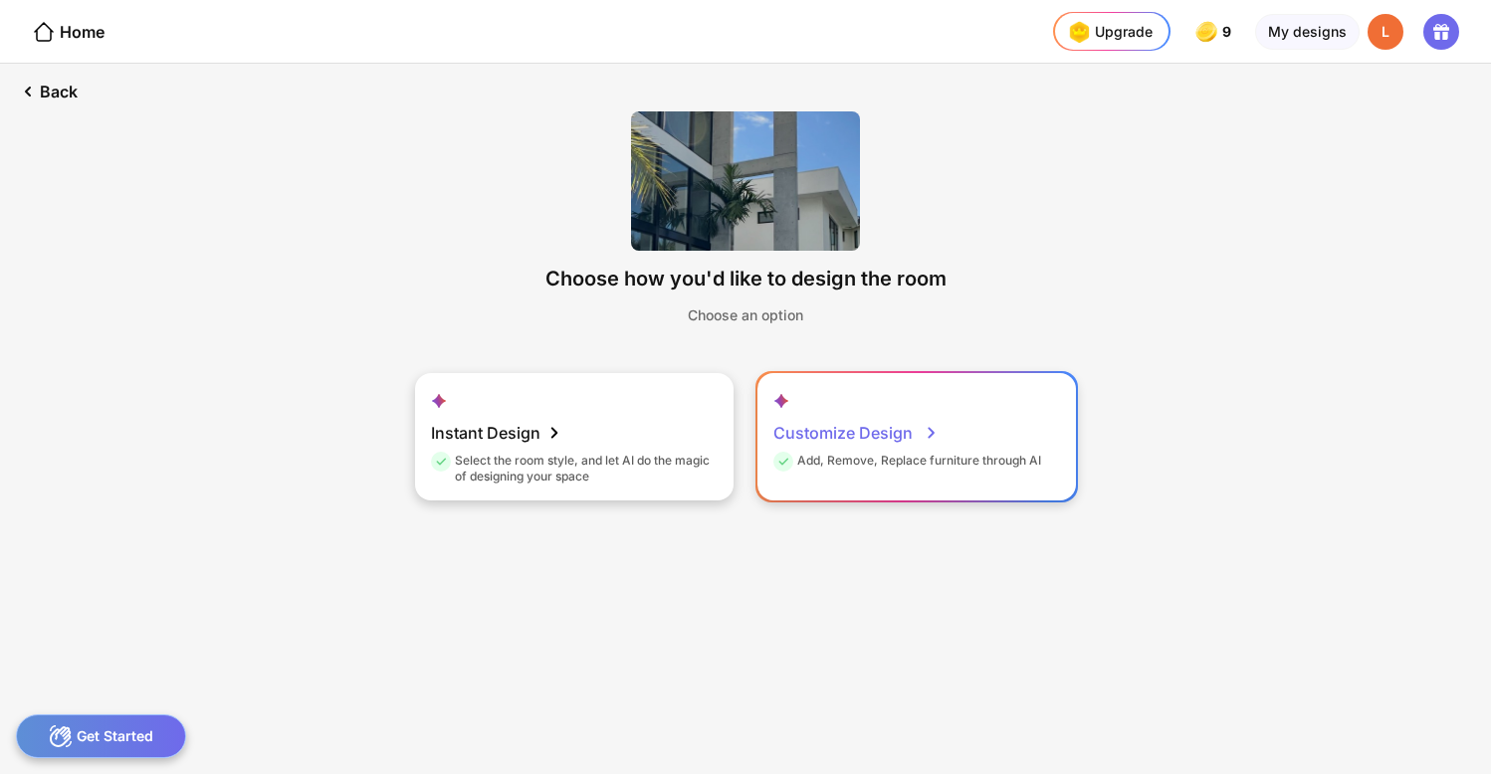
click at [873, 454] on div "Add, Remove, Replace furniture through AI" at bounding box center [907, 464] width 268 height 23
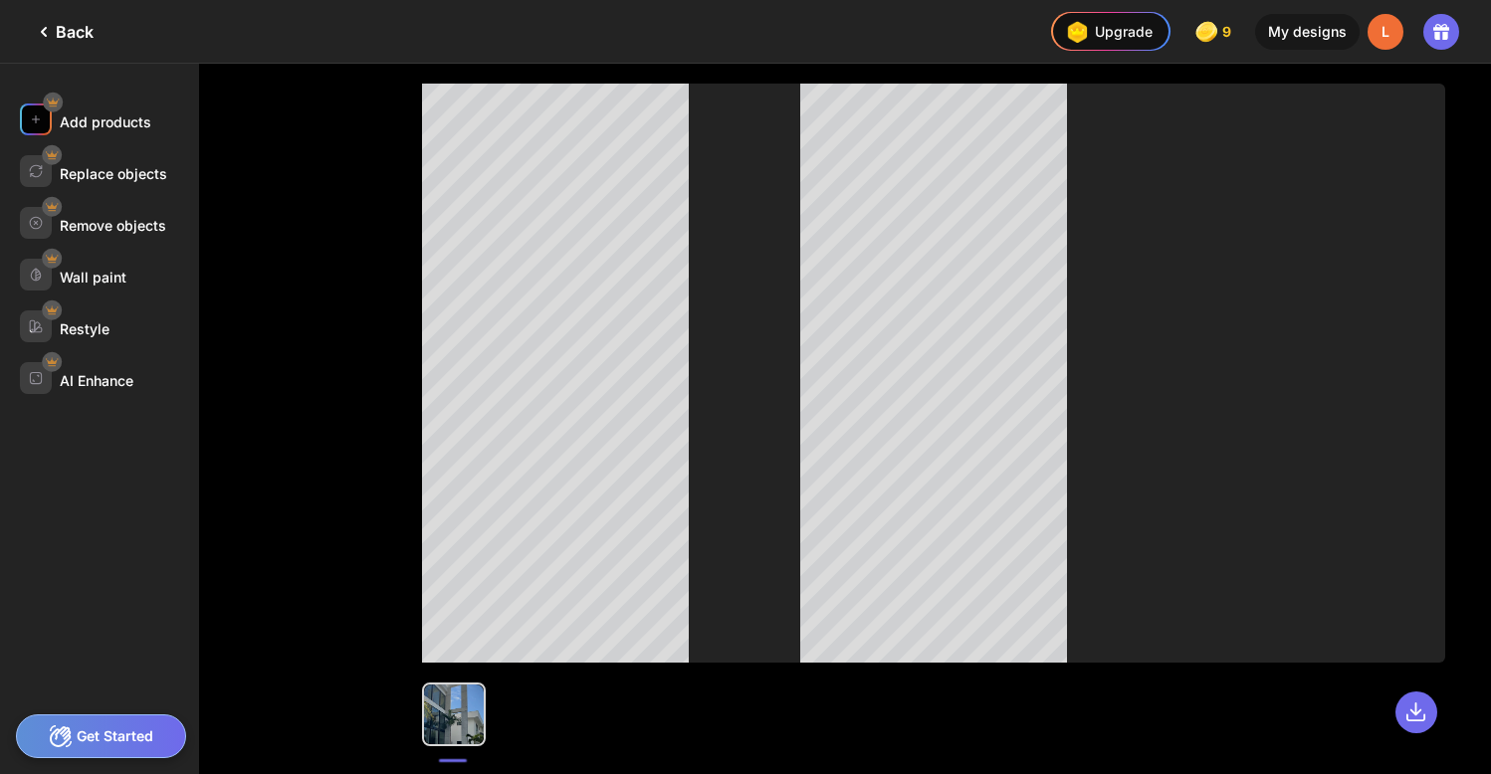
click at [99, 117] on div "Add products" at bounding box center [106, 121] width 92 height 17
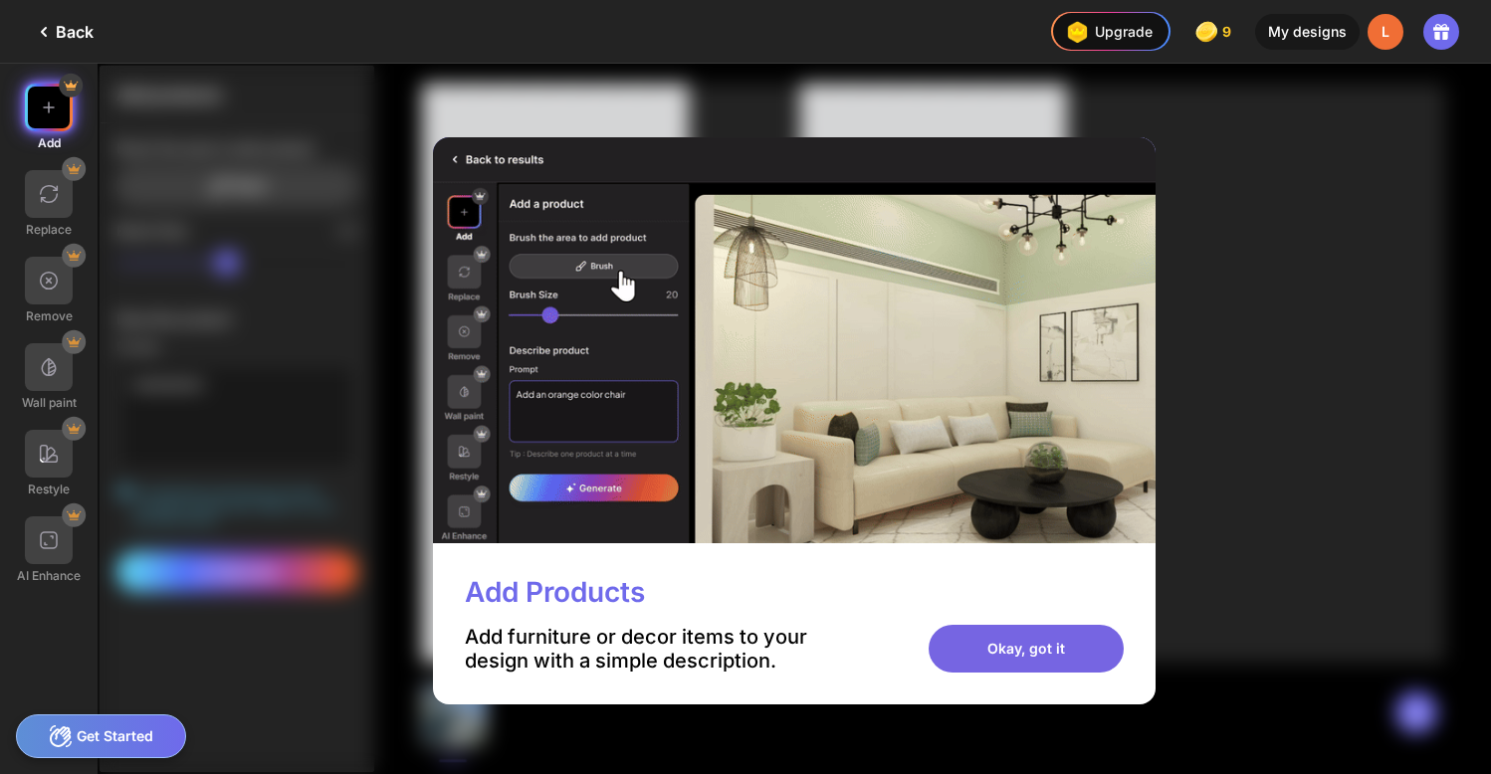
click at [1028, 638] on div "Okay, got it" at bounding box center [1025, 649] width 195 height 48
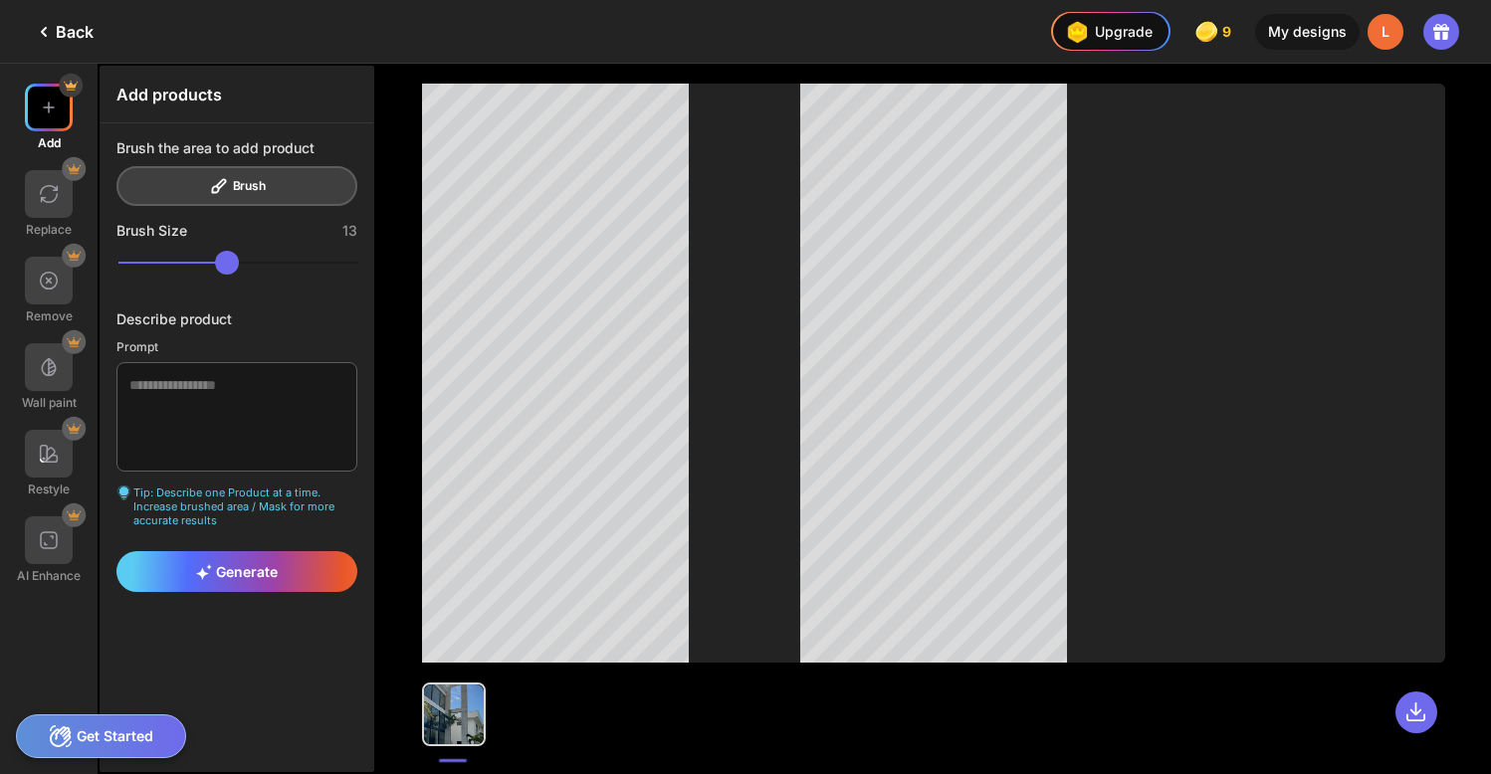
drag, startPoint x: 253, startPoint y: 271, endPoint x: 138, endPoint y: 277, distance: 114.6
click at [138, 277] on div at bounding box center [236, 264] width 241 height 30
click at [237, 187] on div "Brush the area to add product Brush" at bounding box center [236, 172] width 241 height 67
drag, startPoint x: 138, startPoint y: 269, endPoint x: 126, endPoint y: 269, distance: 11.9
type input "**"
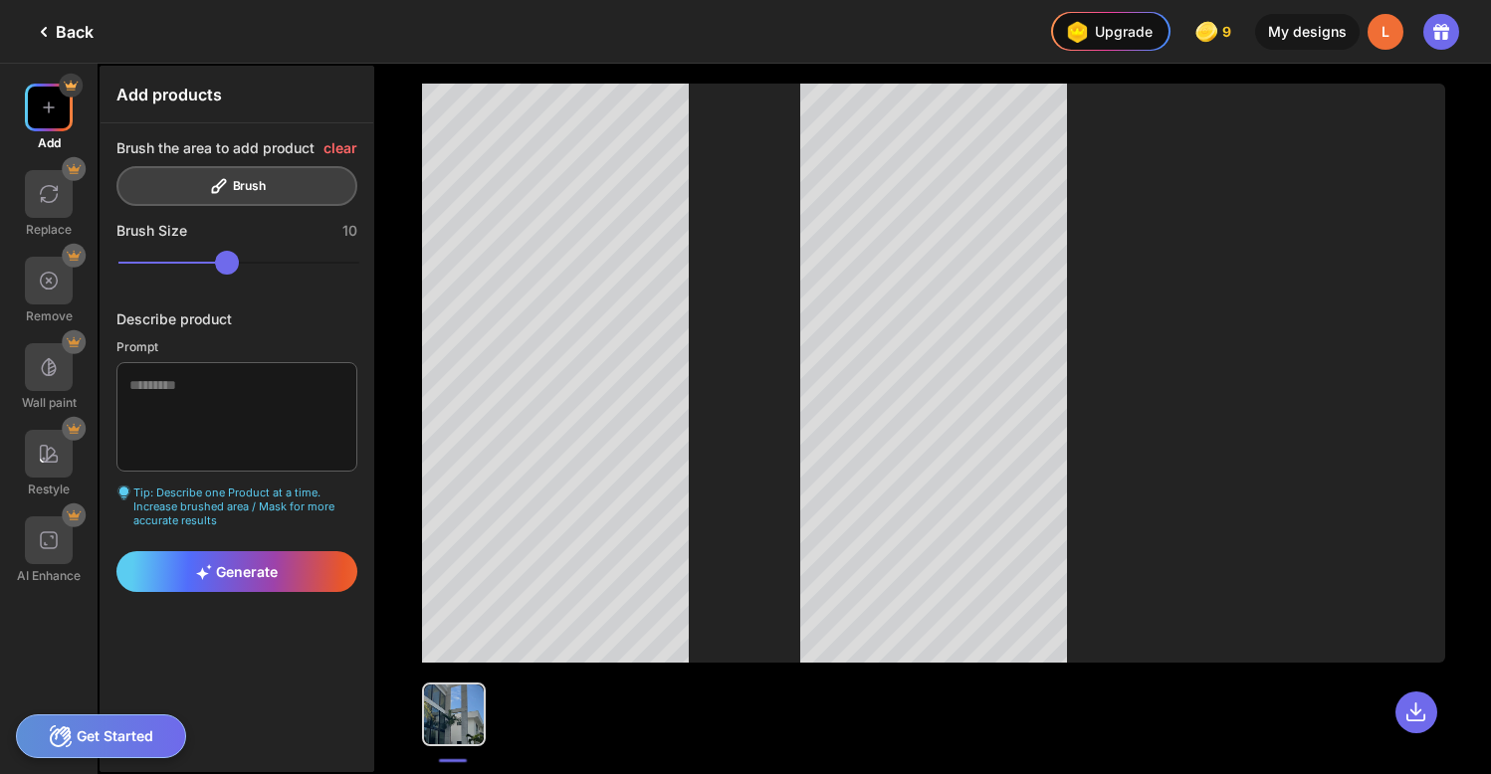
click at [126, 269] on input "range" at bounding box center [238, 263] width 241 height 24
click at [157, 396] on textarea at bounding box center [236, 416] width 241 height 109
type textarea "**********"
click at [233, 573] on span "Generate" at bounding box center [237, 571] width 82 height 17
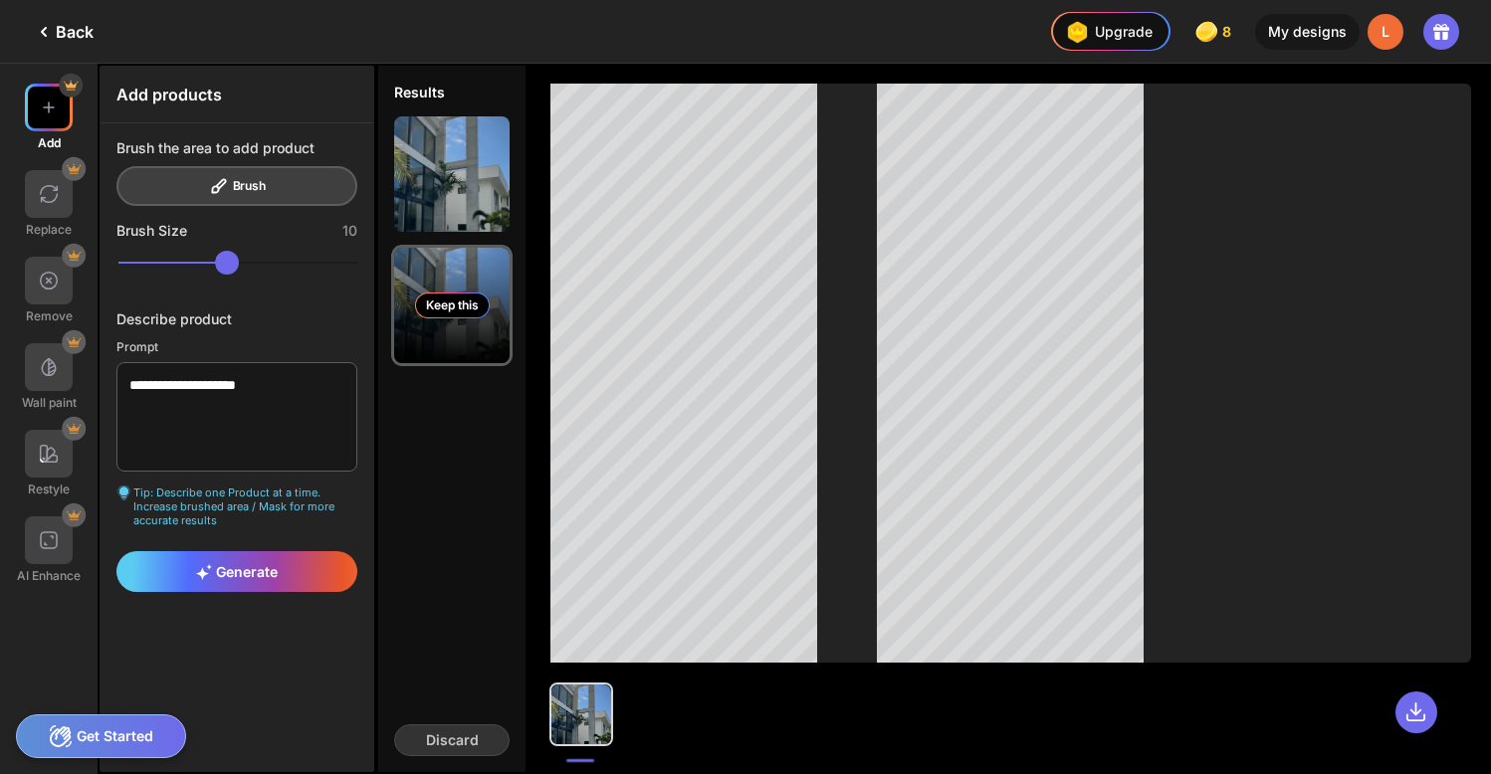
click at [453, 307] on div "Keep this" at bounding box center [452, 306] width 75 height 26
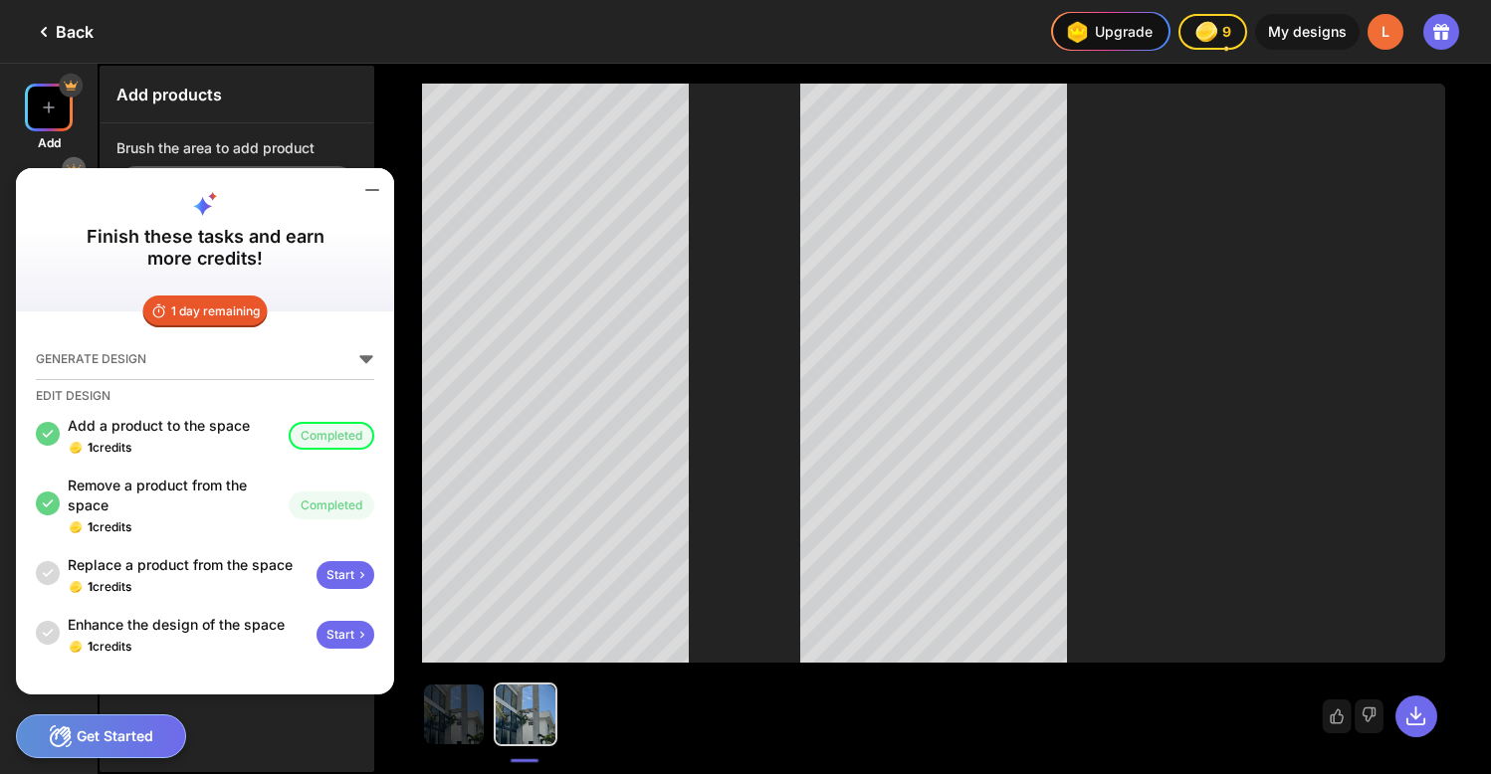
click at [372, 183] on icon at bounding box center [372, 190] width 24 height 24
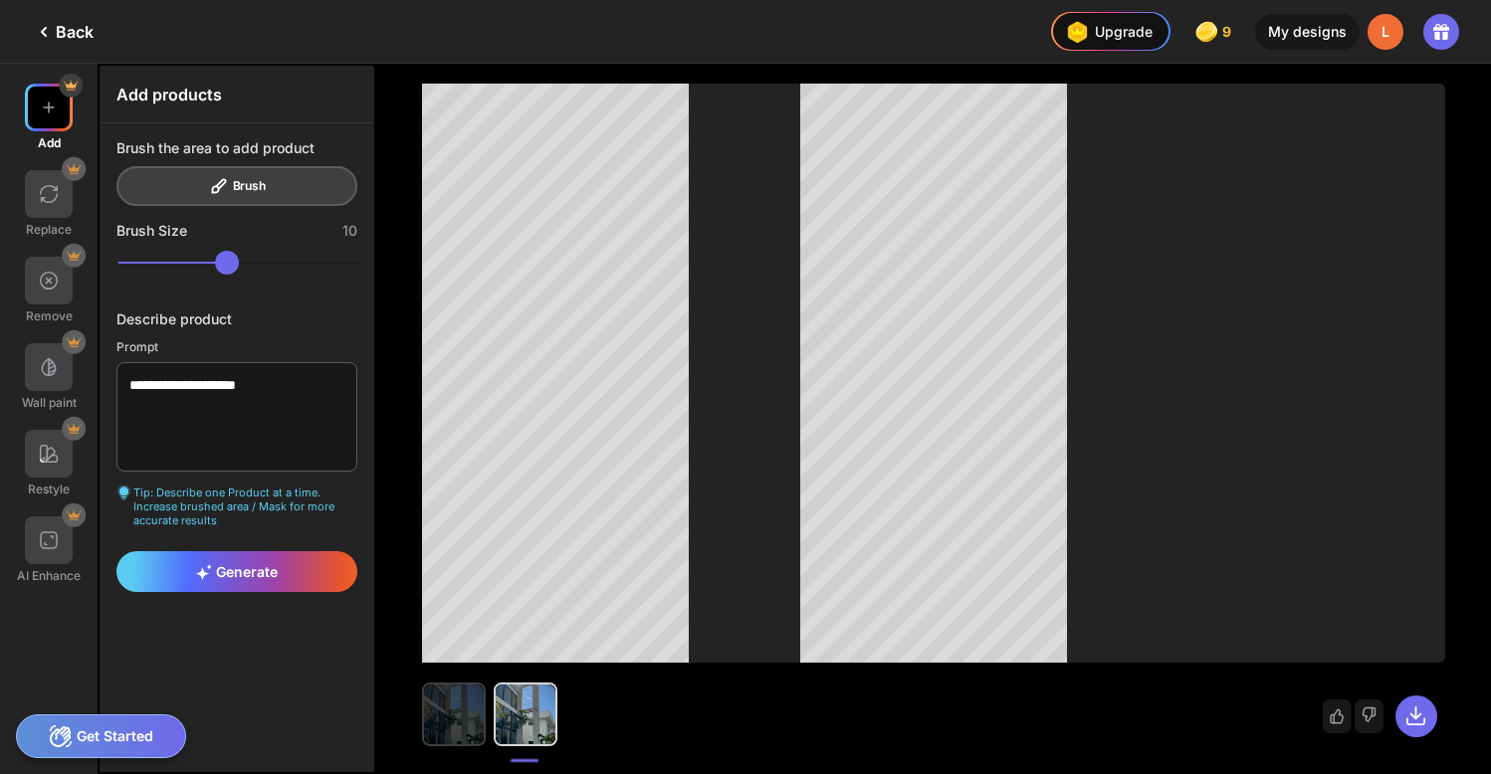
click at [460, 704] on img at bounding box center [454, 715] width 60 height 60
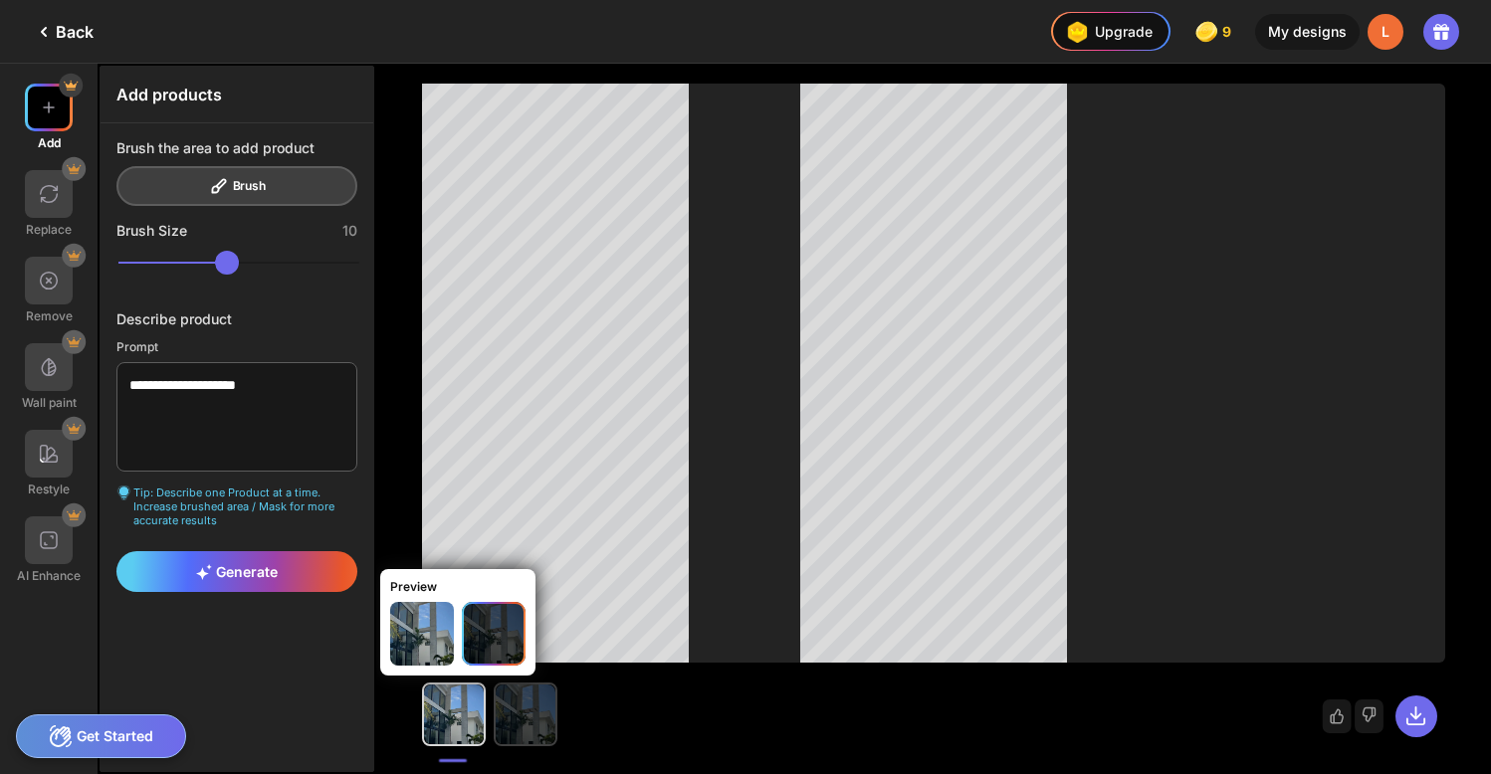
click at [529, 705] on img at bounding box center [526, 715] width 60 height 60
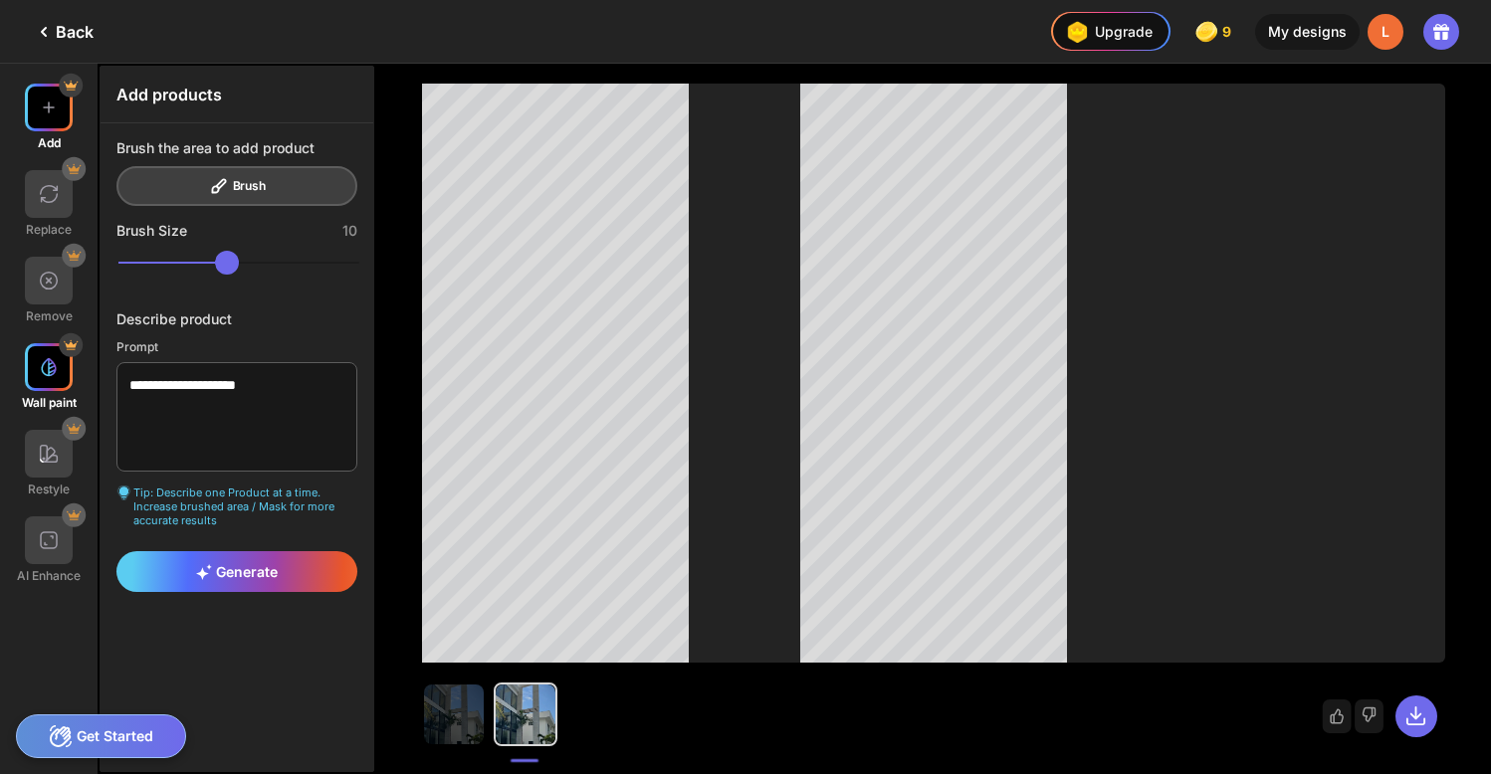
click at [52, 371] on img at bounding box center [49, 367] width 20 height 20
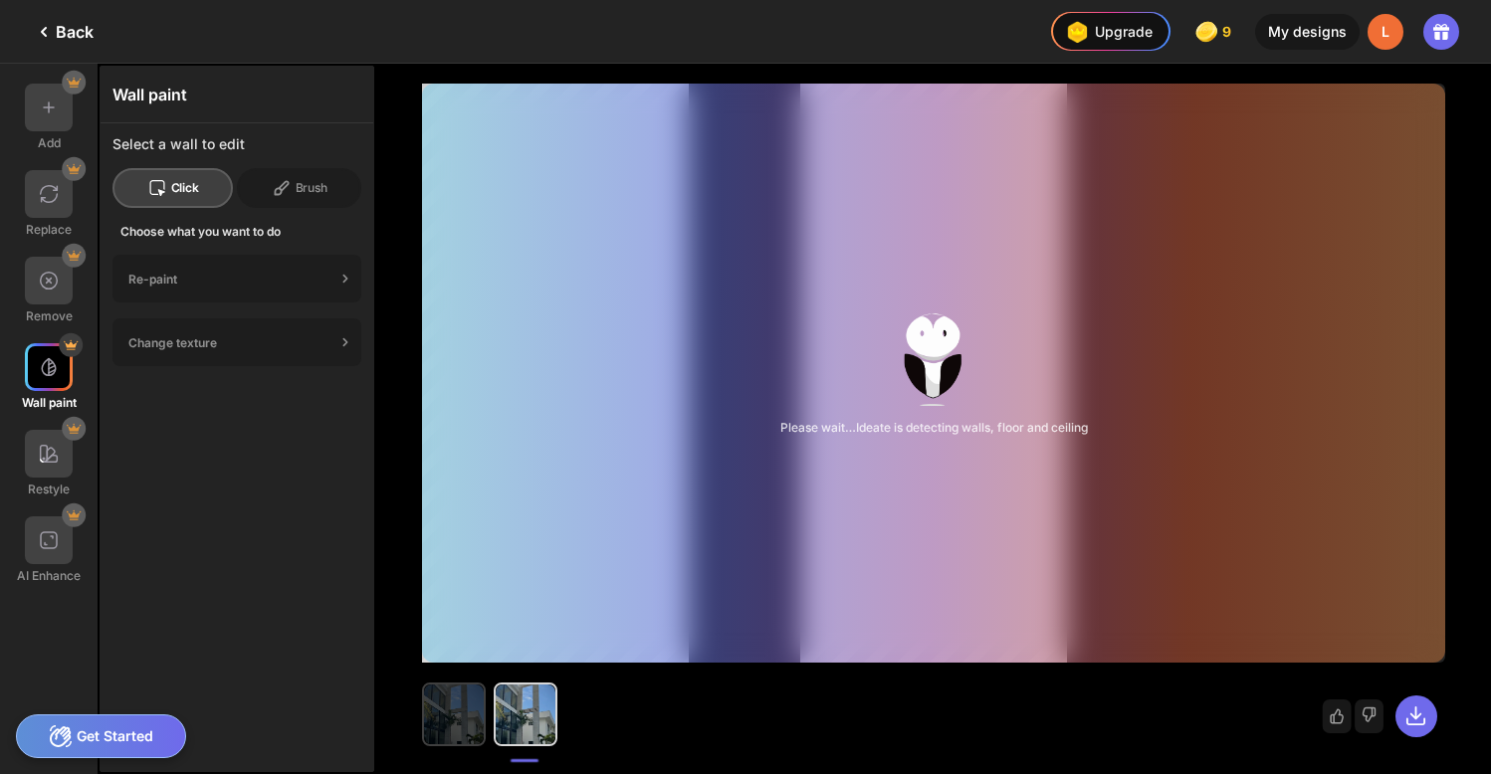
click at [470, 697] on img at bounding box center [454, 715] width 60 height 60
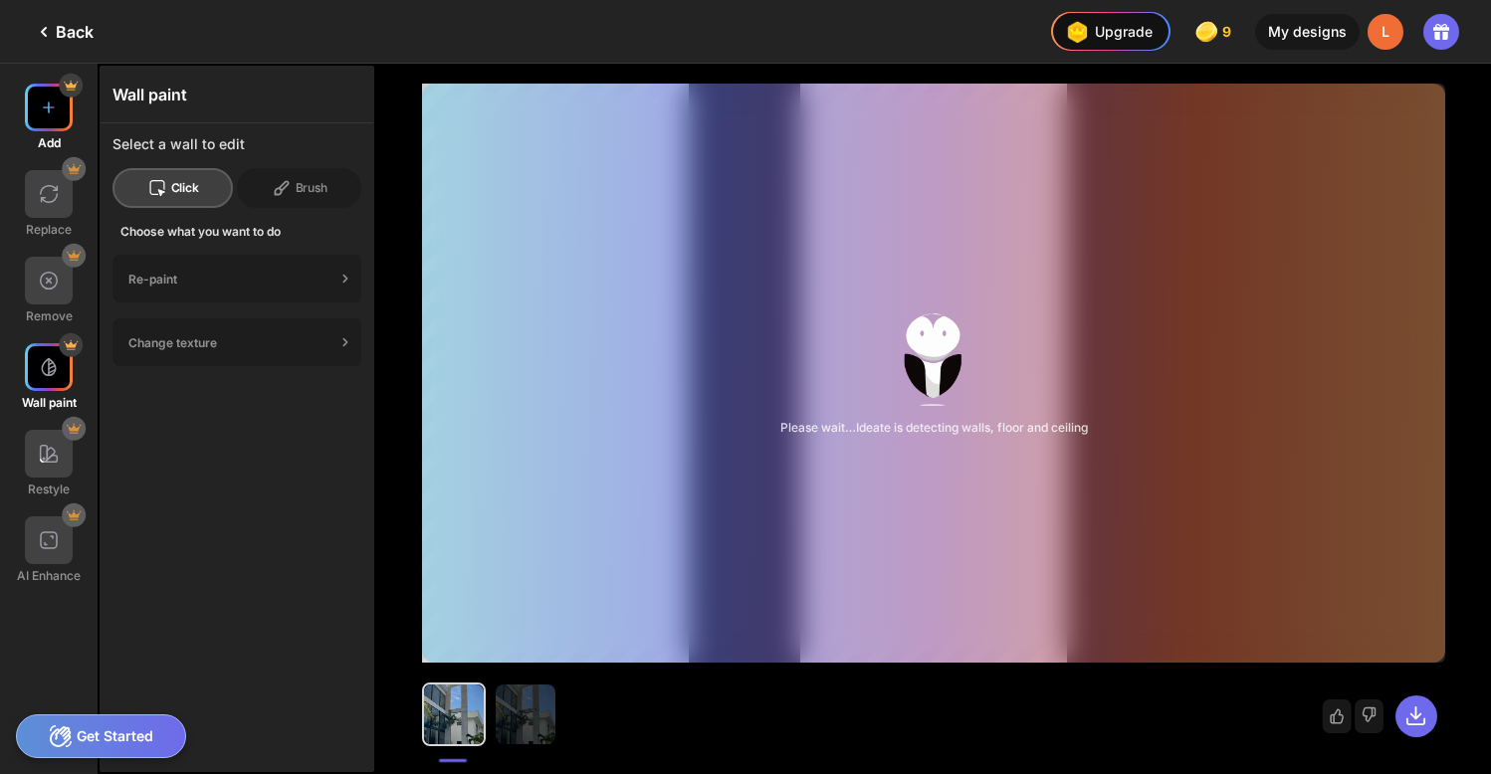
click at [48, 111] on img at bounding box center [49, 108] width 20 height 20
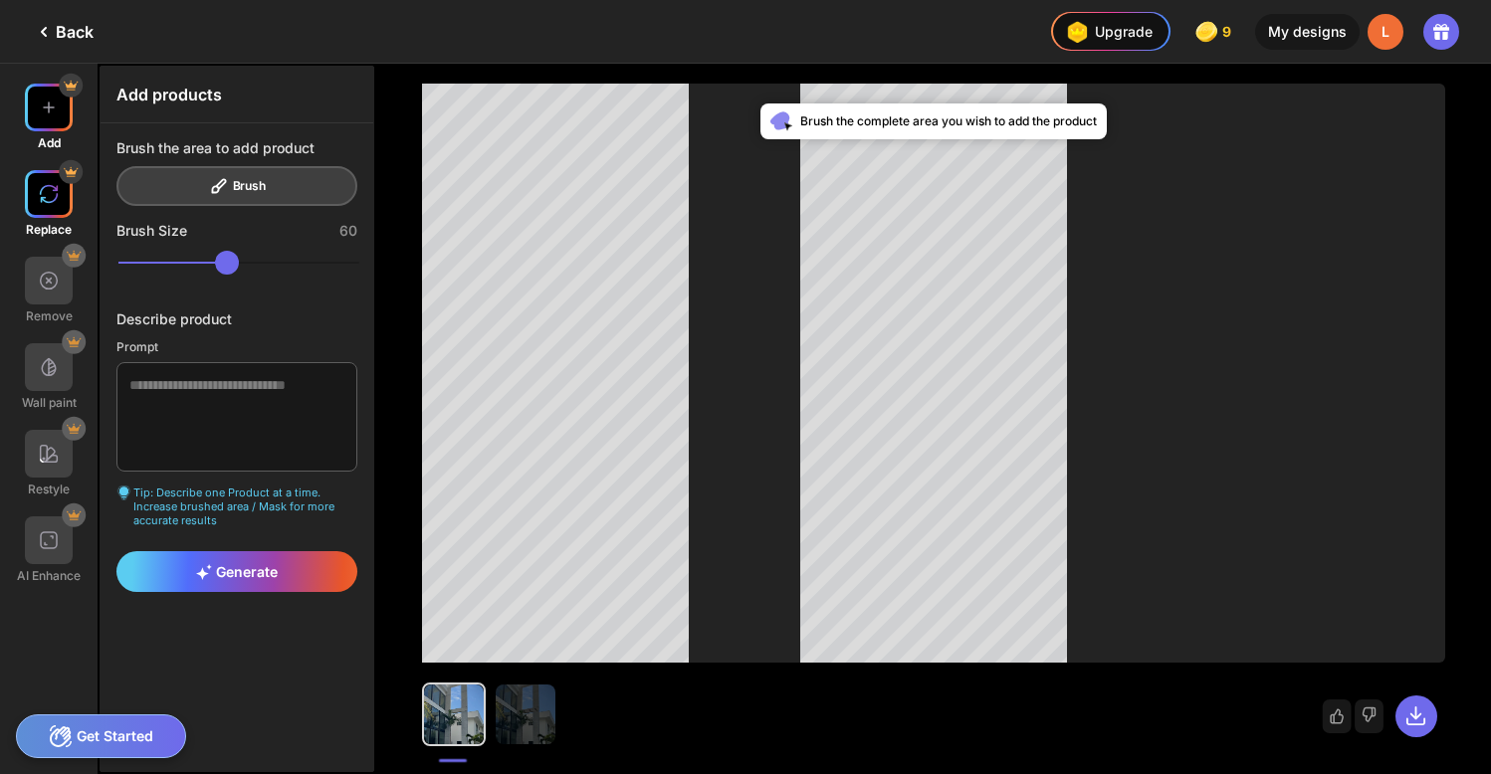
click at [46, 202] on img at bounding box center [49, 194] width 20 height 20
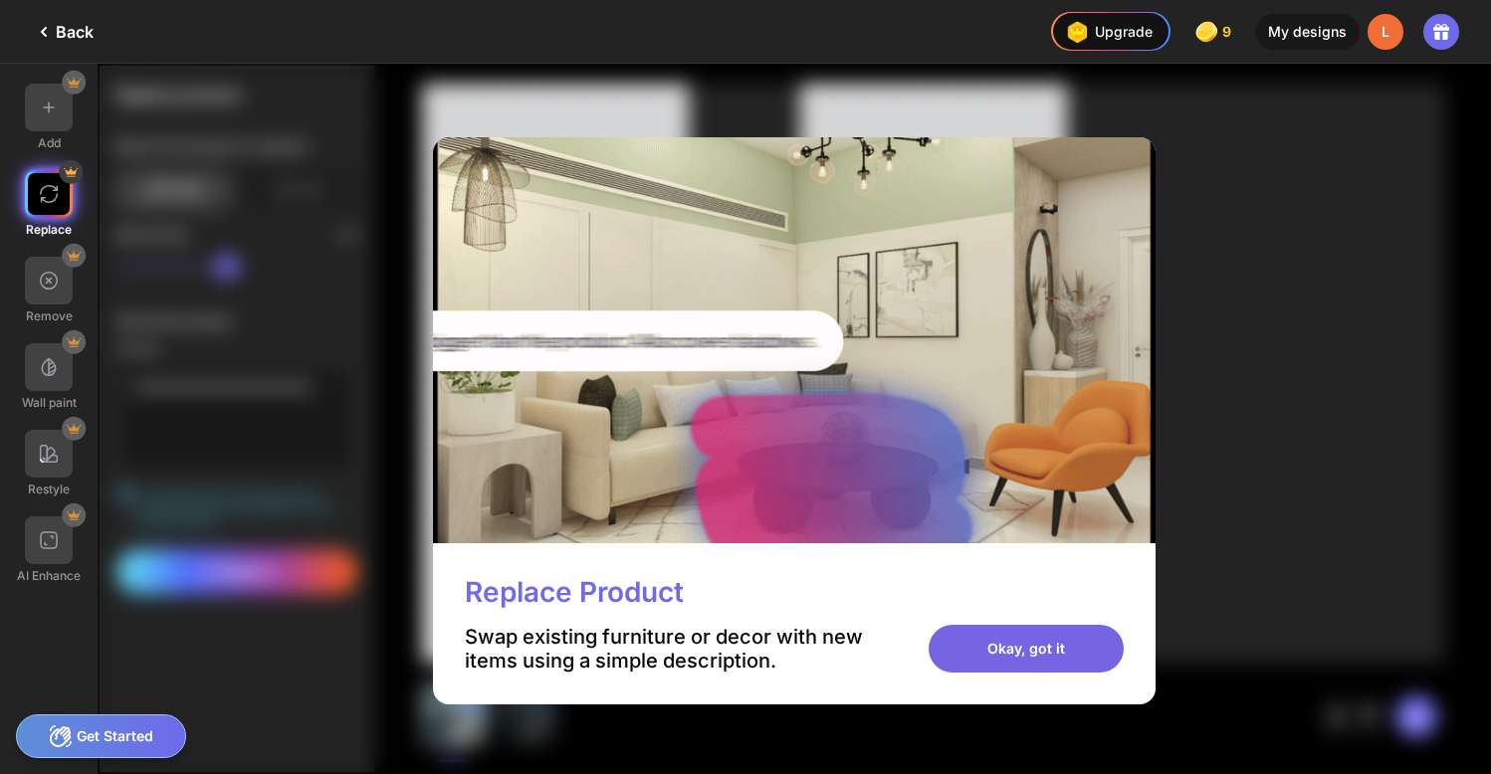
click at [988, 659] on div "Okay, got it" at bounding box center [1025, 649] width 195 height 48
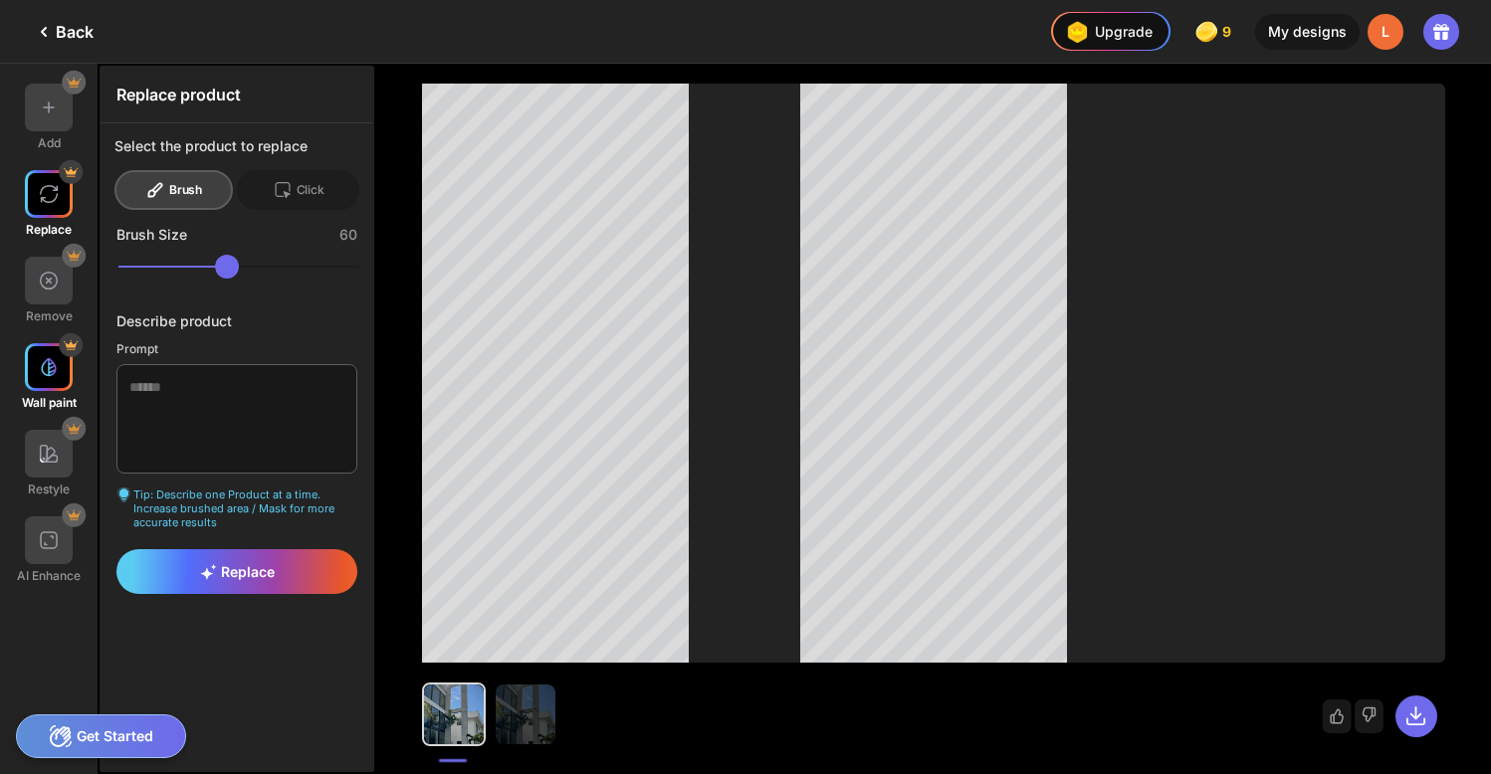
click at [62, 377] on div at bounding box center [49, 367] width 48 height 48
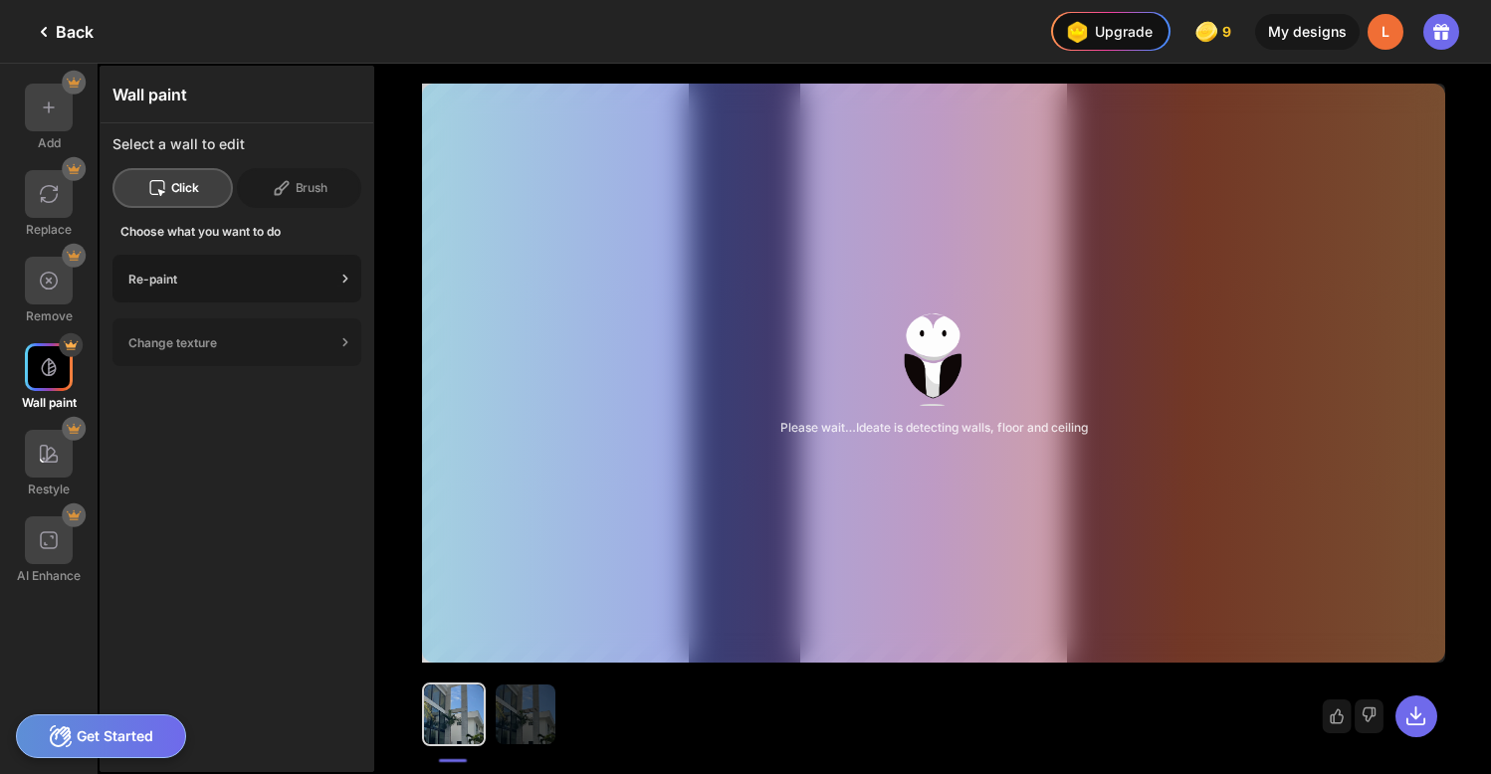
click at [344, 284] on icon at bounding box center [345, 279] width 20 height 20
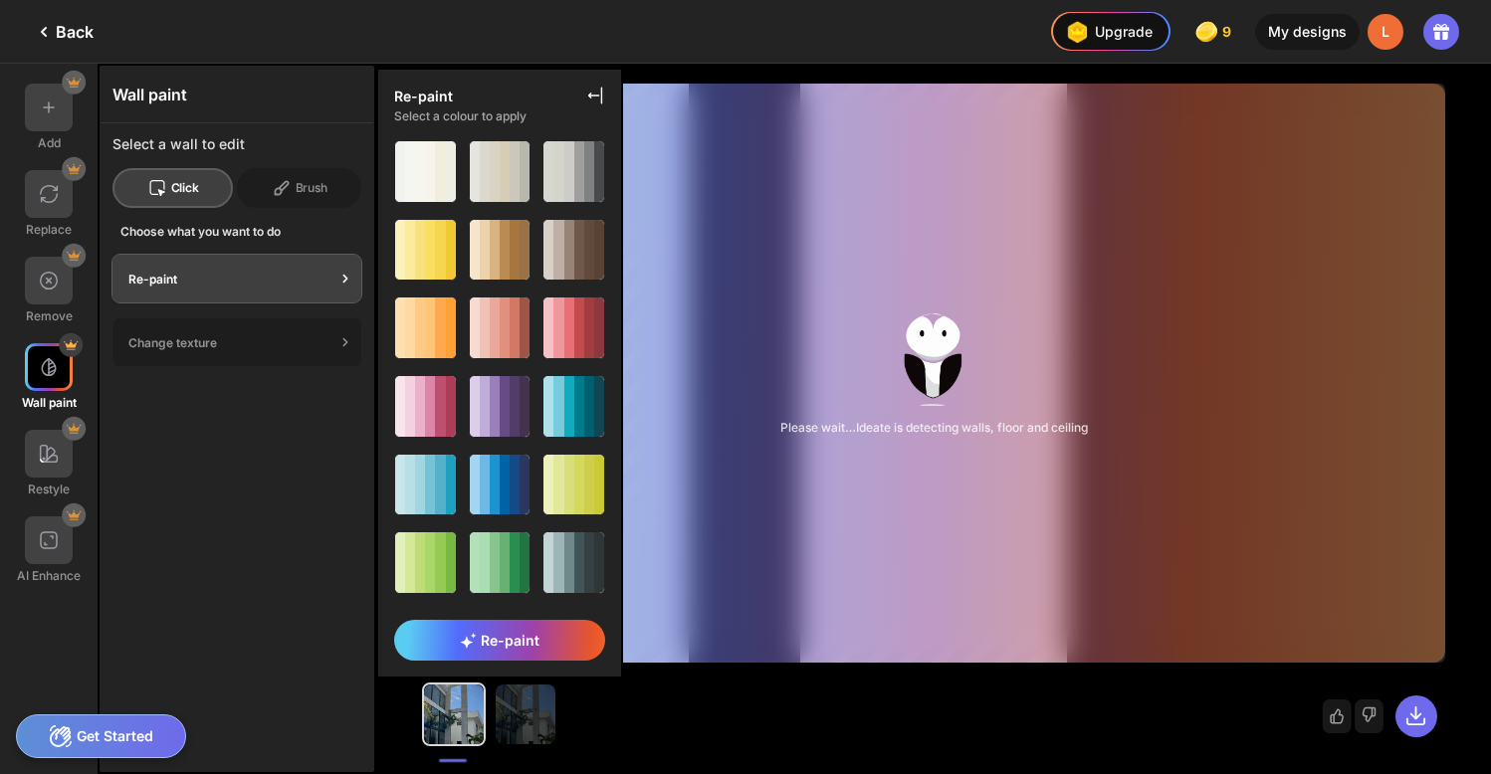
click at [311, 426] on div "Wall paint Select a wall to edit Click Brush Choose what you want to do Re-pain…" at bounding box center [237, 419] width 275 height 706
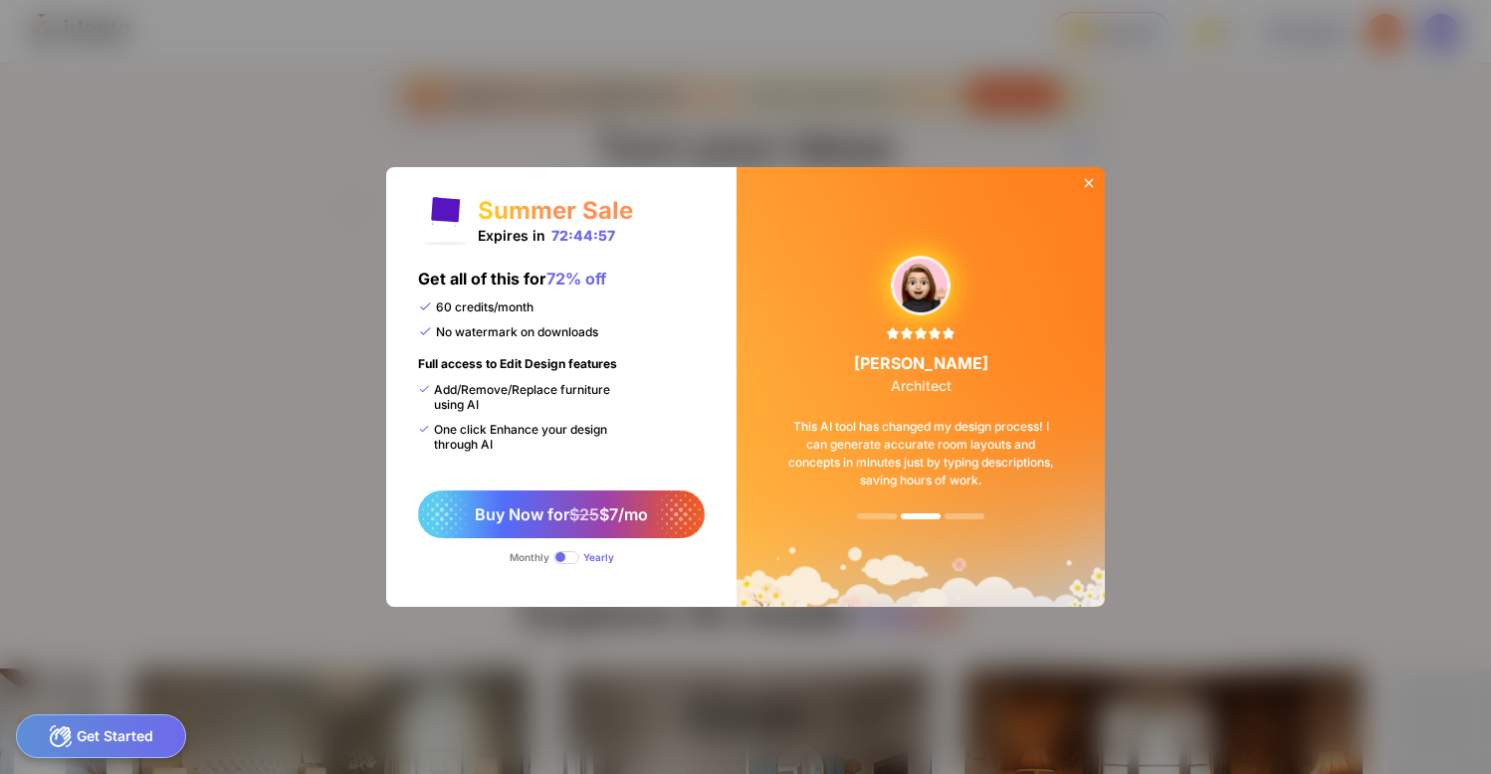
click at [1089, 190] on icon at bounding box center [1089, 183] width 16 height 16
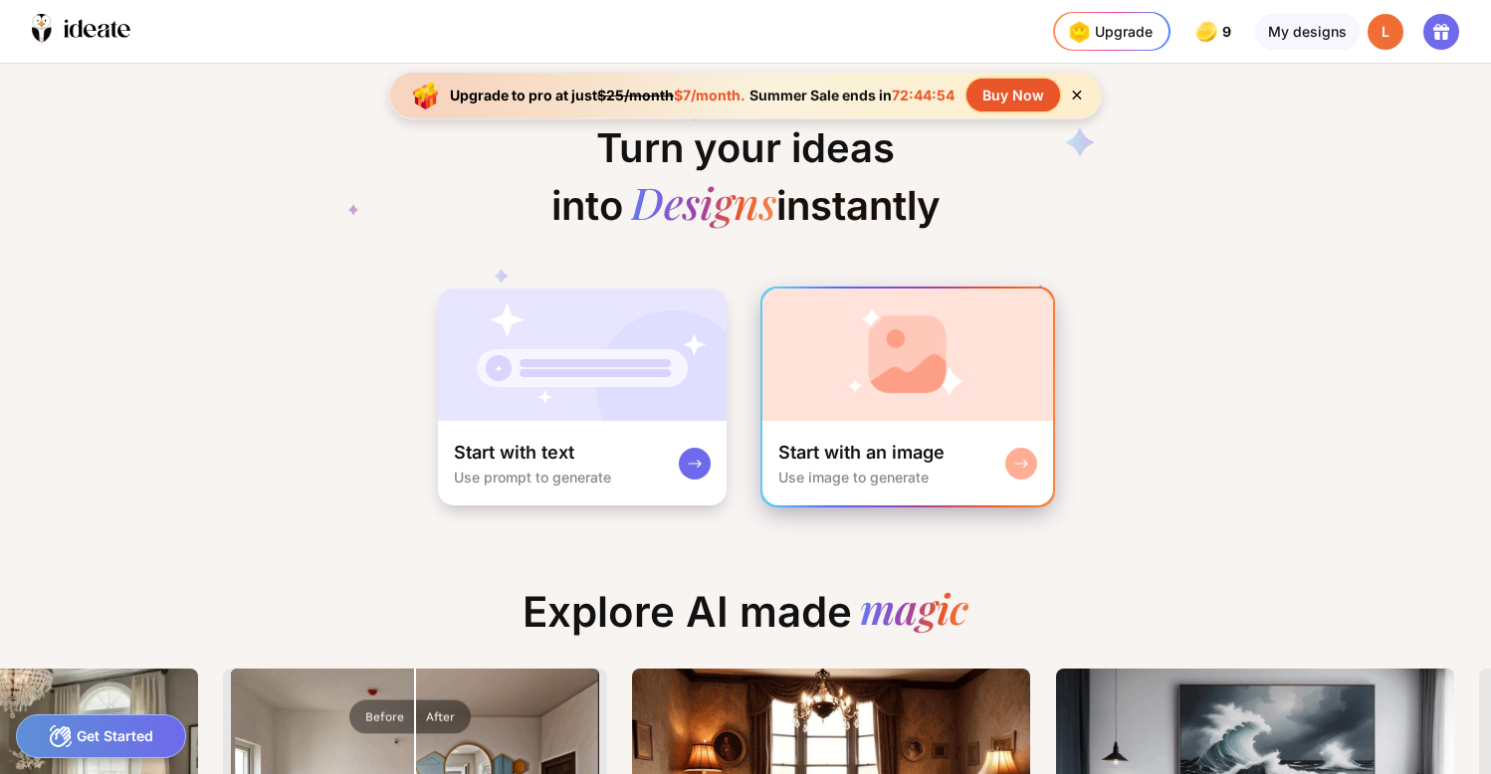
click at [921, 355] on img at bounding box center [907, 355] width 291 height 132
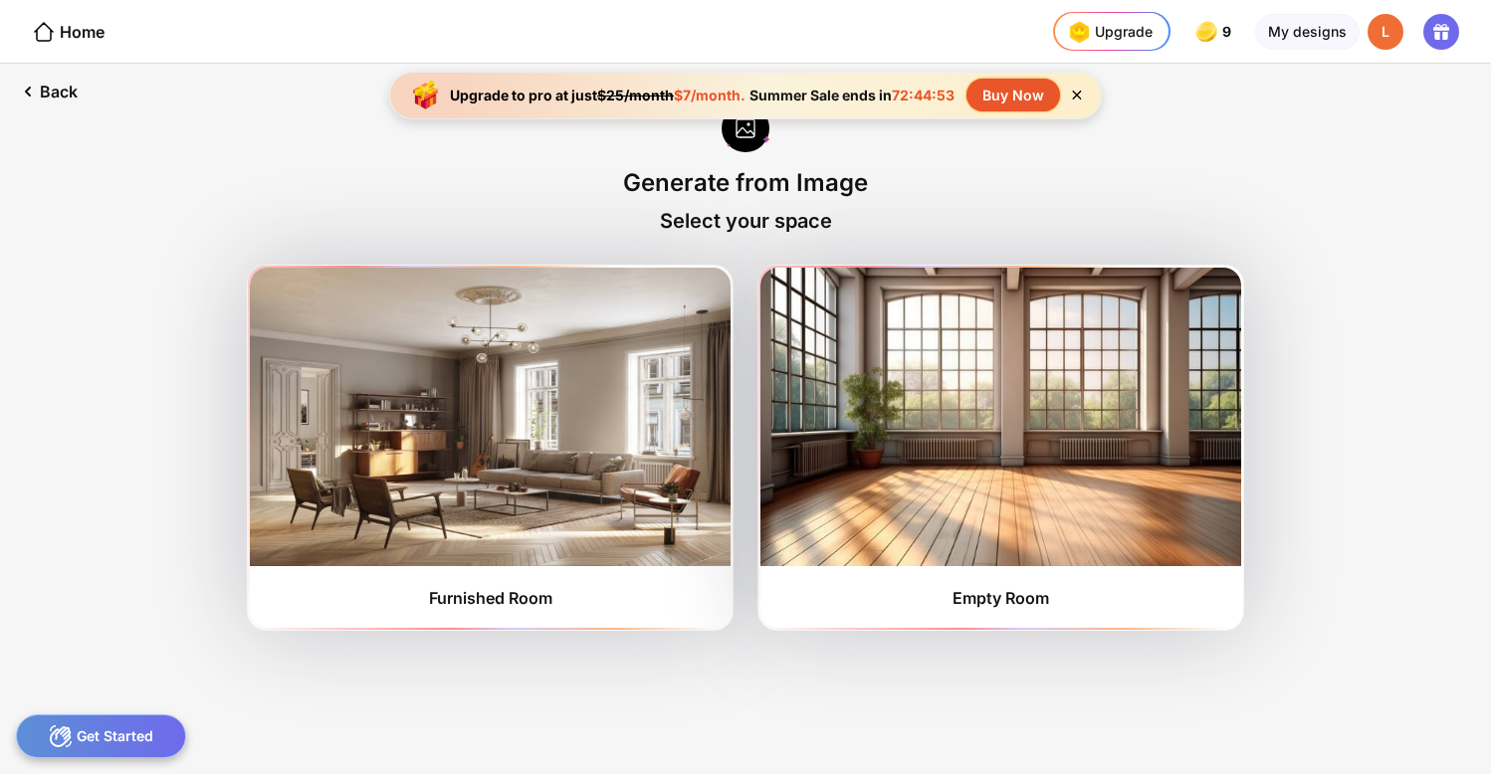
click at [921, 355] on img at bounding box center [1000, 417] width 481 height 299
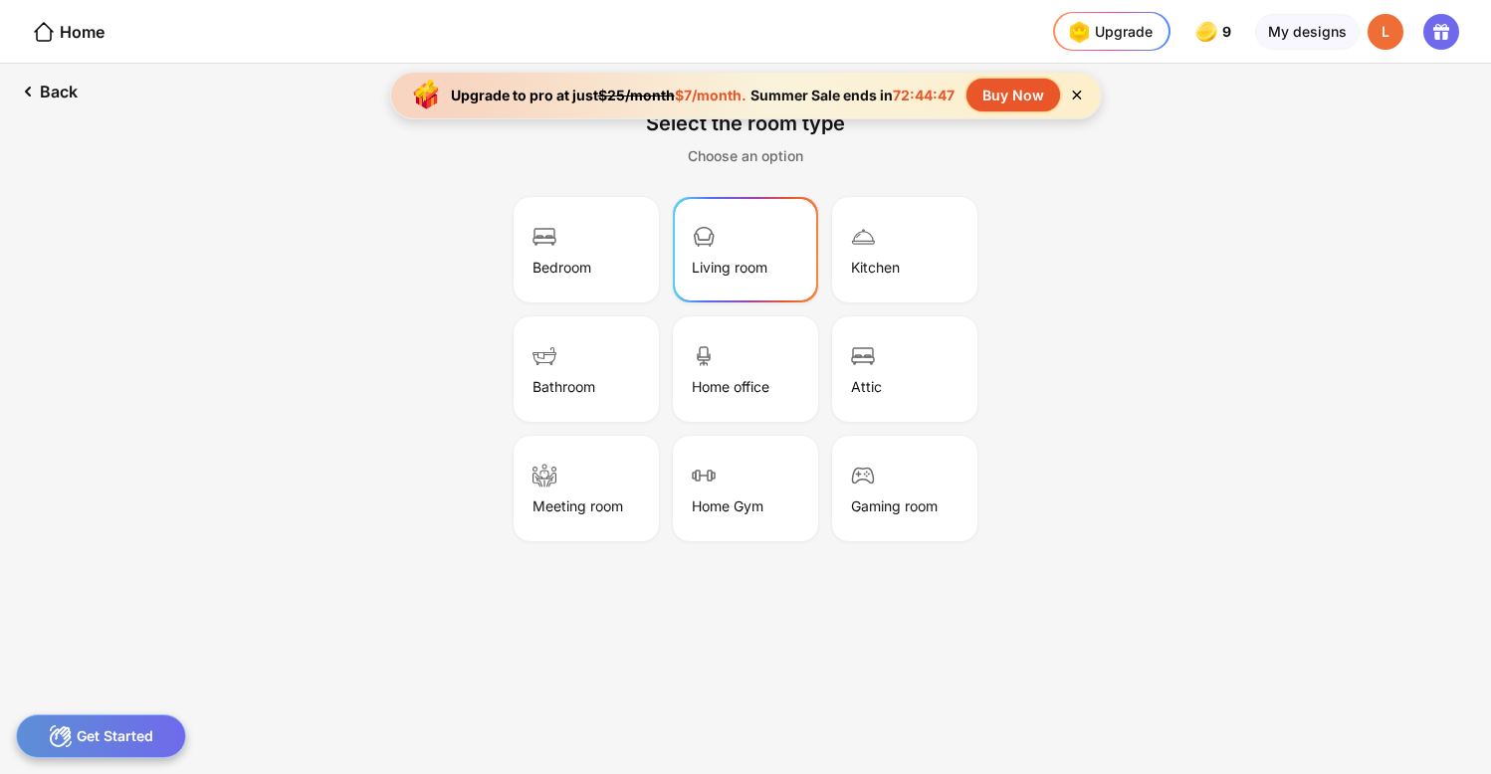
click at [740, 264] on div "Living room" at bounding box center [730, 267] width 76 height 17
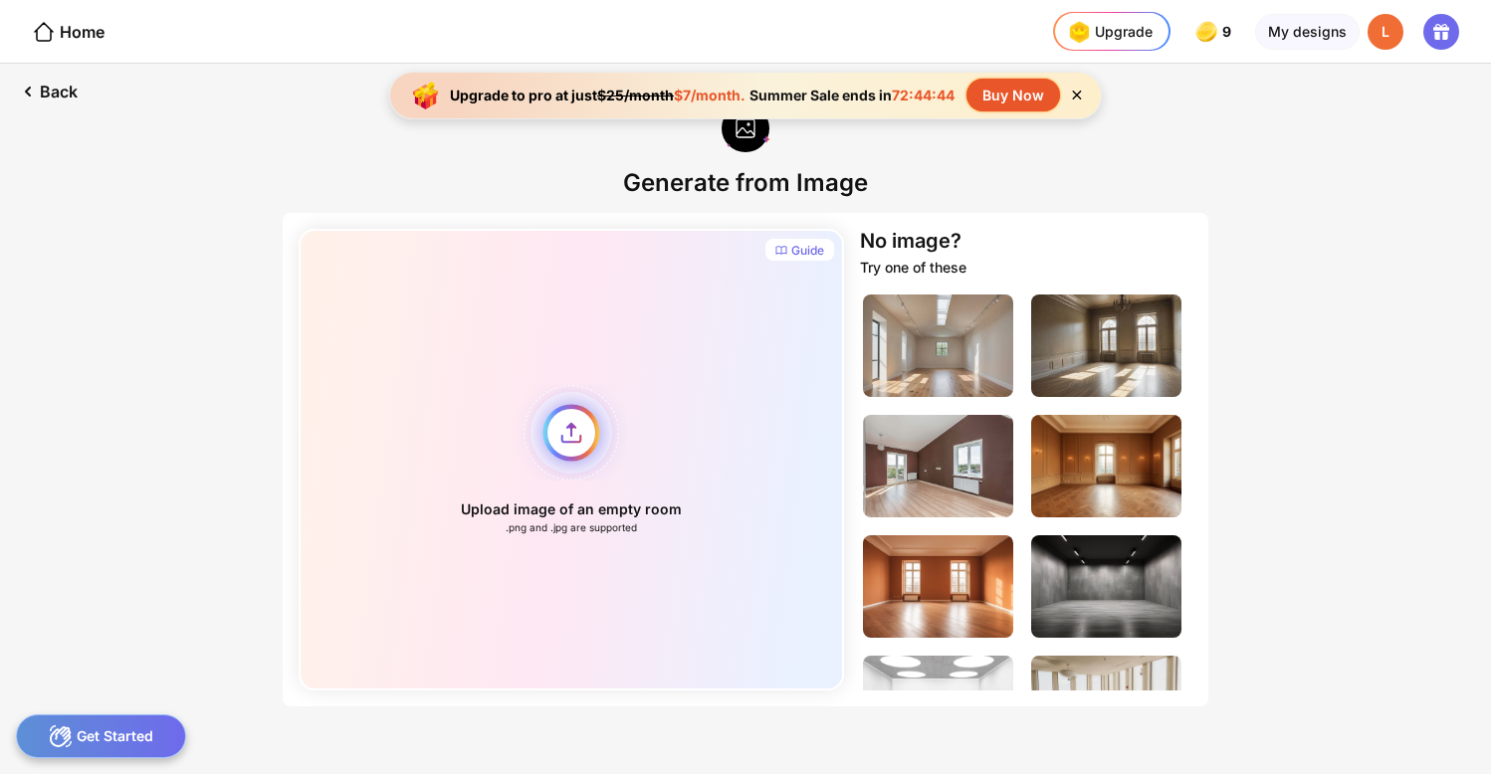
click at [570, 431] on div "Upload image of an empty room .png and .jpg are supported" at bounding box center [571, 460] width 545 height 462
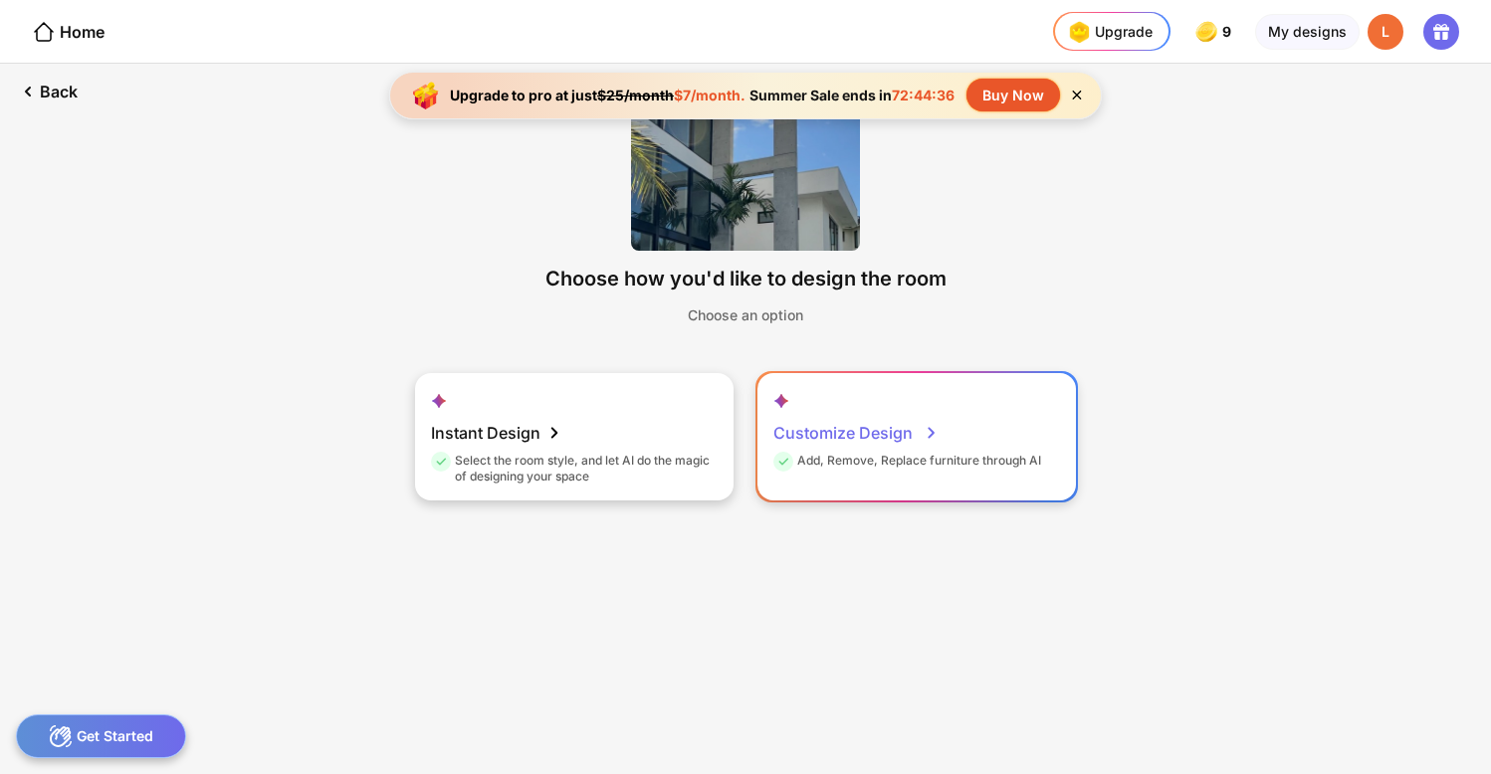
click at [962, 441] on div "Customize Design Add, Remove, Replace furniture through AI" at bounding box center [916, 436] width 318 height 127
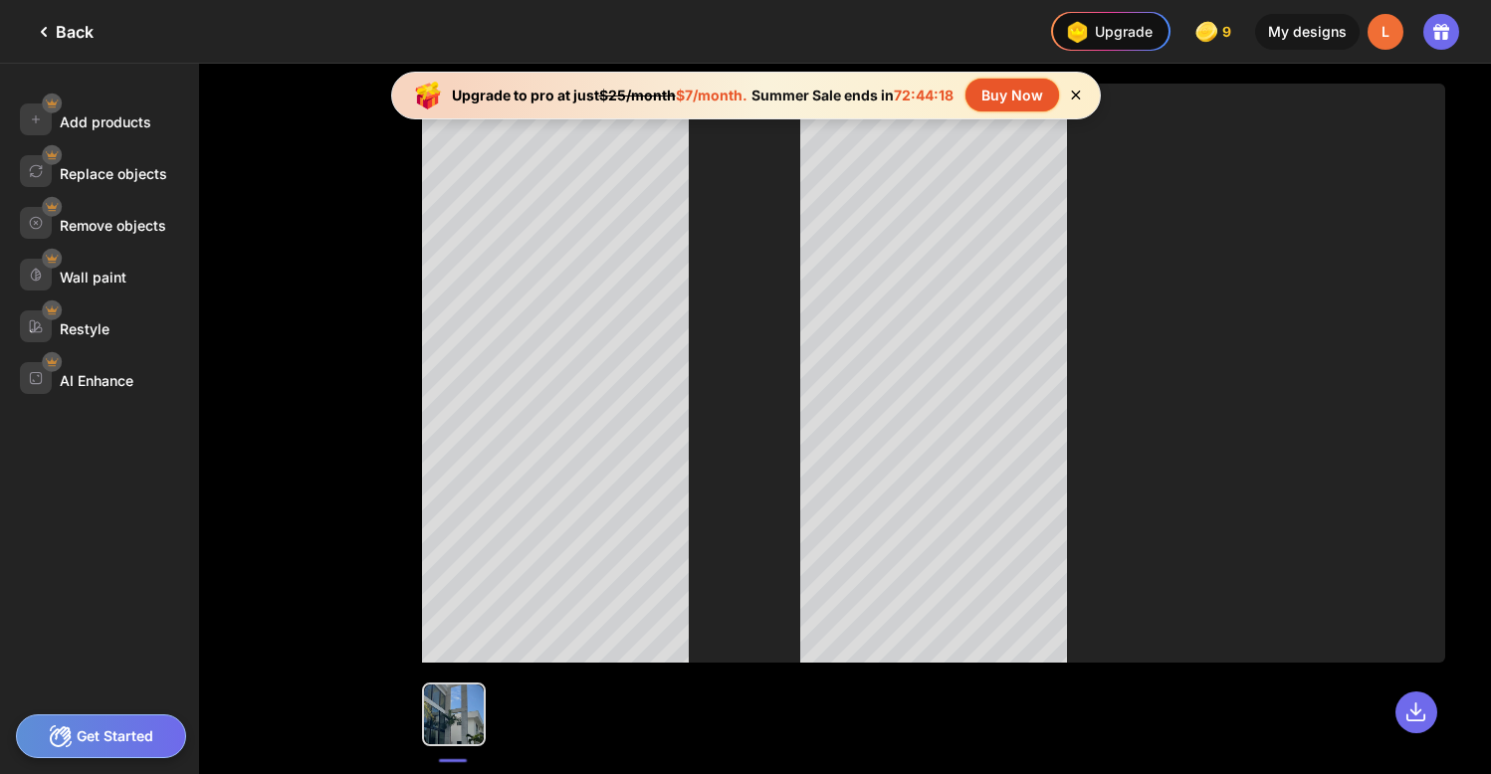
click at [1079, 98] on icon at bounding box center [1075, 95] width 9 height 9
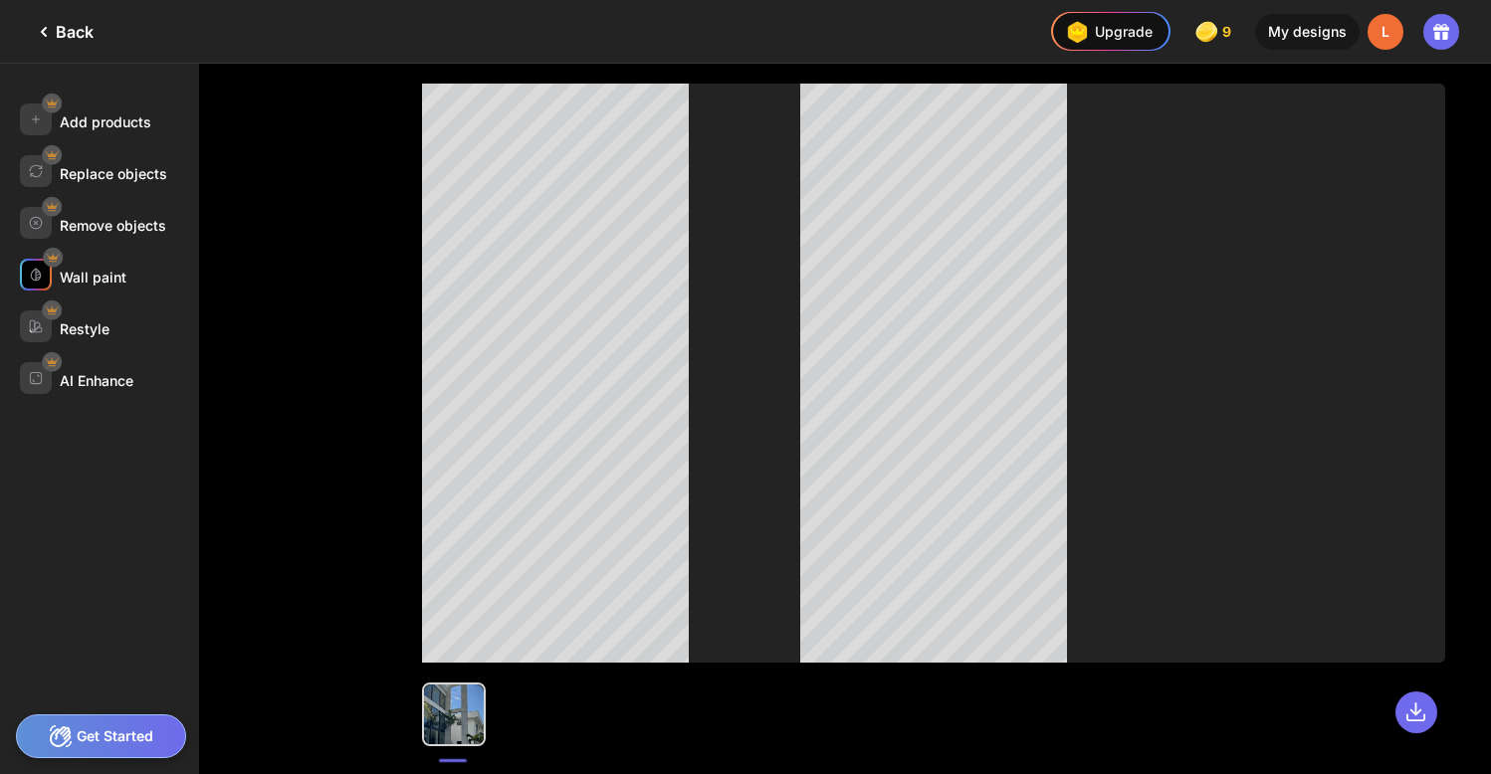
click at [102, 281] on div "Wall paint" at bounding box center [93, 277] width 67 height 17
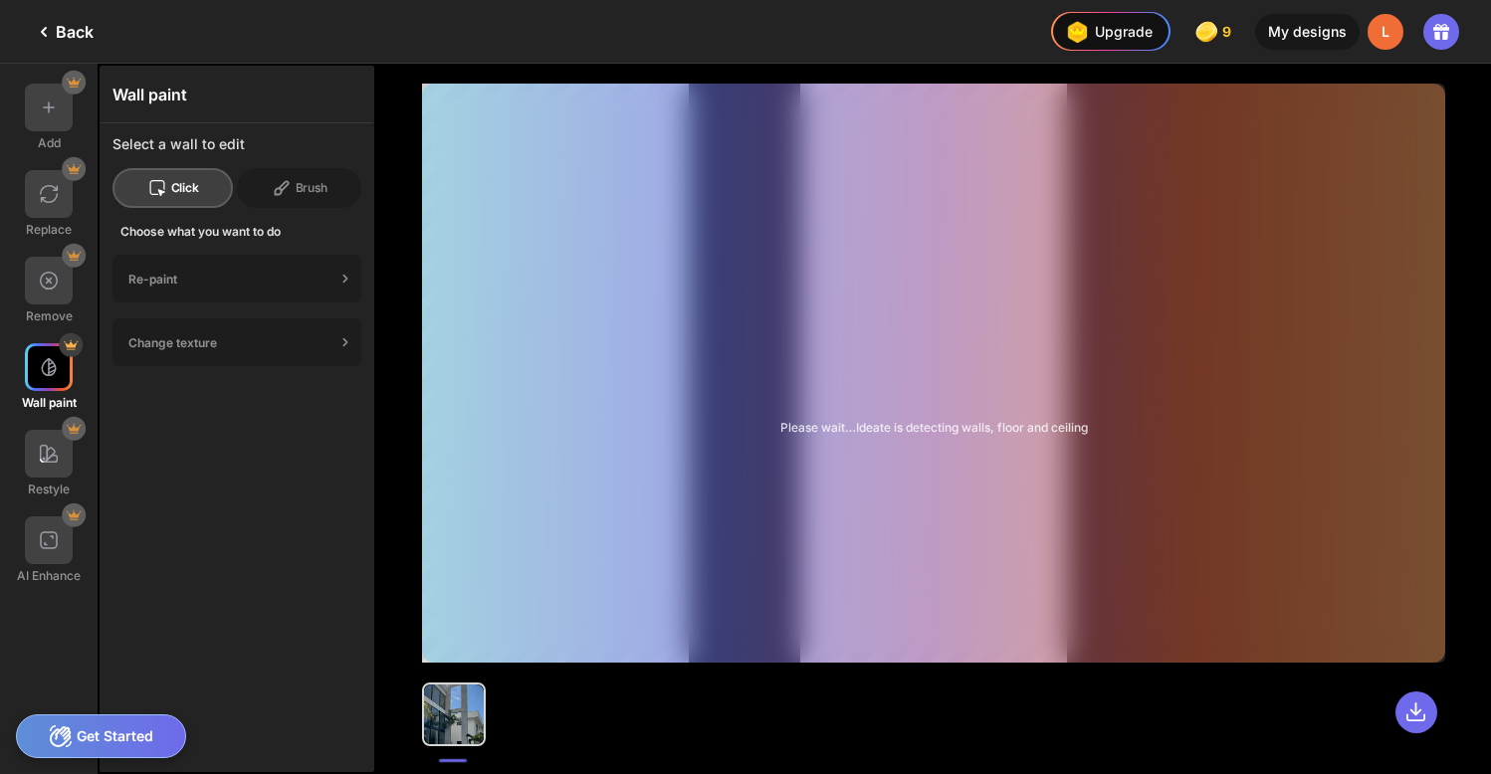
click at [467, 712] on div at bounding box center [454, 715] width 60 height 60
click at [315, 192] on div "Brush" at bounding box center [299, 188] width 124 height 40
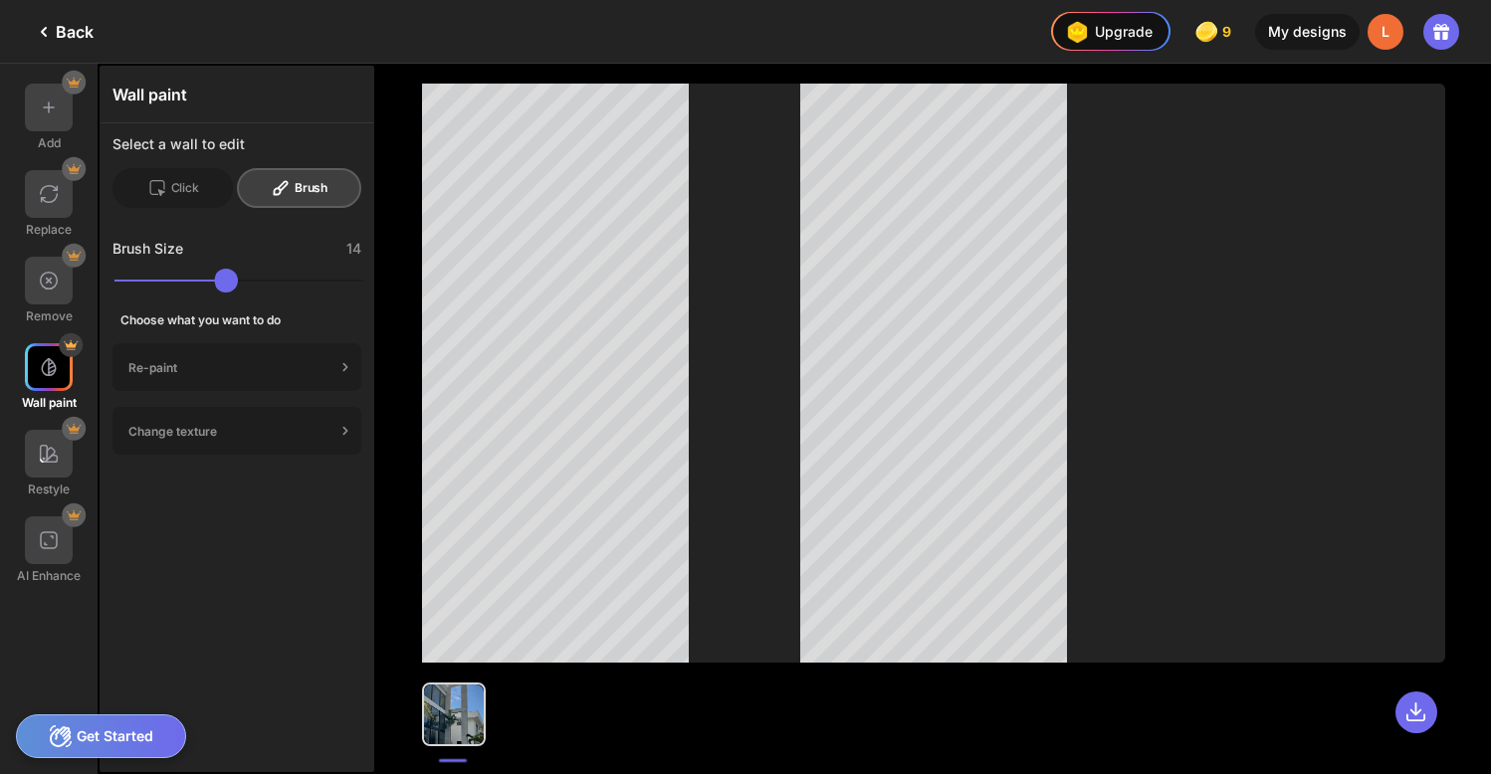
drag, startPoint x: 168, startPoint y: 279, endPoint x: 137, endPoint y: 280, distance: 30.9
click at [137, 280] on input "range" at bounding box center [238, 281] width 249 height 24
drag, startPoint x: 140, startPoint y: 283, endPoint x: 120, endPoint y: 282, distance: 19.9
type input "**"
click at [120, 282] on input "range" at bounding box center [238, 281] width 249 height 24
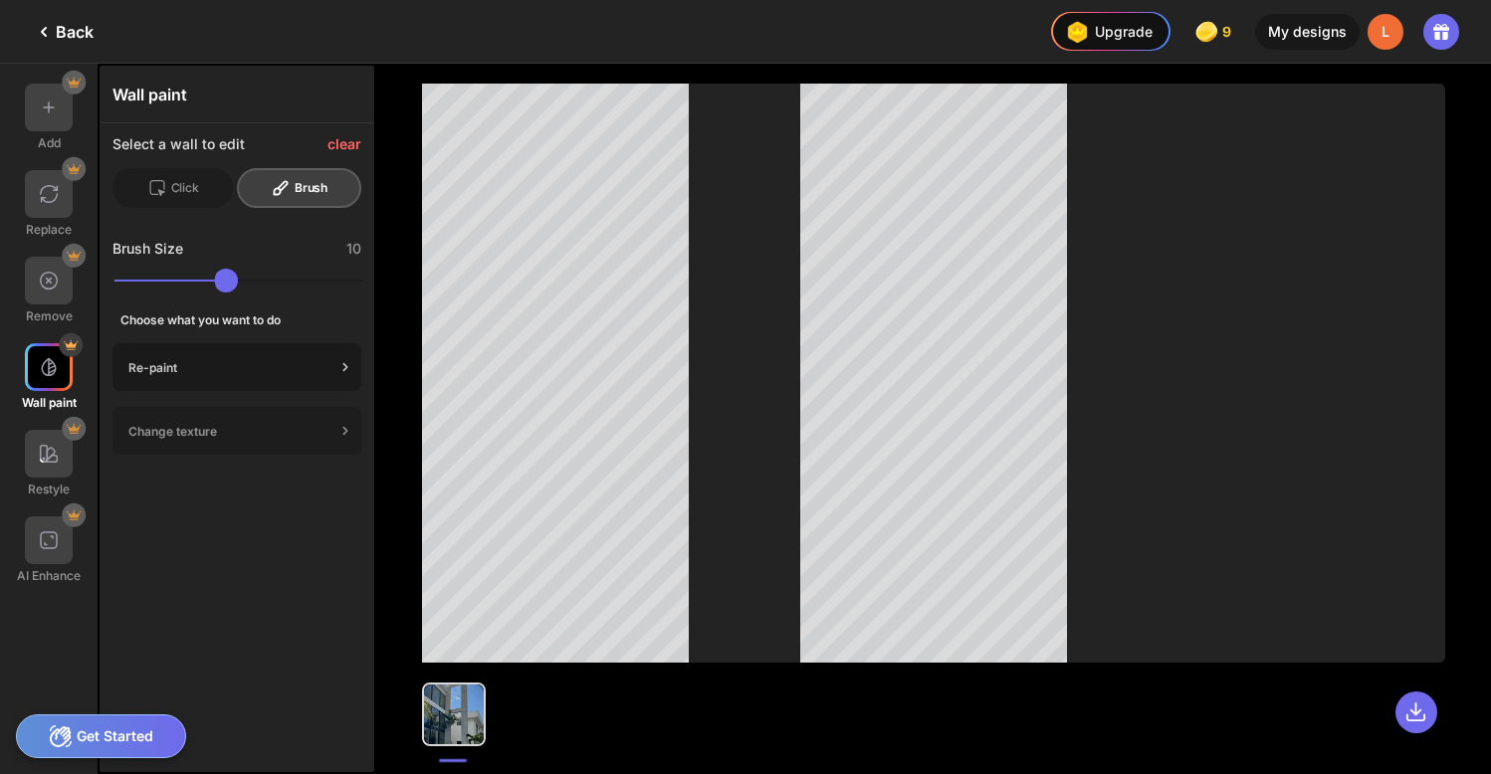
click at [349, 365] on icon at bounding box center [345, 367] width 20 height 20
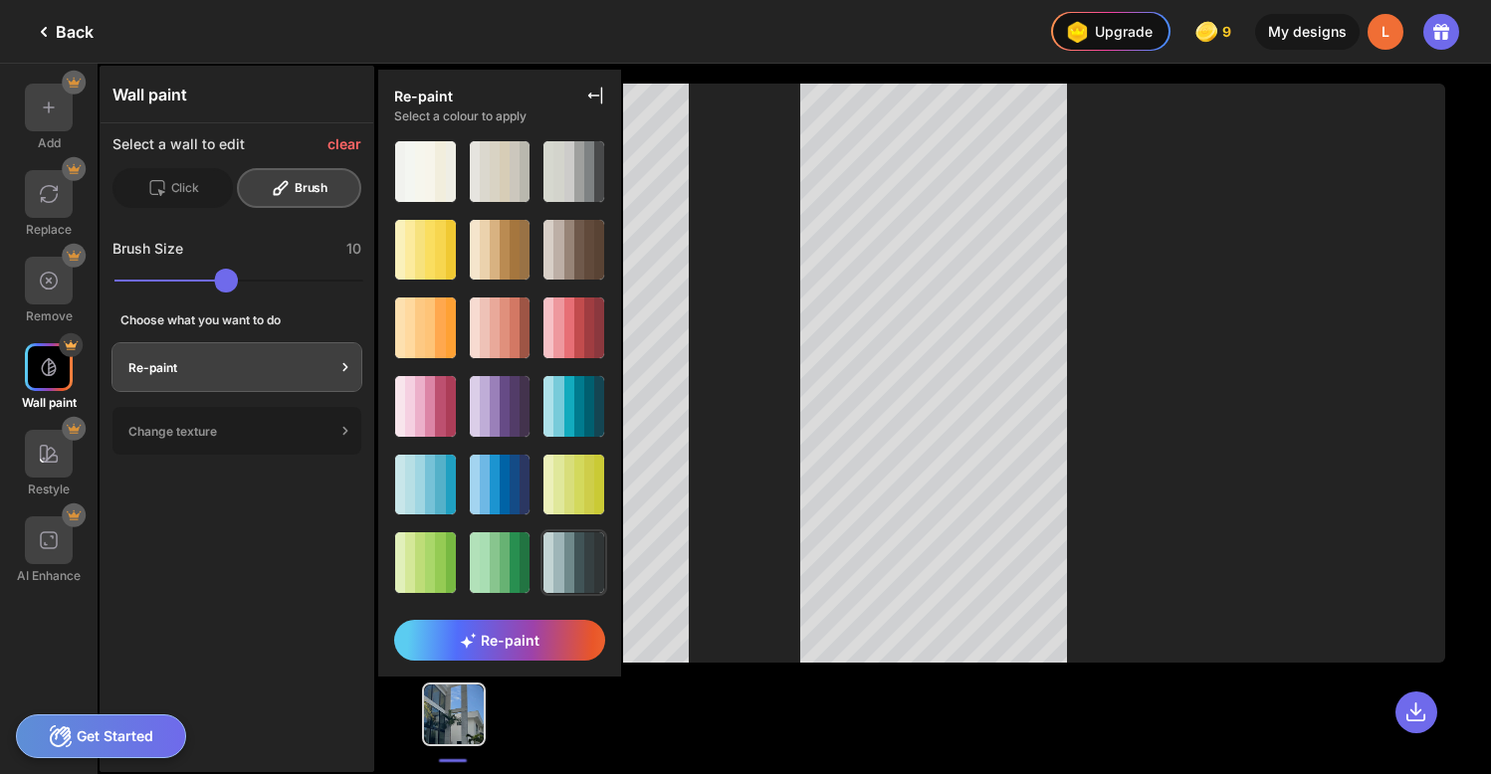
click at [564, 547] on div at bounding box center [569, 562] width 10 height 61
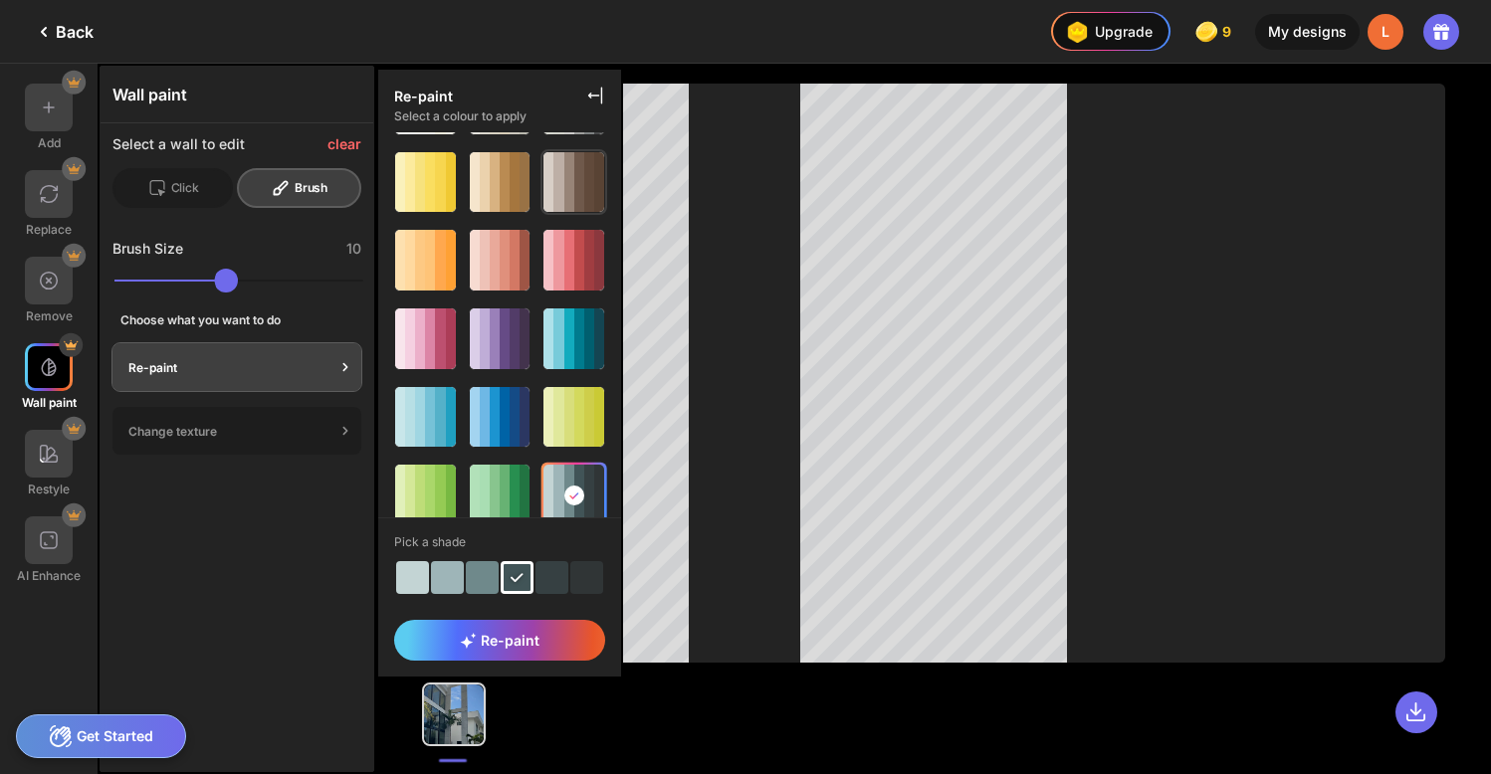
click at [584, 161] on div at bounding box center [589, 182] width 10 height 61
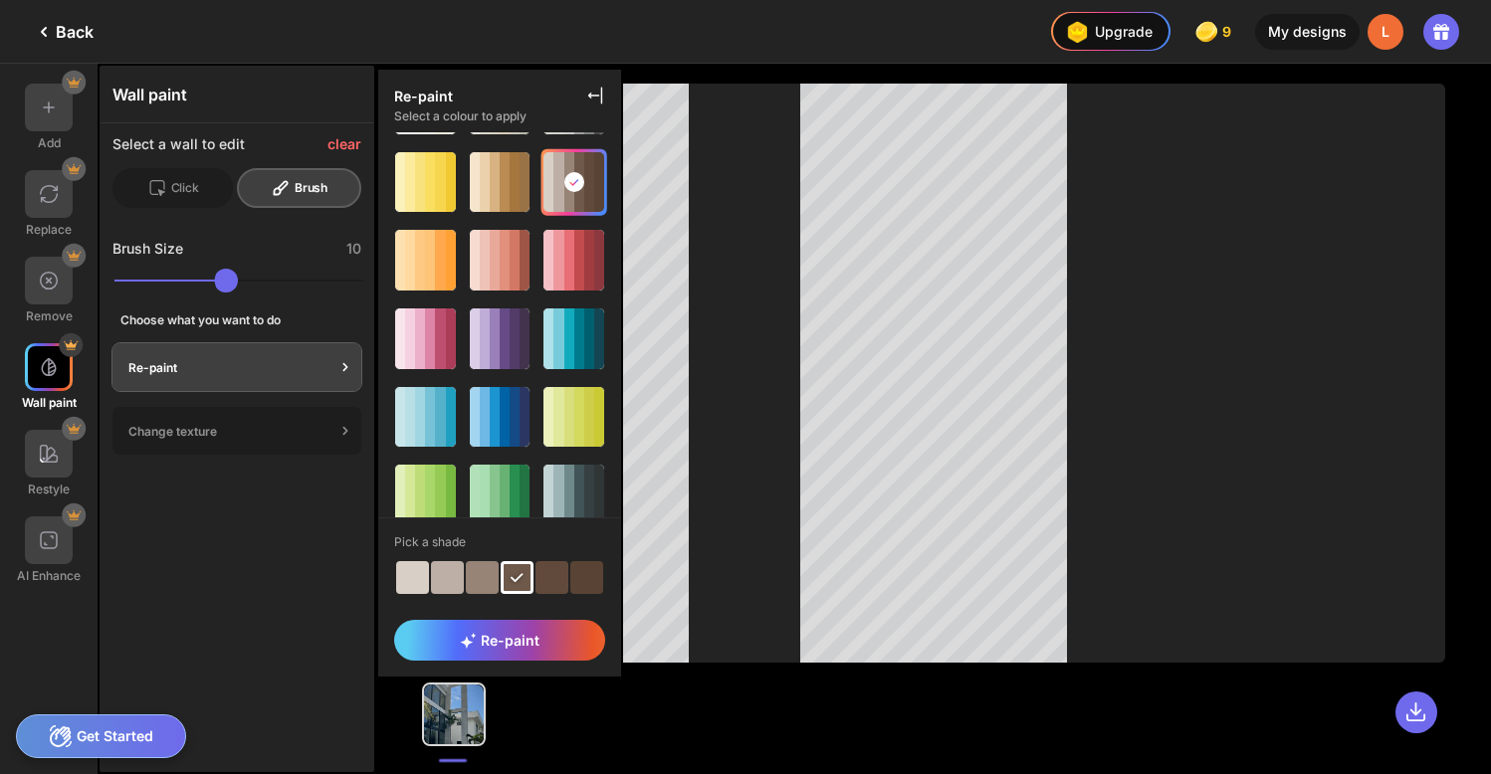
scroll to position [0, 0]
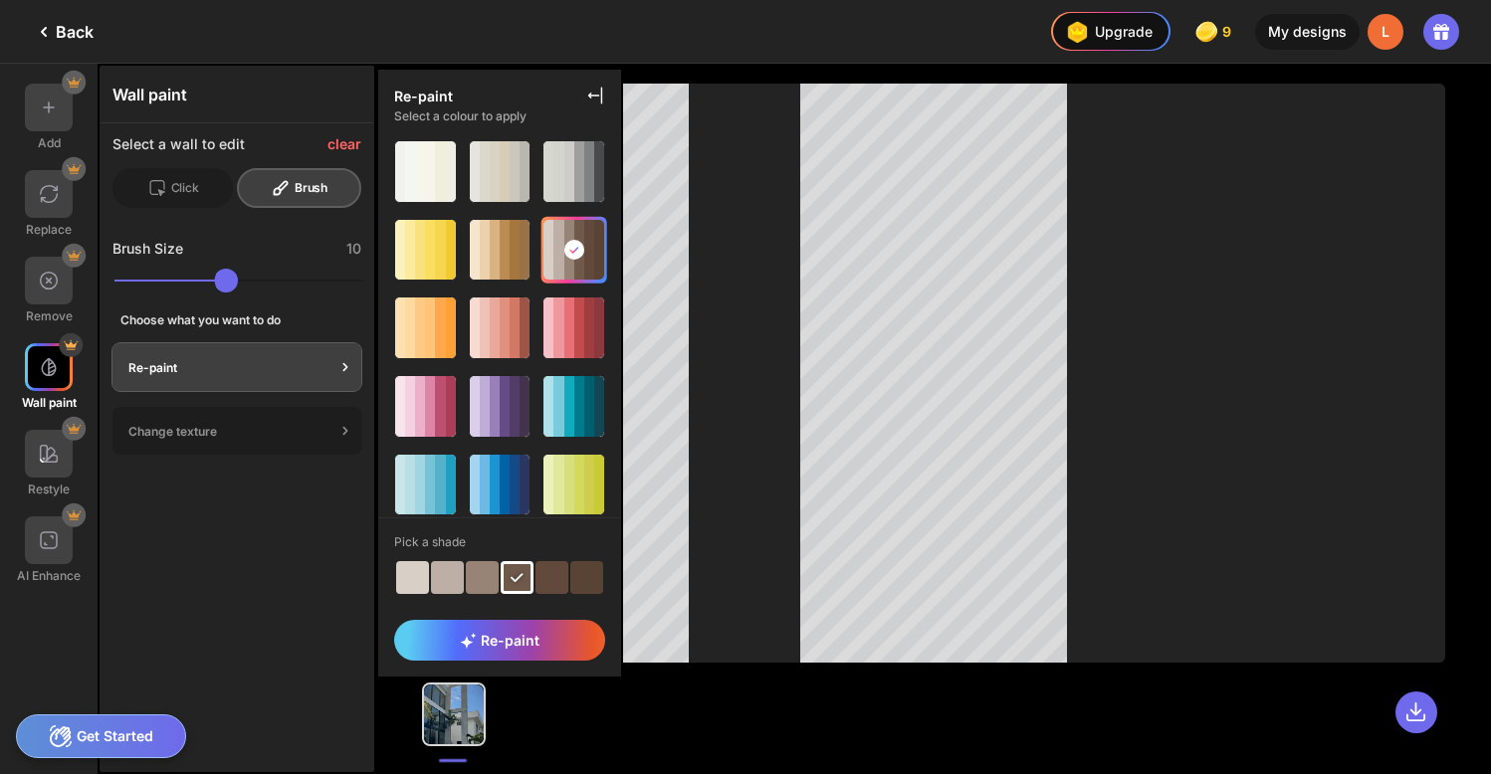
click at [585, 581] on div at bounding box center [586, 577] width 33 height 33
click at [557, 636] on div "Re-paint" at bounding box center [499, 640] width 211 height 41
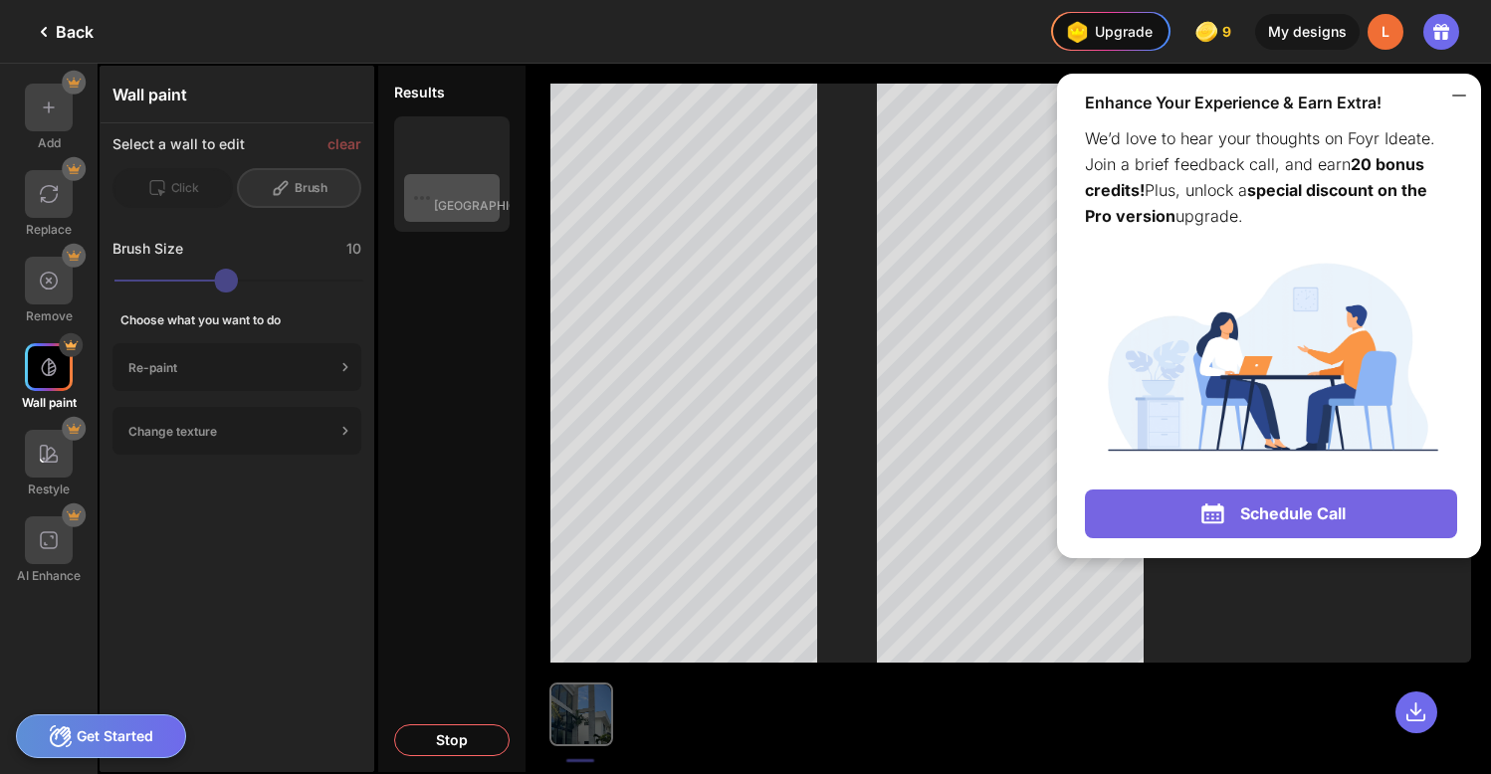
click at [1459, 90] on icon at bounding box center [1459, 96] width 24 height 24
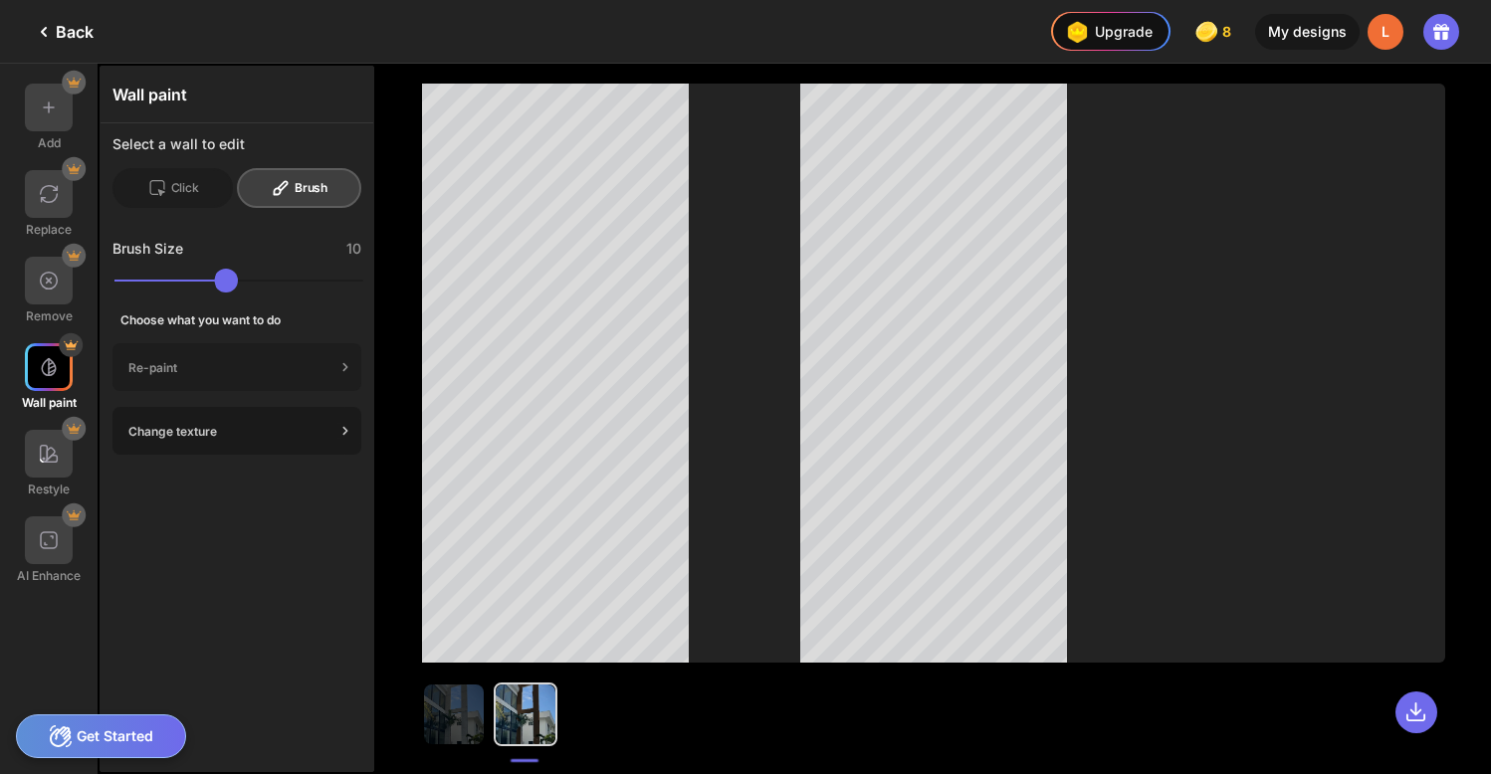
click at [346, 434] on icon at bounding box center [345, 431] width 20 height 20
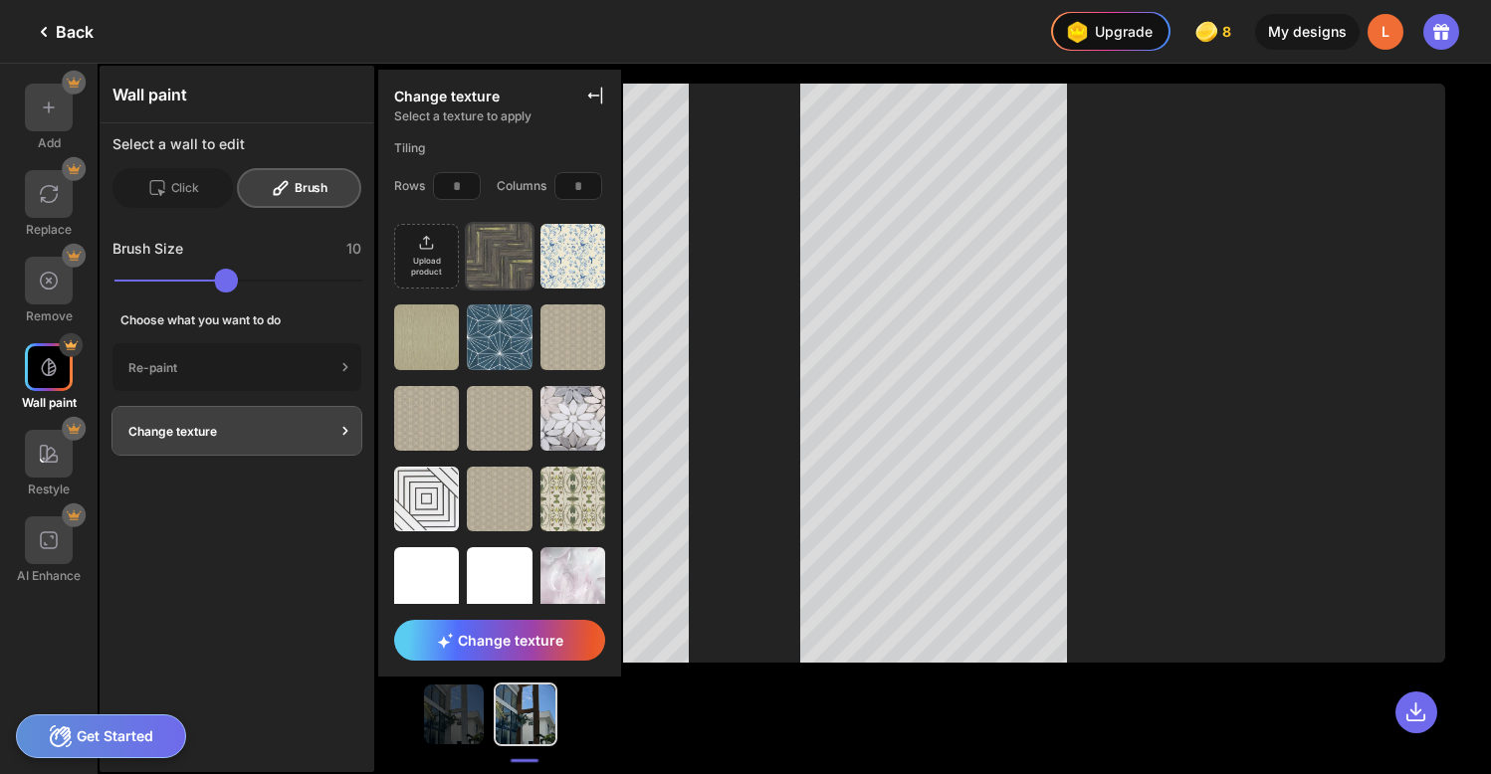
click at [501, 256] on img at bounding box center [499, 256] width 65 height 65
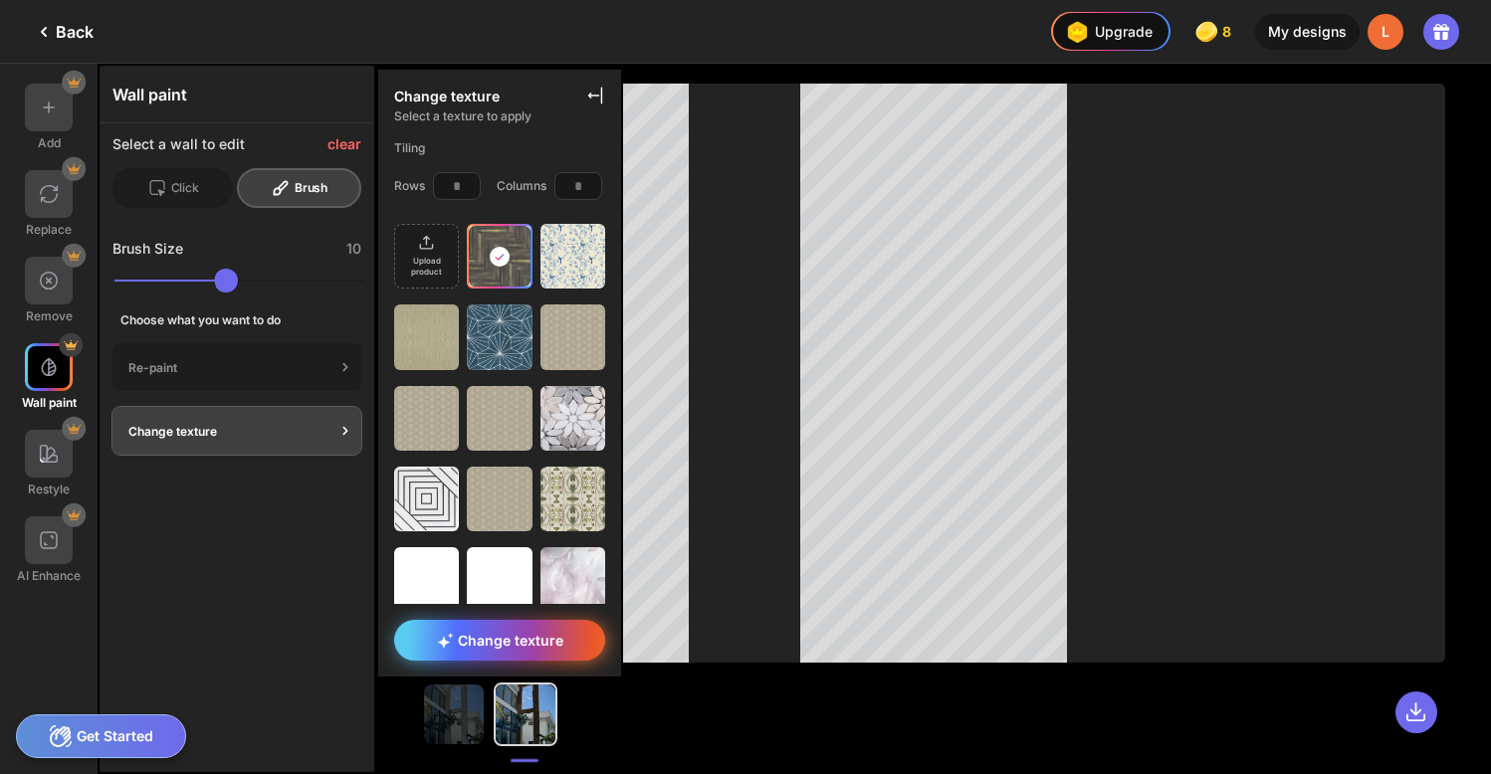
click at [573, 632] on div "Change texture" at bounding box center [499, 640] width 211 height 41
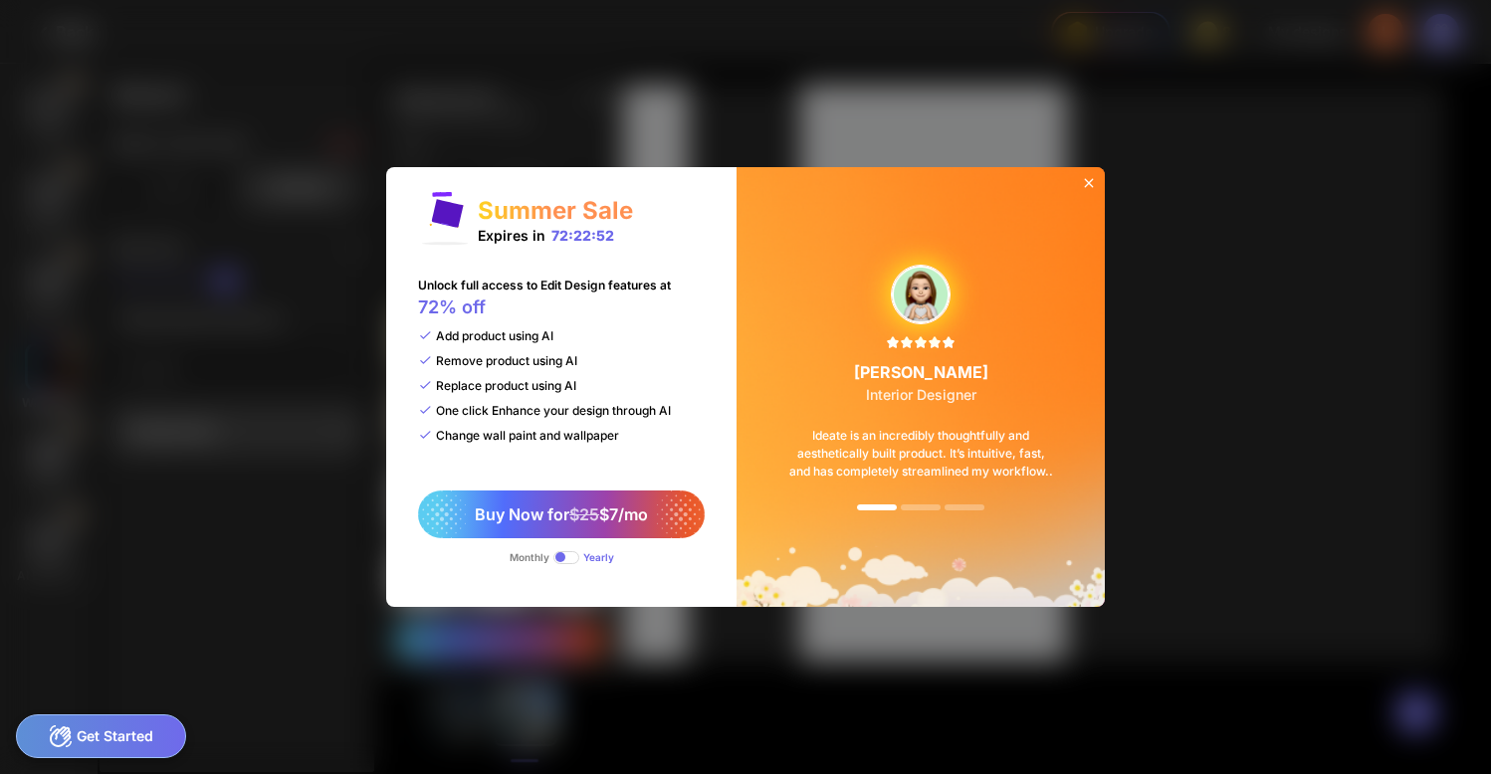
click at [1090, 177] on icon at bounding box center [1089, 183] width 16 height 16
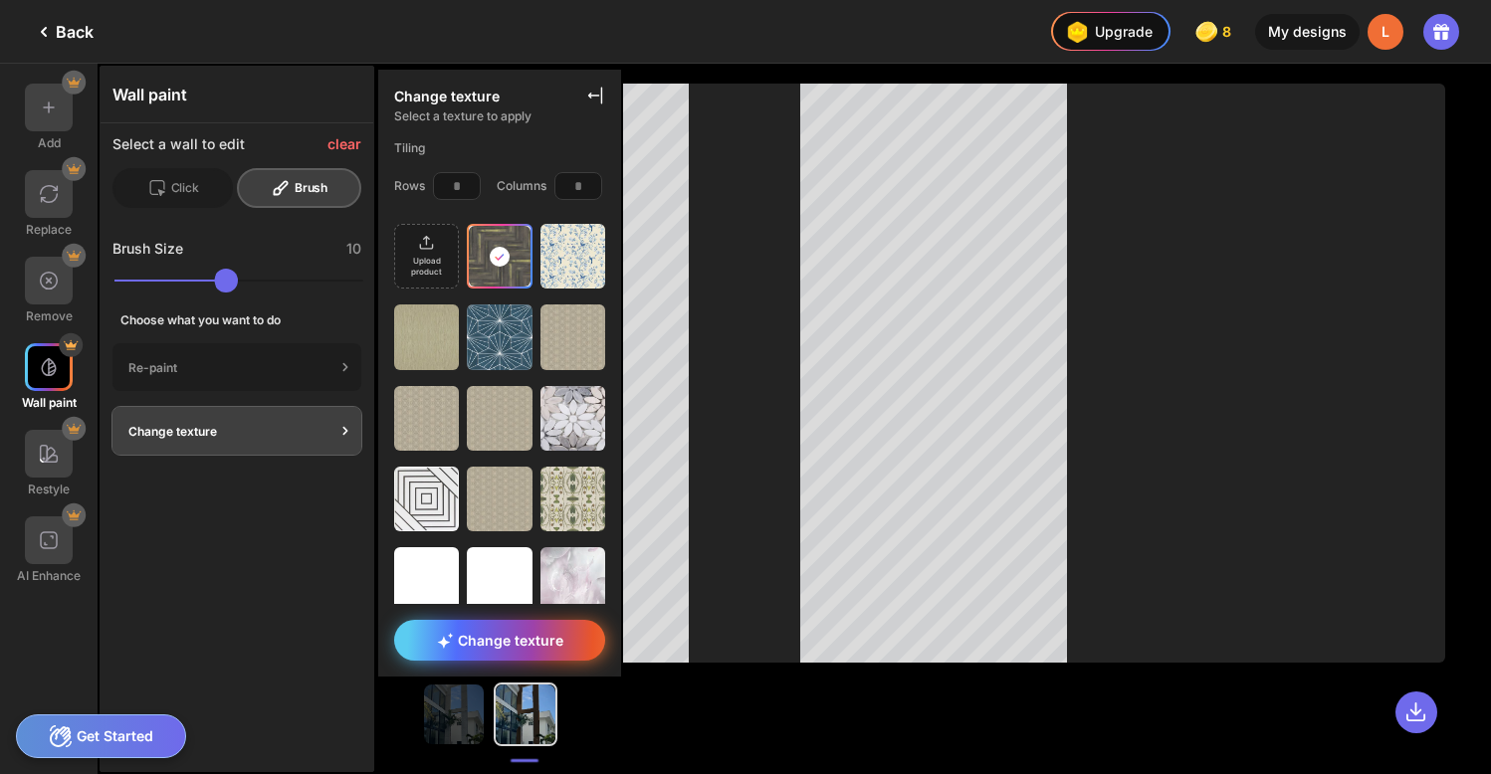
click at [518, 648] on span "Change texture" at bounding box center [500, 640] width 126 height 17
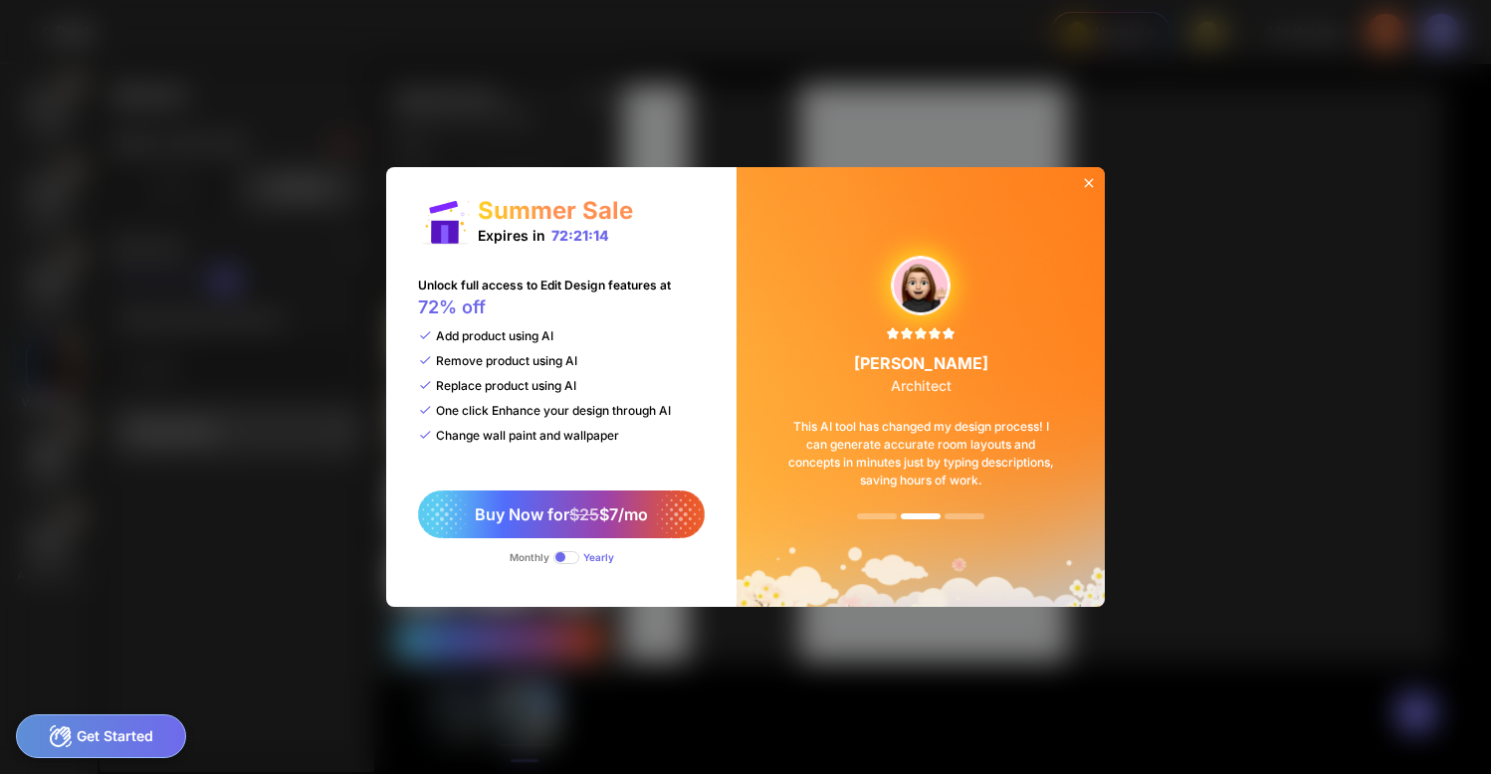
click at [1091, 183] on icon at bounding box center [1089, 183] width 16 height 16
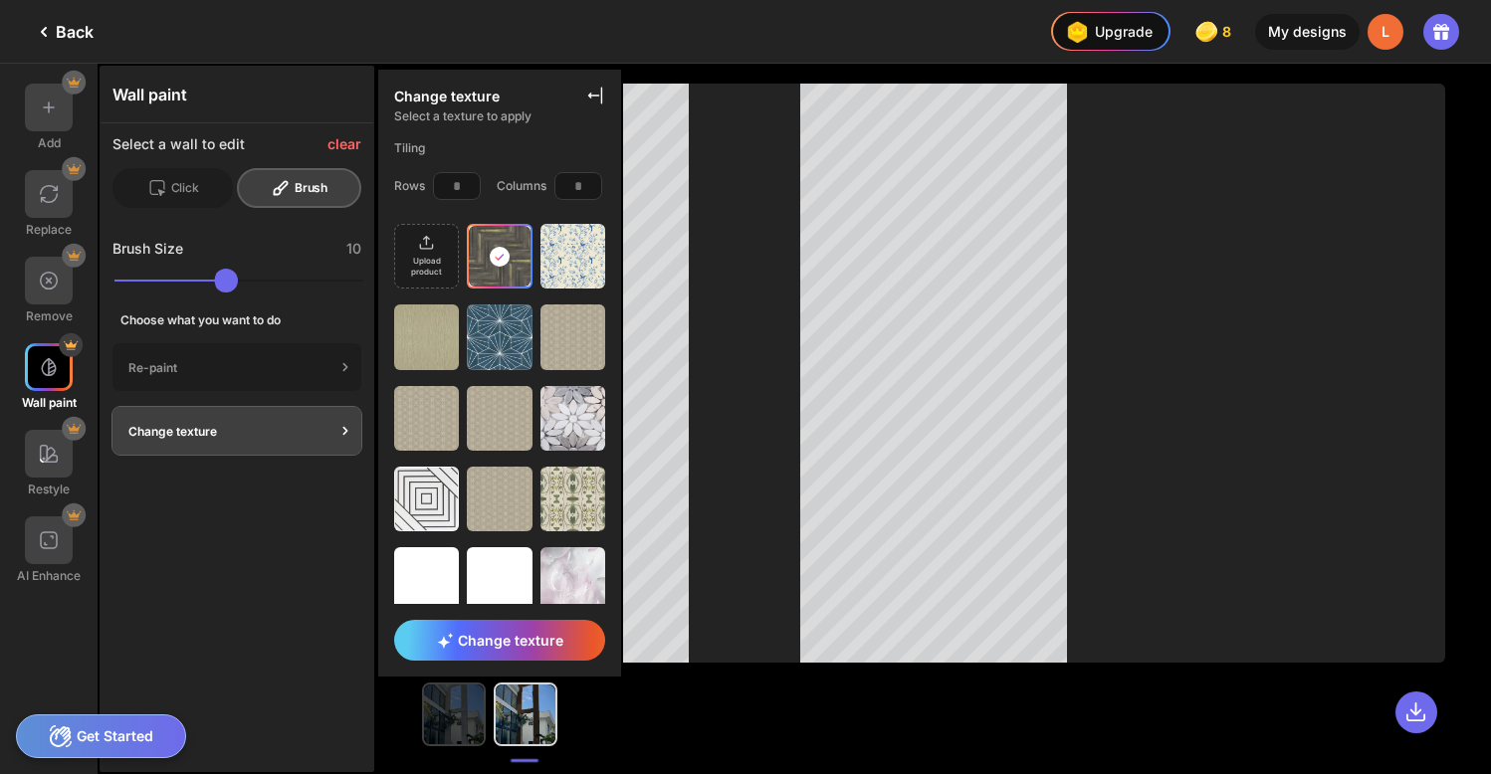
click at [457, 703] on img at bounding box center [454, 715] width 60 height 60
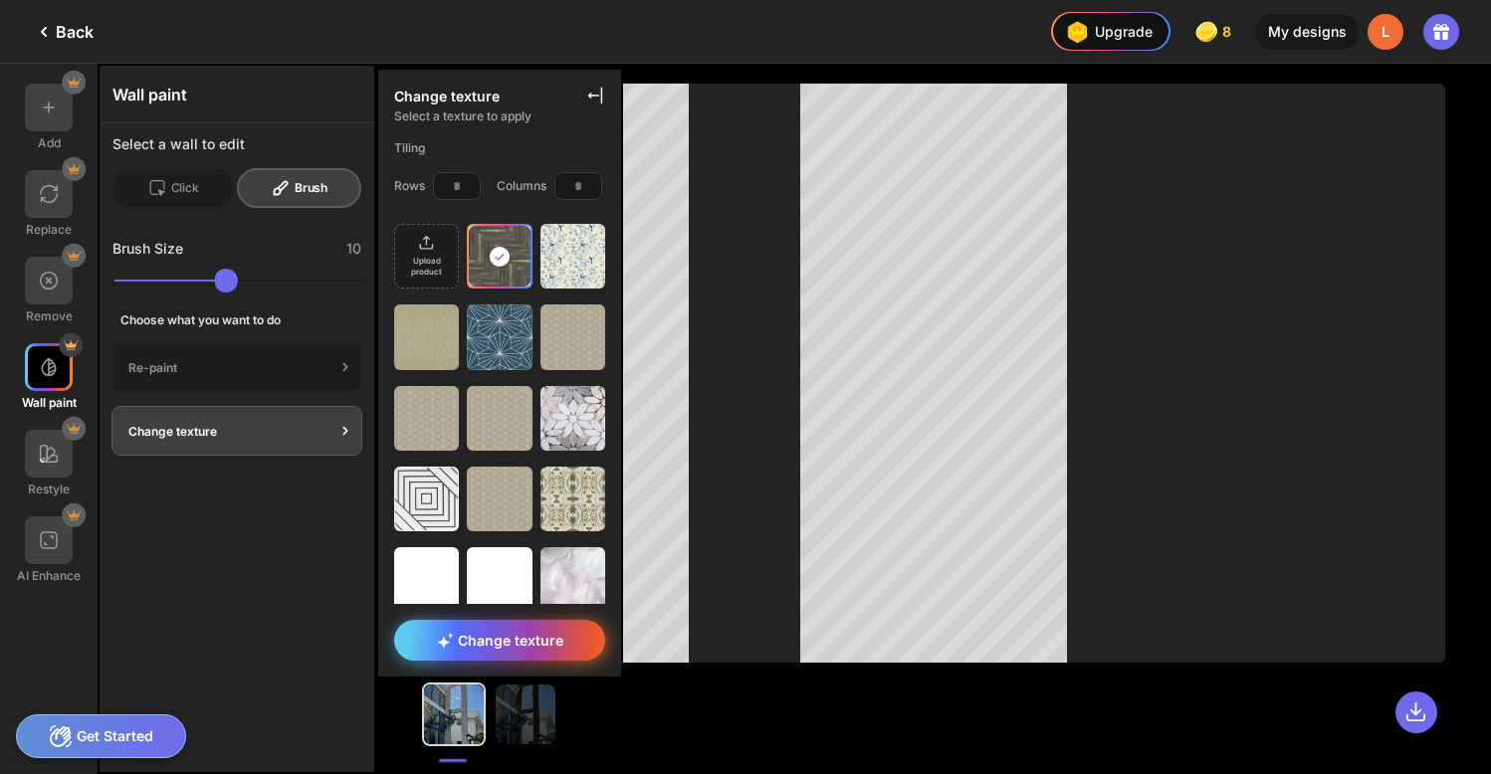
click at [566, 635] on div "Change texture" at bounding box center [499, 640] width 211 height 41
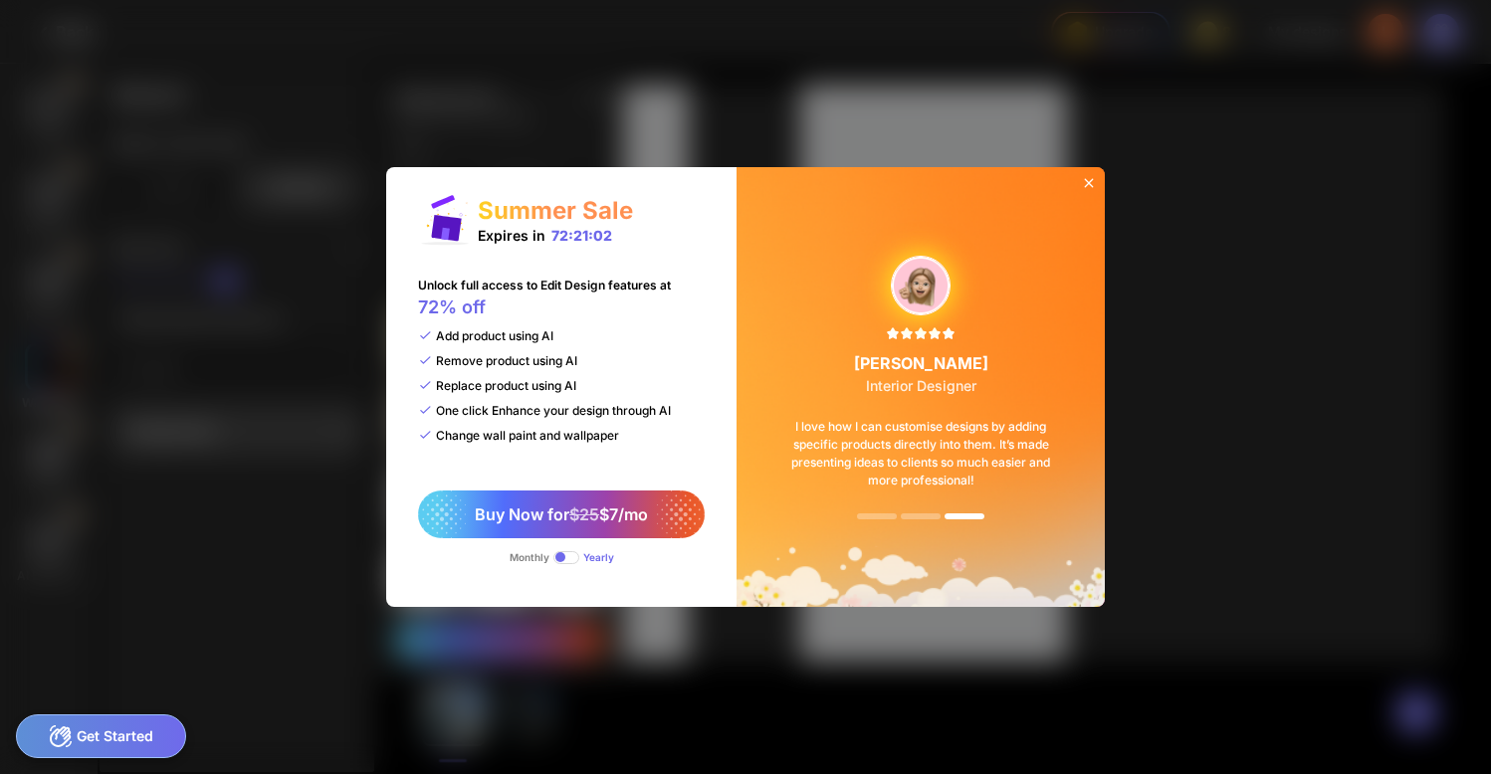
click at [1090, 182] on icon at bounding box center [1089, 183] width 9 height 9
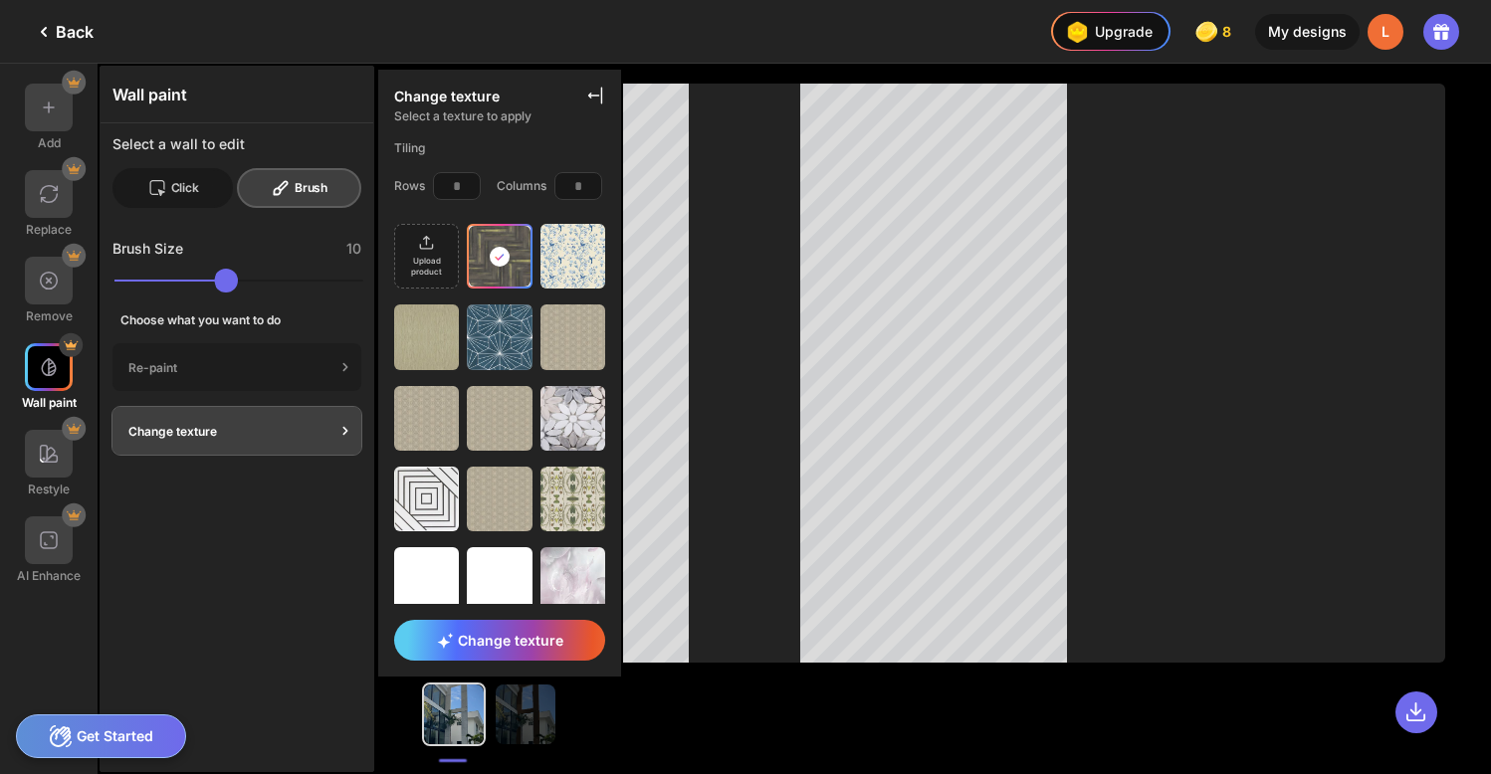
click at [189, 186] on div "Click" at bounding box center [172, 188] width 120 height 40
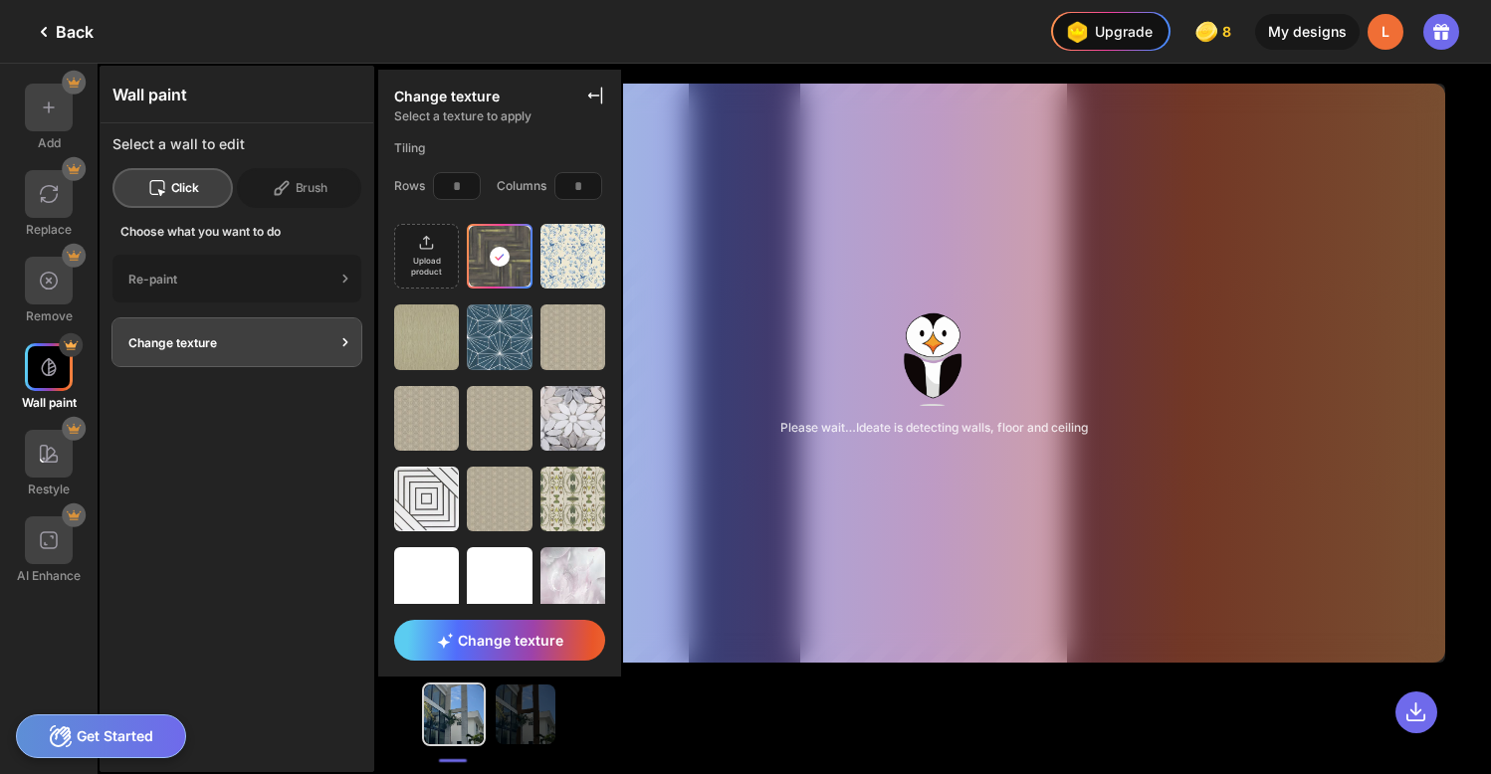
click at [65, 23] on div "Back" at bounding box center [63, 32] width 62 height 24
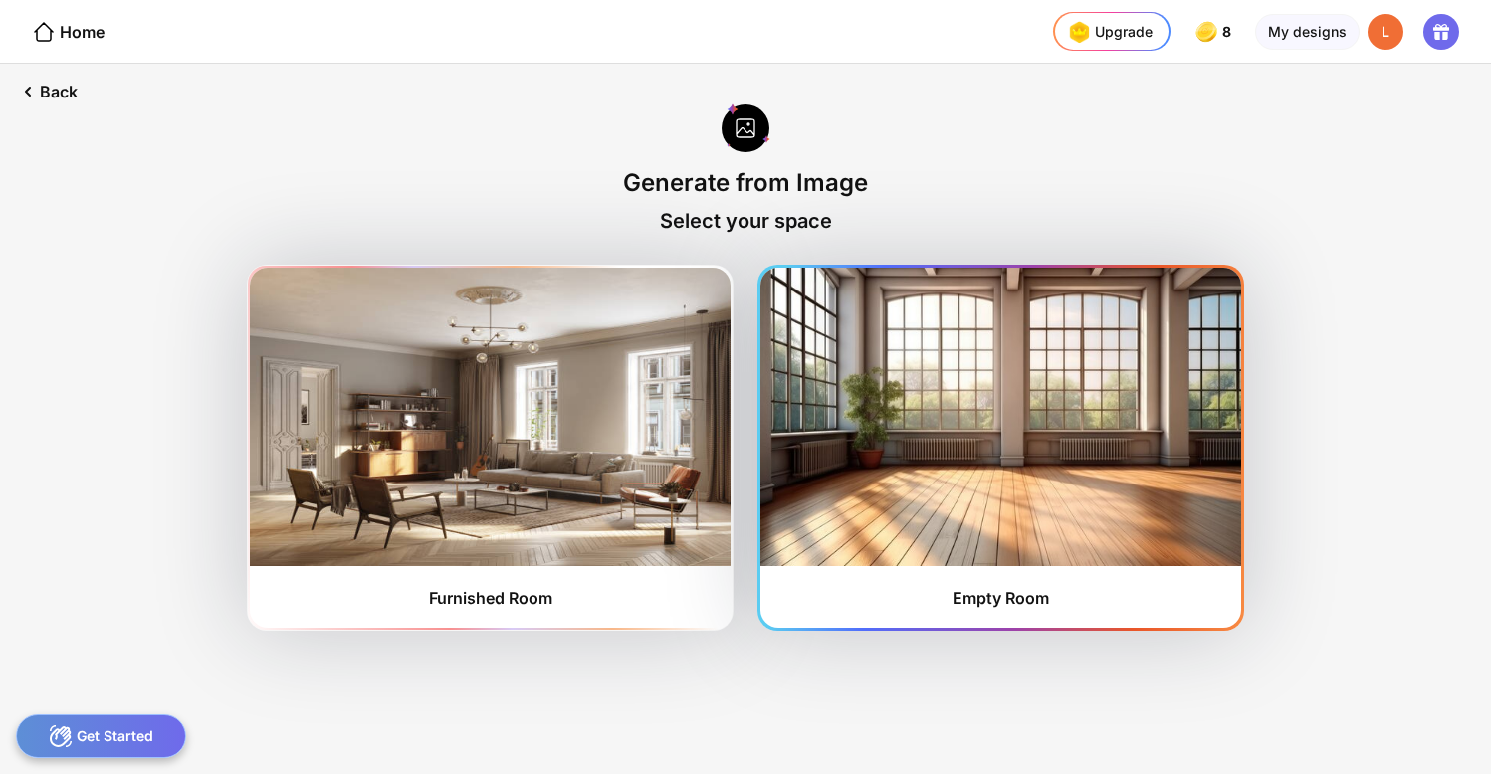
click at [1060, 519] on img at bounding box center [1000, 417] width 481 height 299
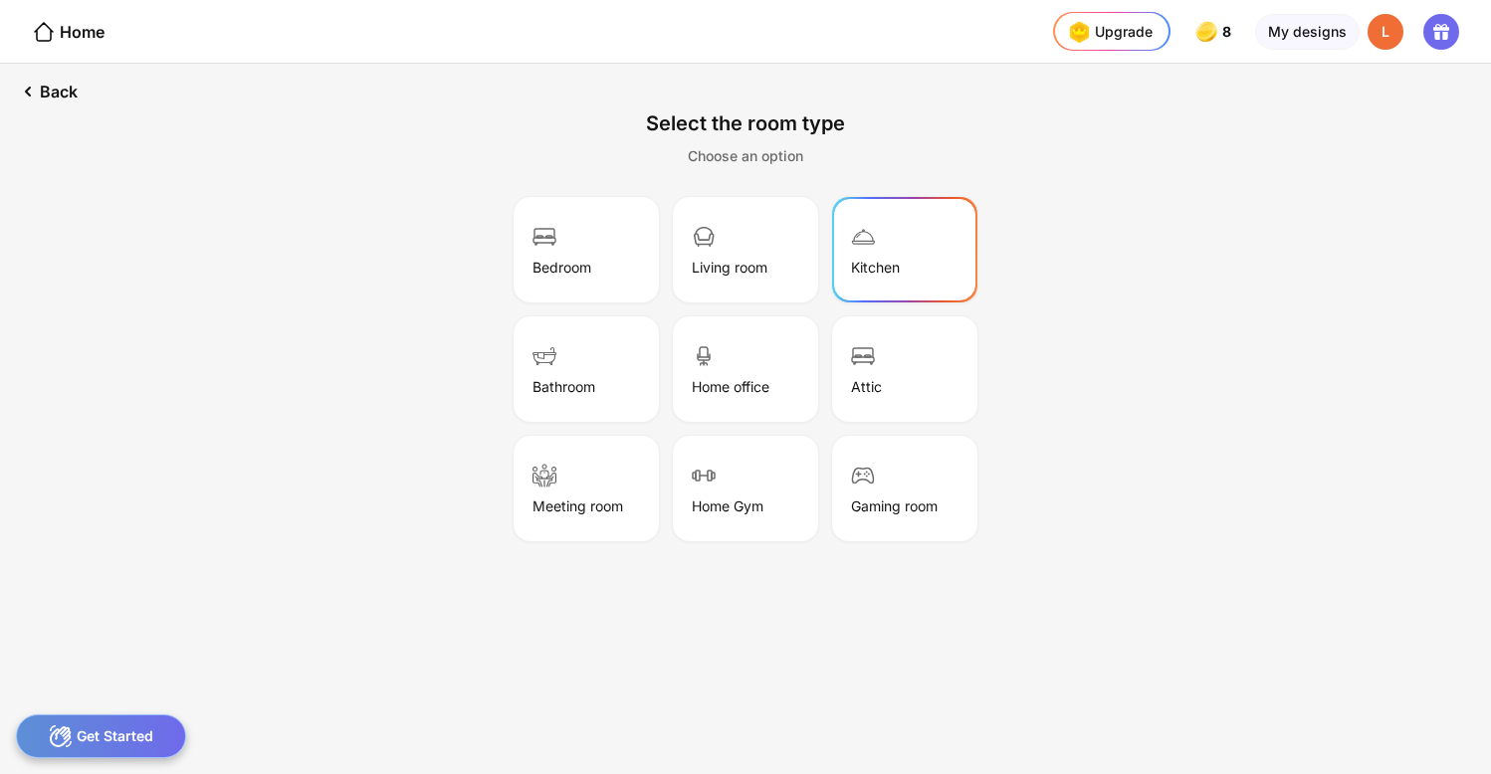
click at [887, 256] on div "Kitchen" at bounding box center [904, 250] width 139 height 100
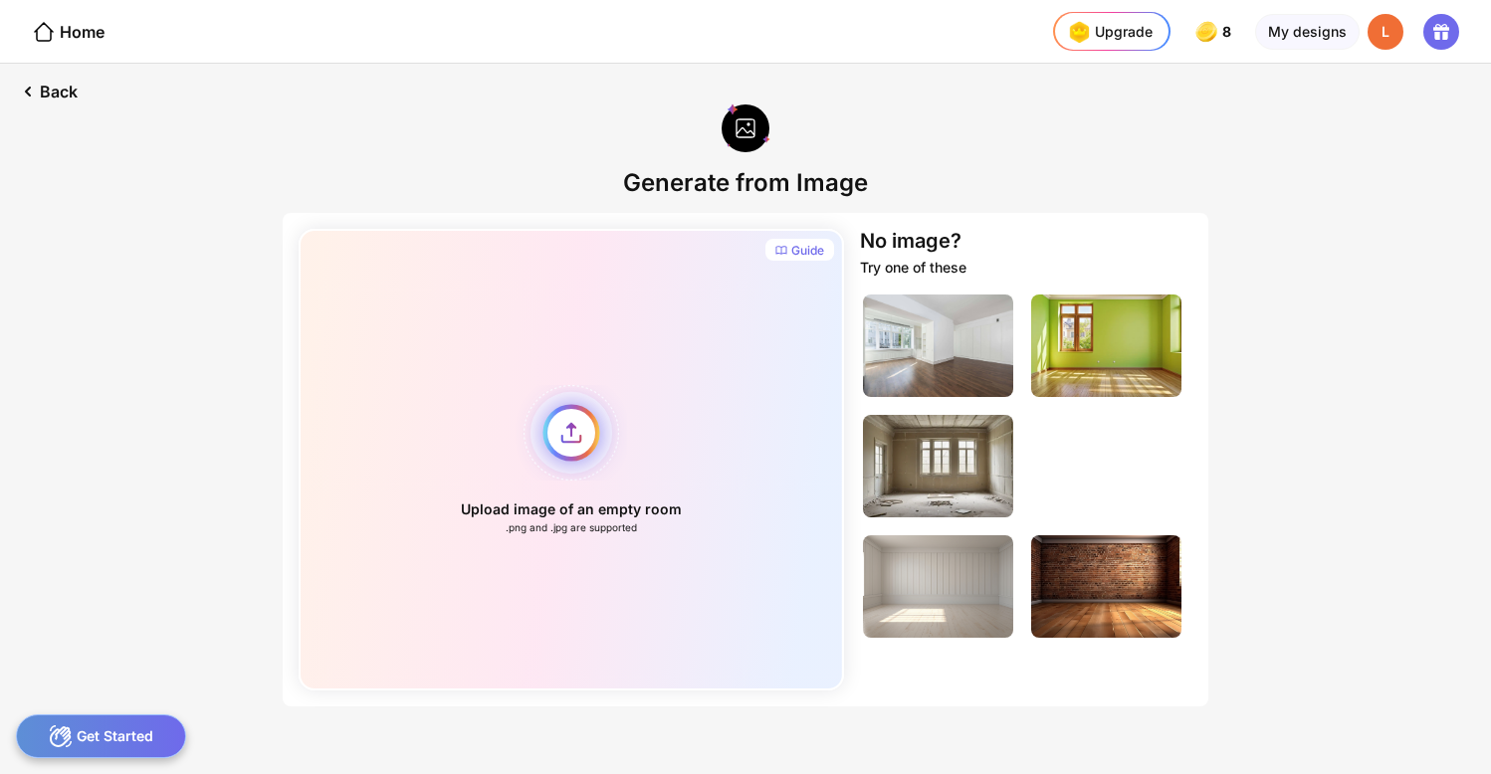
click at [582, 445] on div "Upload image of an empty room .png and .jpg are supported" at bounding box center [571, 460] width 545 height 462
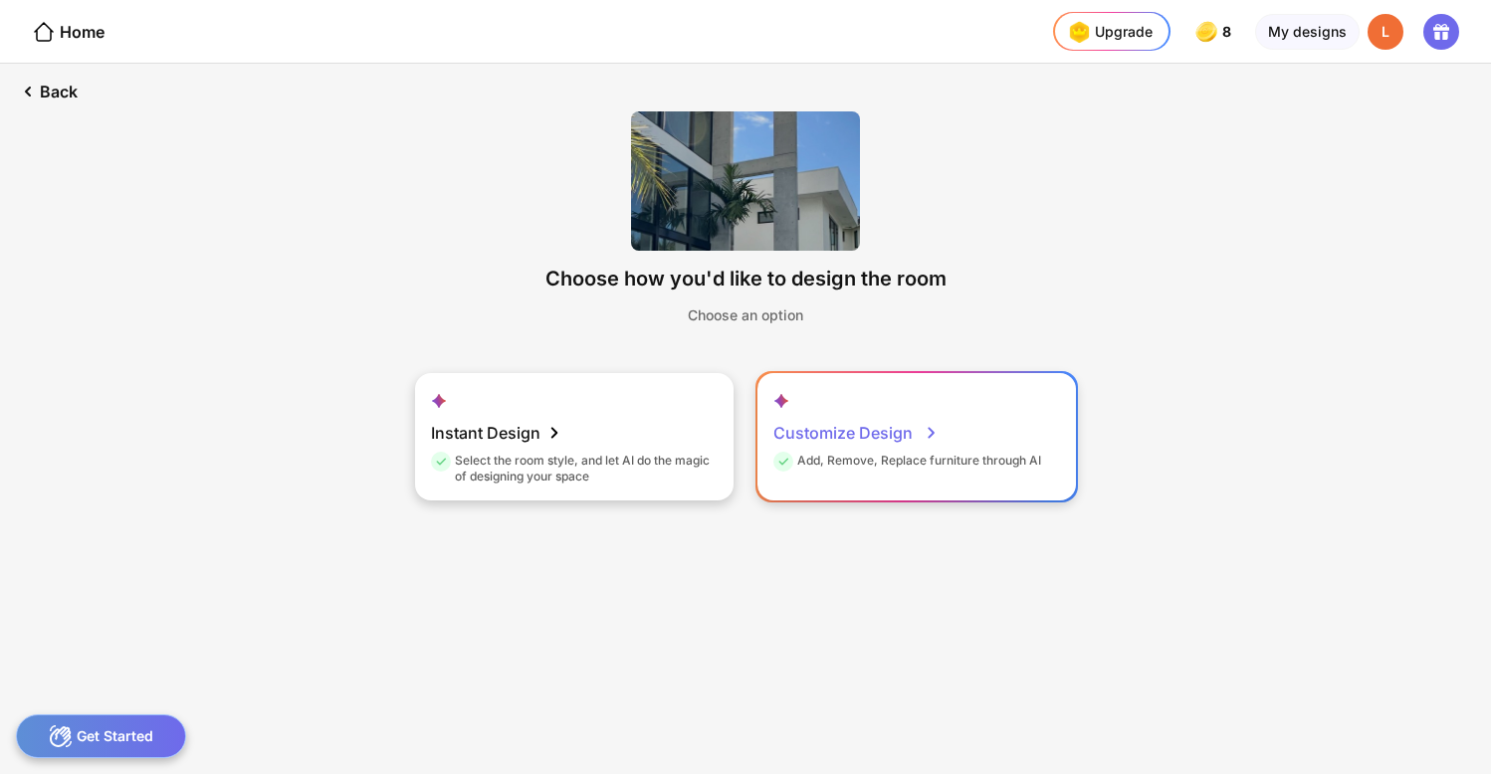
click at [926, 453] on div "Add, Remove, Replace furniture through AI" at bounding box center [907, 464] width 268 height 23
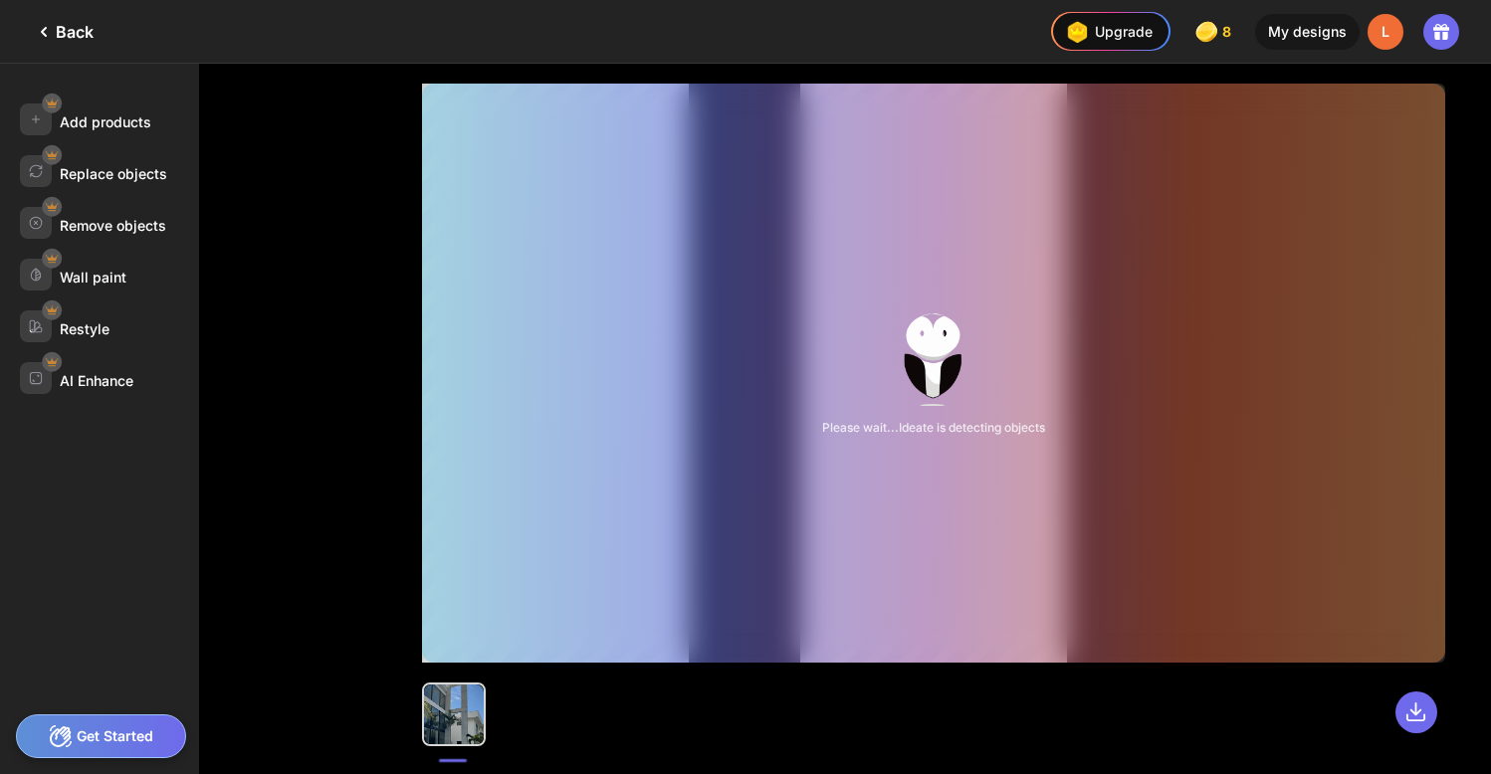
click at [472, 708] on div at bounding box center [454, 715] width 60 height 60
